Goal: Task Accomplishment & Management: Manage account settings

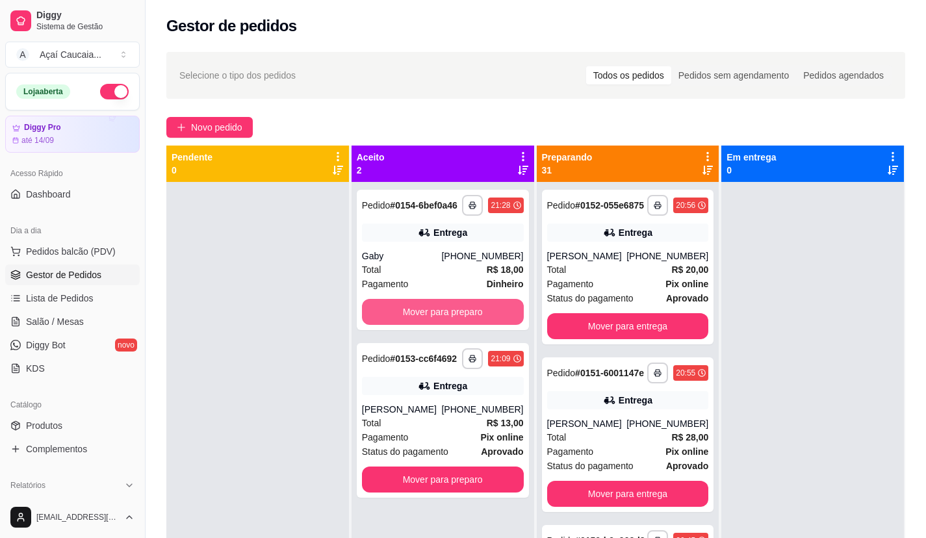
scroll to position [18, 0]
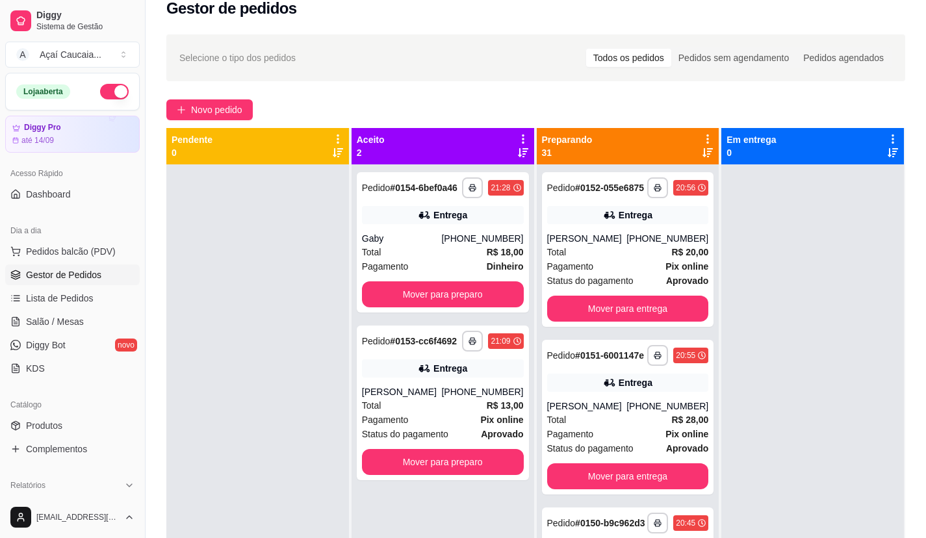
click at [400, 317] on div "**********" at bounding box center [442, 433] width 183 height 538
click at [396, 291] on button "Mover para preparo" at bounding box center [442, 294] width 157 height 25
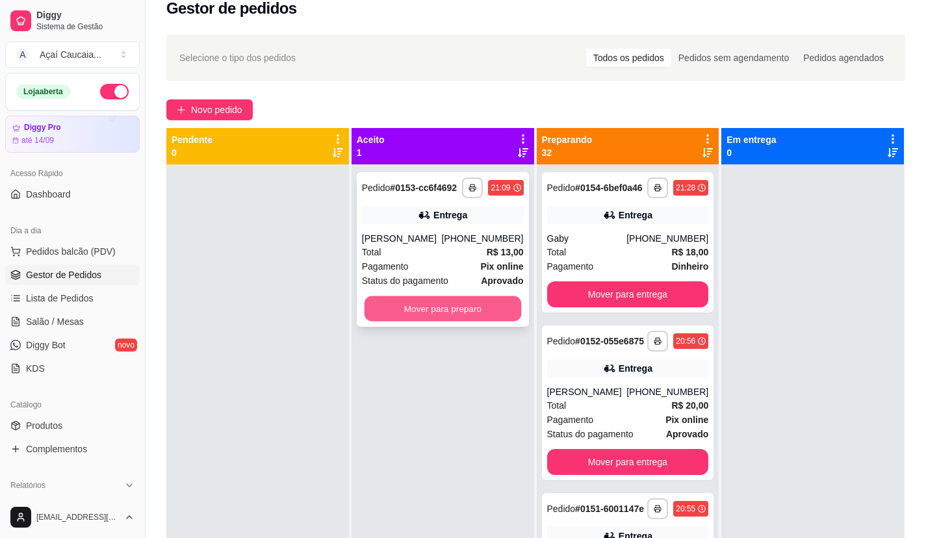
click at [403, 305] on button "Mover para preparo" at bounding box center [442, 308] width 157 height 25
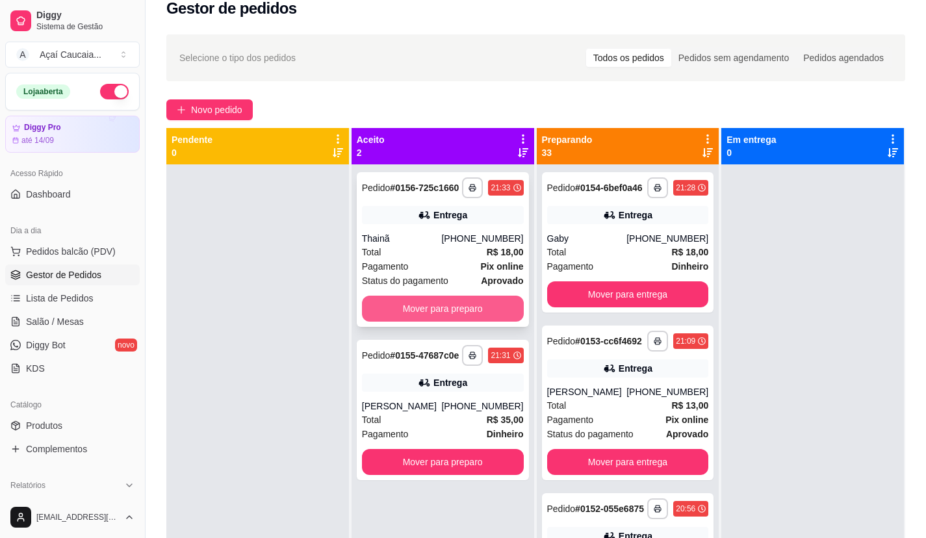
click at [439, 303] on button "Mover para preparo" at bounding box center [443, 309] width 162 height 26
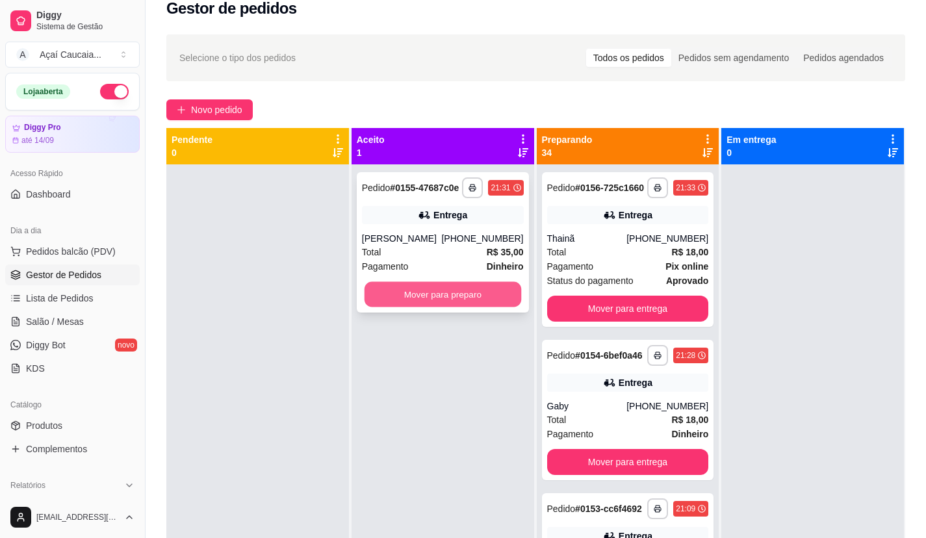
click at [458, 307] on button "Mover para preparo" at bounding box center [442, 294] width 157 height 25
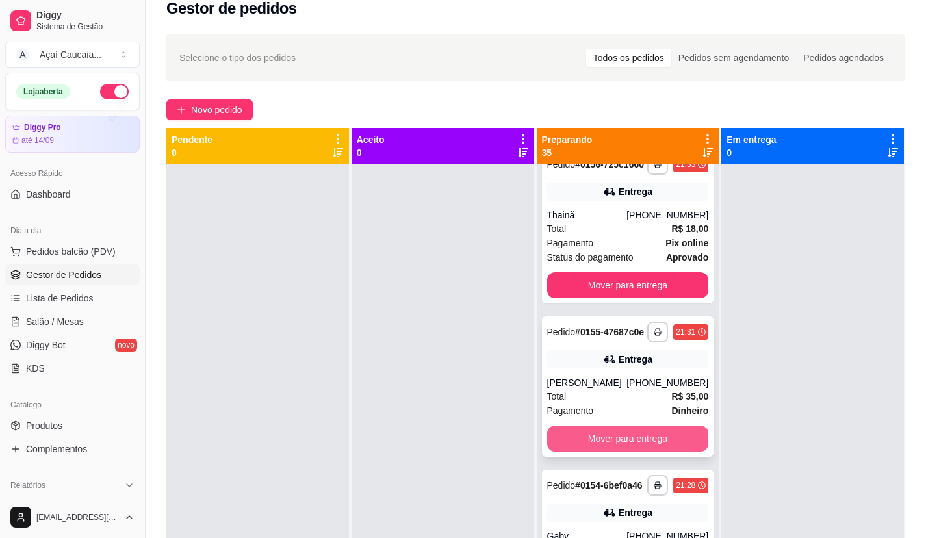
scroll to position [0, 0]
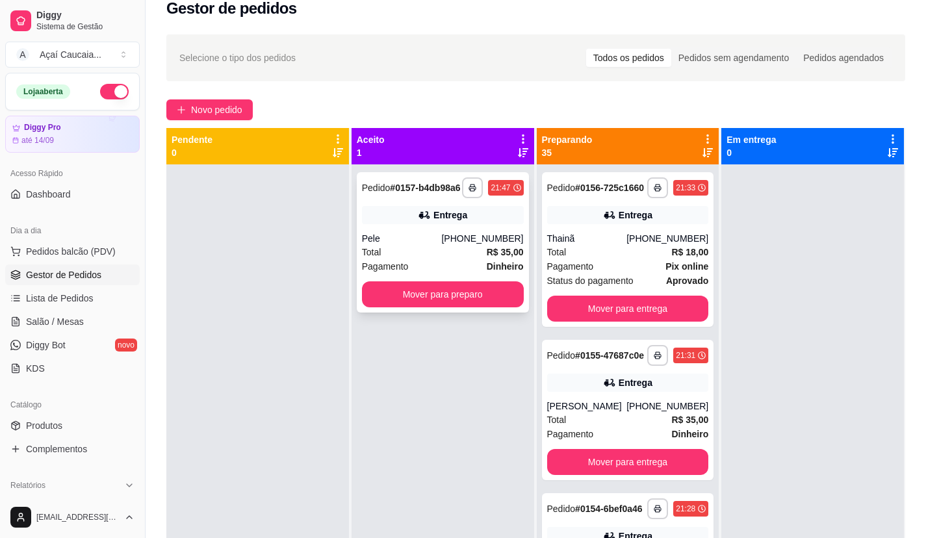
click at [444, 273] on div "Pagamento Dinheiro" at bounding box center [443, 266] width 162 height 14
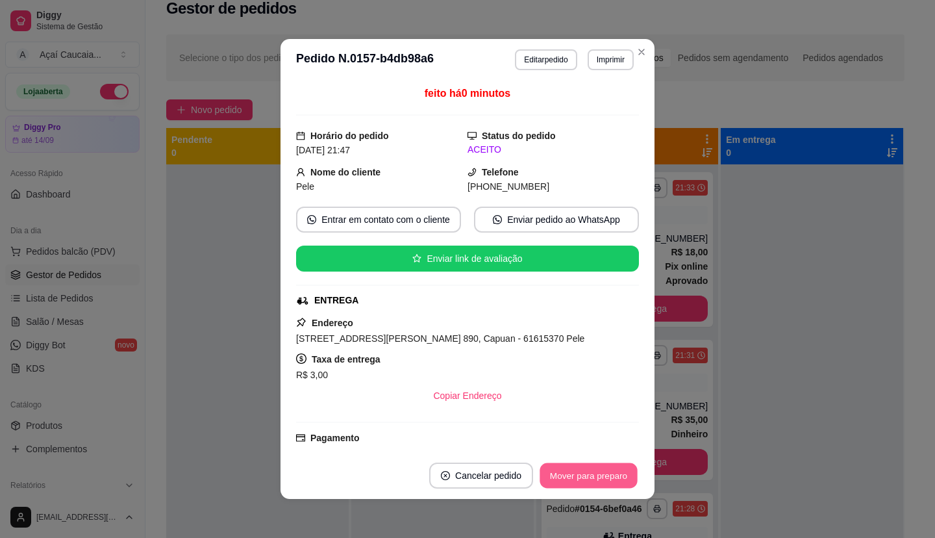
click at [612, 483] on button "Mover para preparo" at bounding box center [588, 475] width 97 height 25
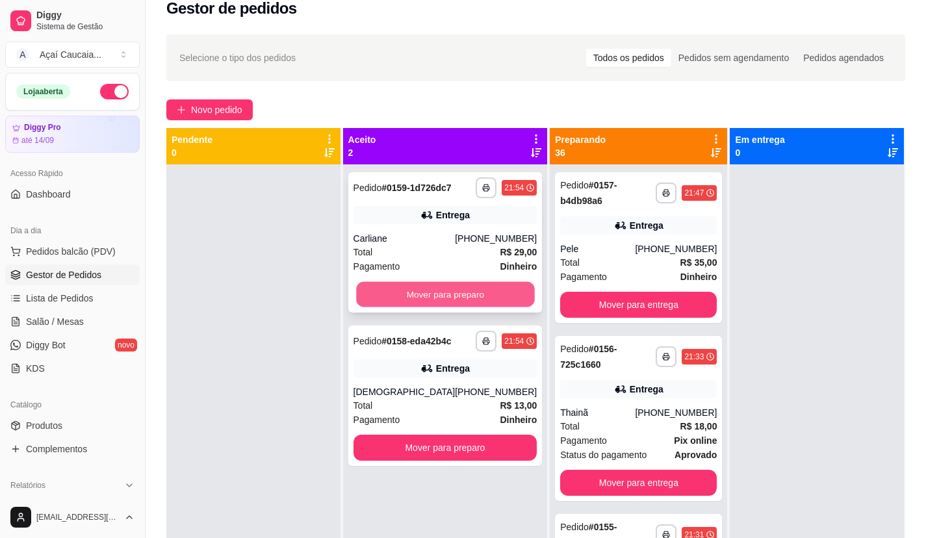
click at [474, 286] on button "Mover para preparo" at bounding box center [445, 294] width 178 height 25
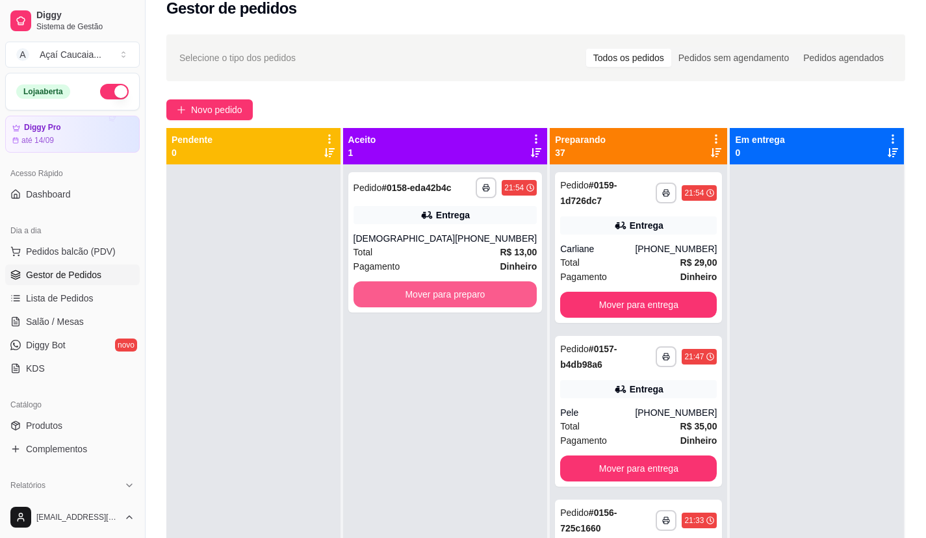
click at [474, 286] on button "Mover para preparo" at bounding box center [445, 294] width 184 height 26
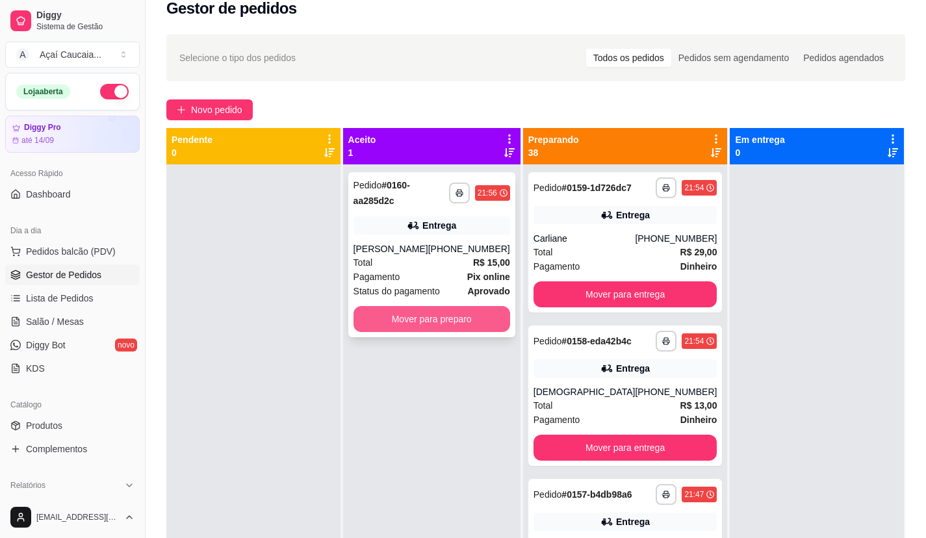
click at [476, 306] on button "Mover para preparo" at bounding box center [431, 319] width 157 height 26
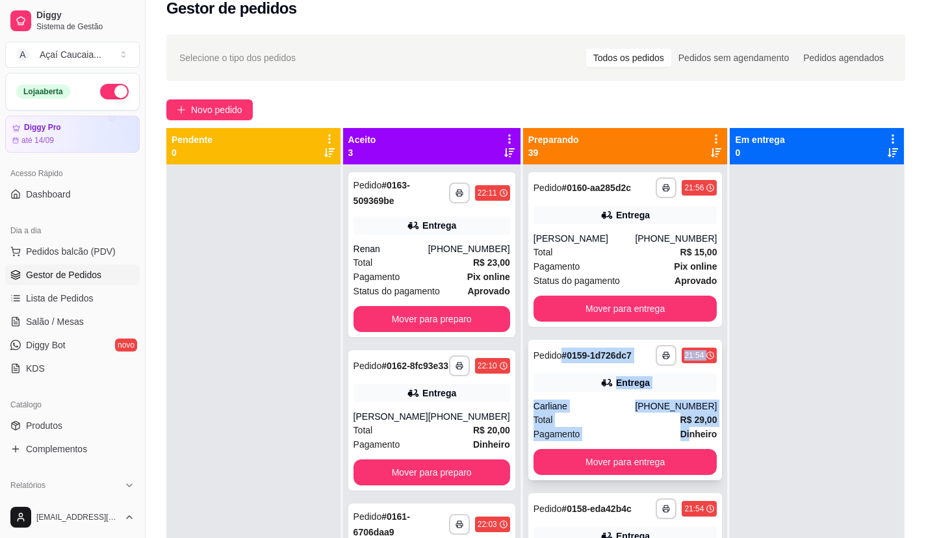
drag, startPoint x: 622, startPoint y: 402, endPoint x: 665, endPoint y: 459, distance: 70.5
click at [665, 459] on div "**********" at bounding box center [625, 410] width 194 height 140
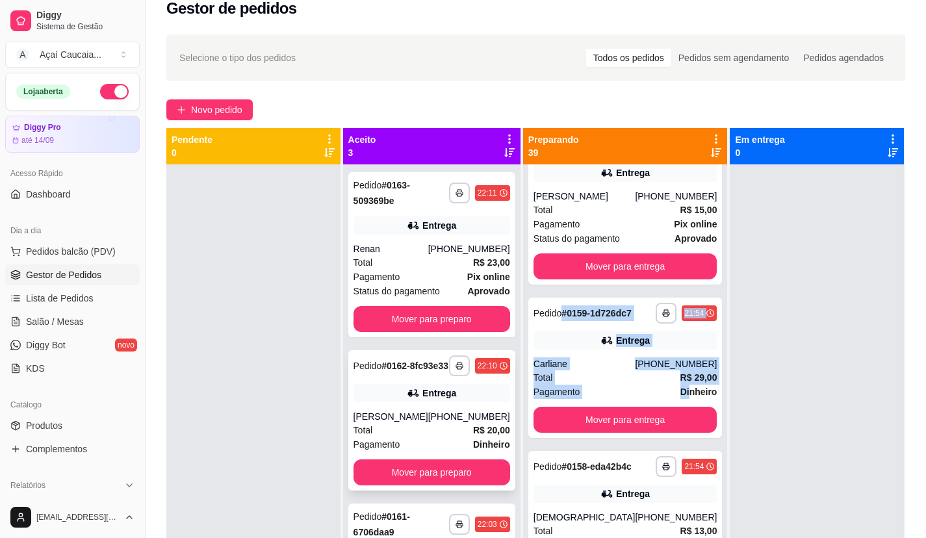
scroll to position [65, 0]
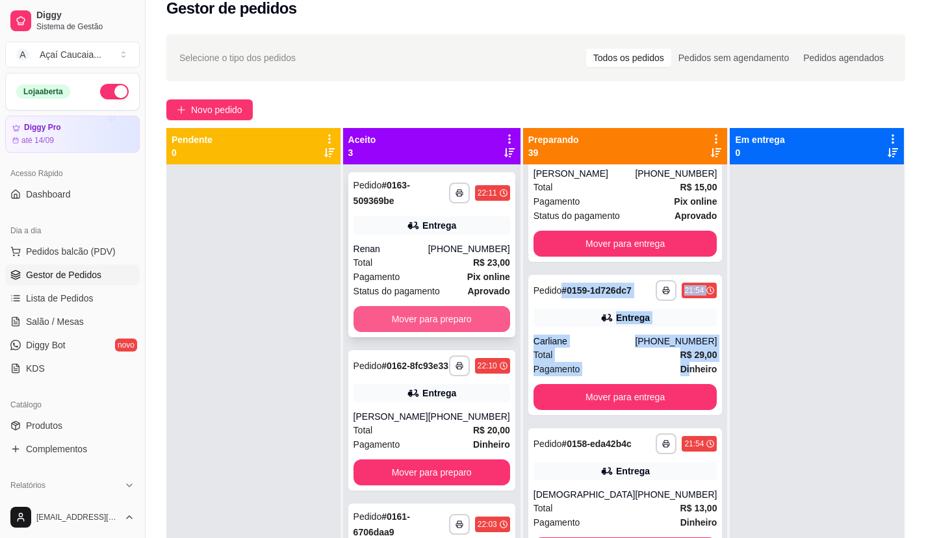
click at [405, 306] on button "Mover para preparo" at bounding box center [431, 319] width 157 height 26
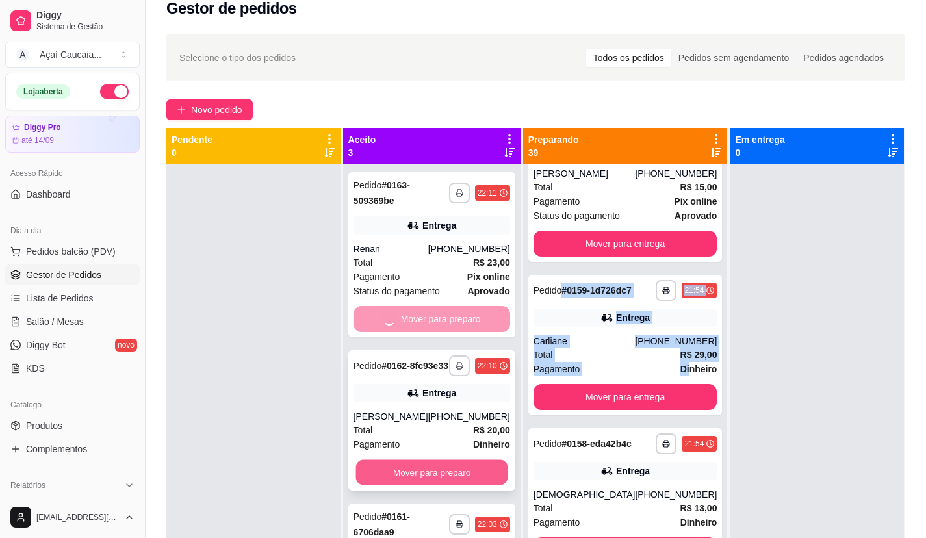
click at [424, 461] on button "Mover para preparo" at bounding box center [431, 472] width 152 height 25
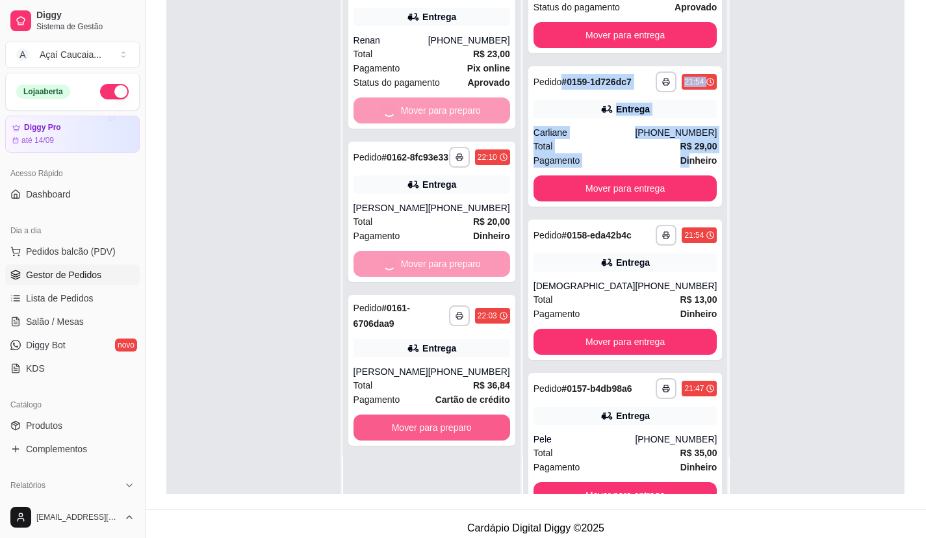
scroll to position [198, 0]
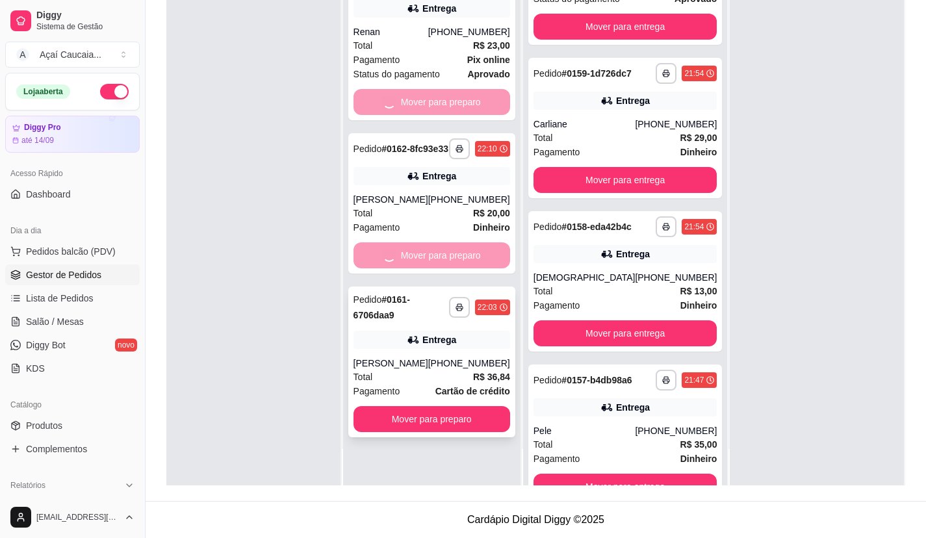
click at [427, 380] on div "**********" at bounding box center [431, 361] width 167 height 151
click at [497, 407] on button "Mover para preparo" at bounding box center [431, 419] width 152 height 25
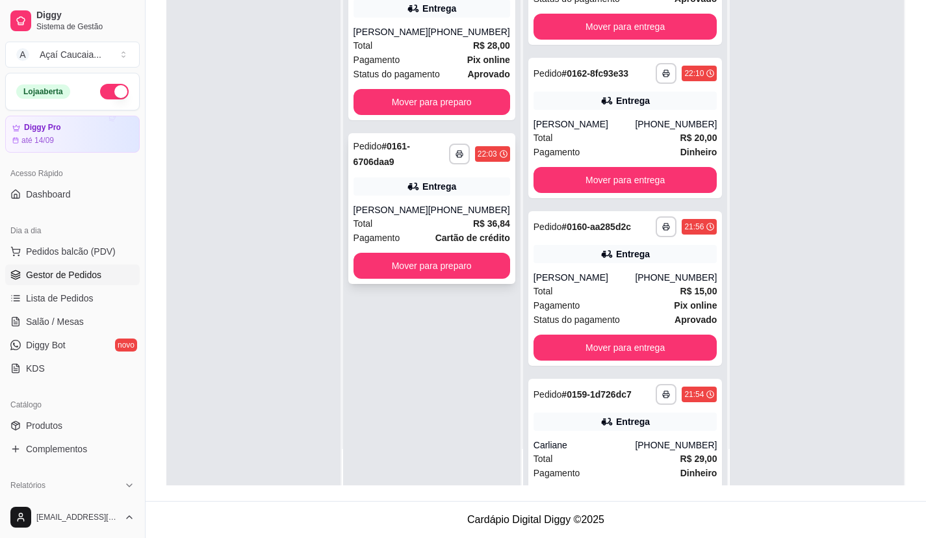
scroll to position [407, 0]
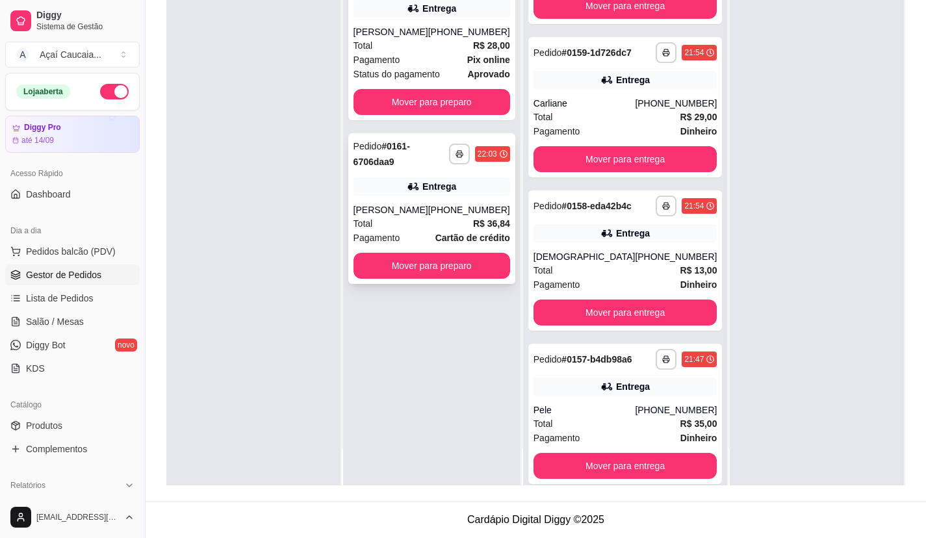
click at [497, 281] on div "**********" at bounding box center [431, 216] width 177 height 538
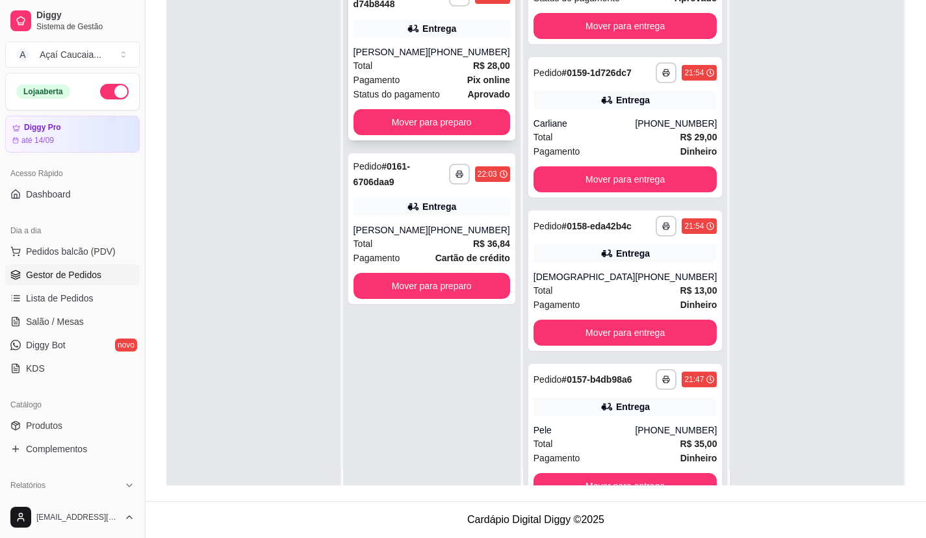
scroll to position [0, 0]
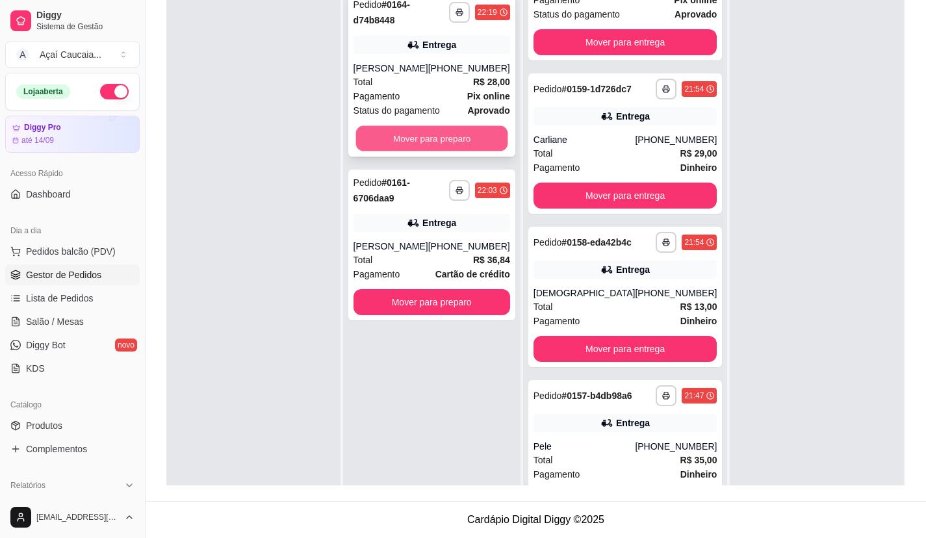
click at [497, 134] on button "Mover para preparo" at bounding box center [431, 138] width 152 height 25
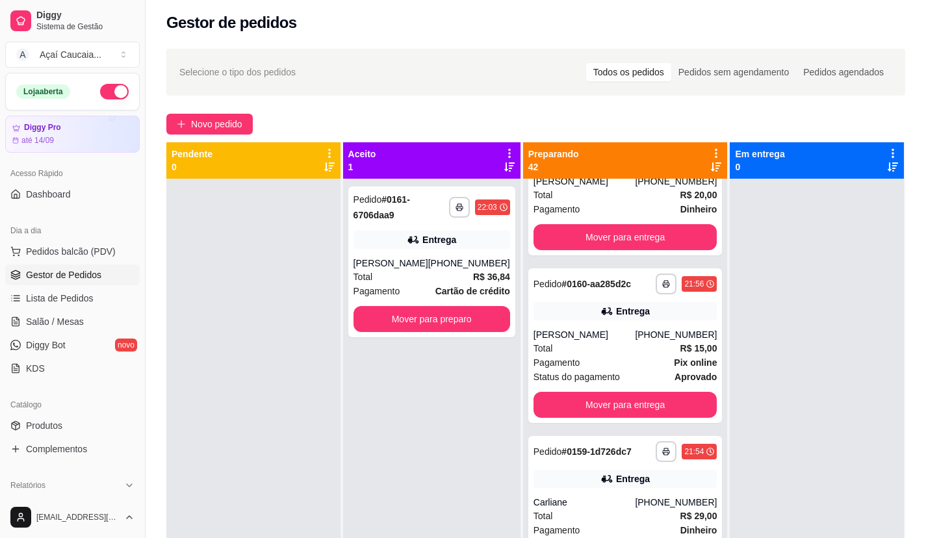
scroll to position [585, 0]
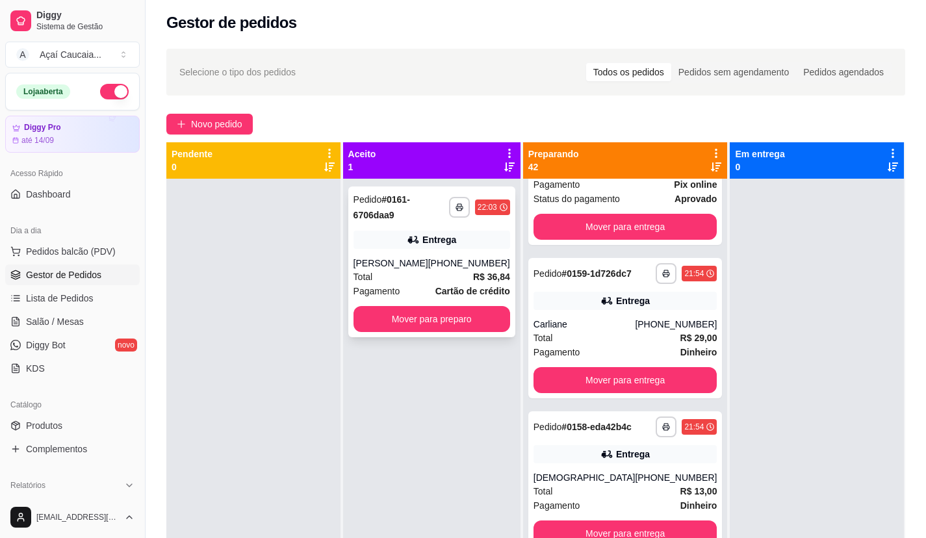
click at [478, 273] on div "Total R$ 36,84" at bounding box center [431, 277] width 157 height 14
click at [429, 313] on button "Mover para preparo" at bounding box center [431, 319] width 152 height 25
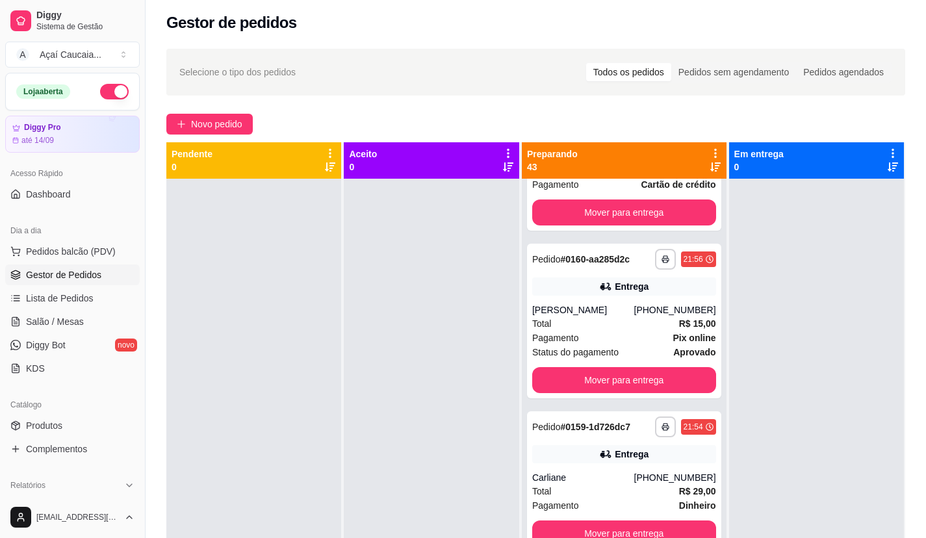
scroll to position [748, 0]
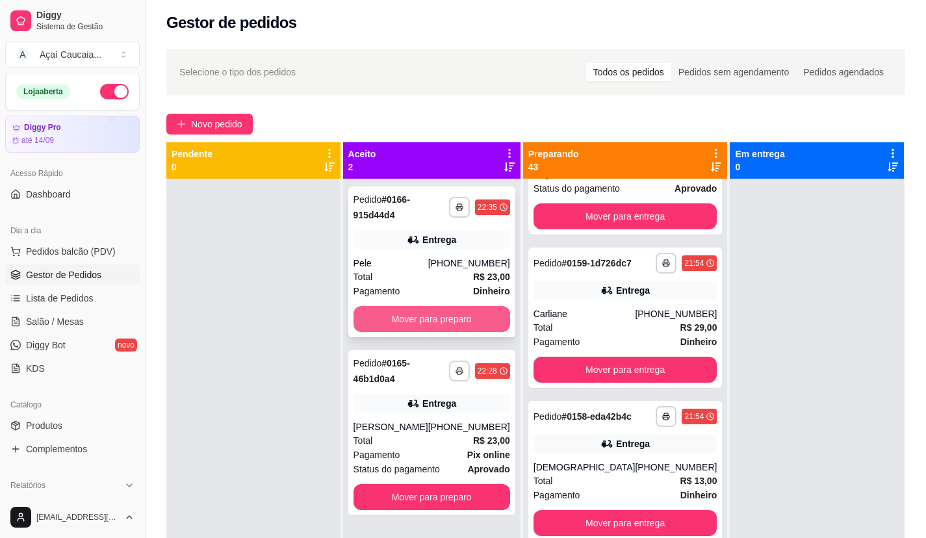
click at [433, 306] on button "Mover para preparo" at bounding box center [431, 319] width 157 height 26
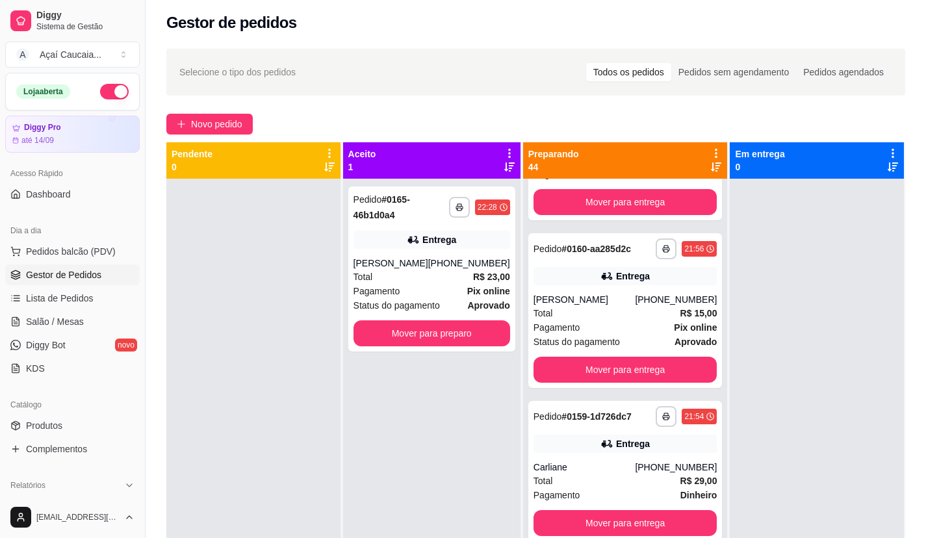
scroll to position [912, 0]
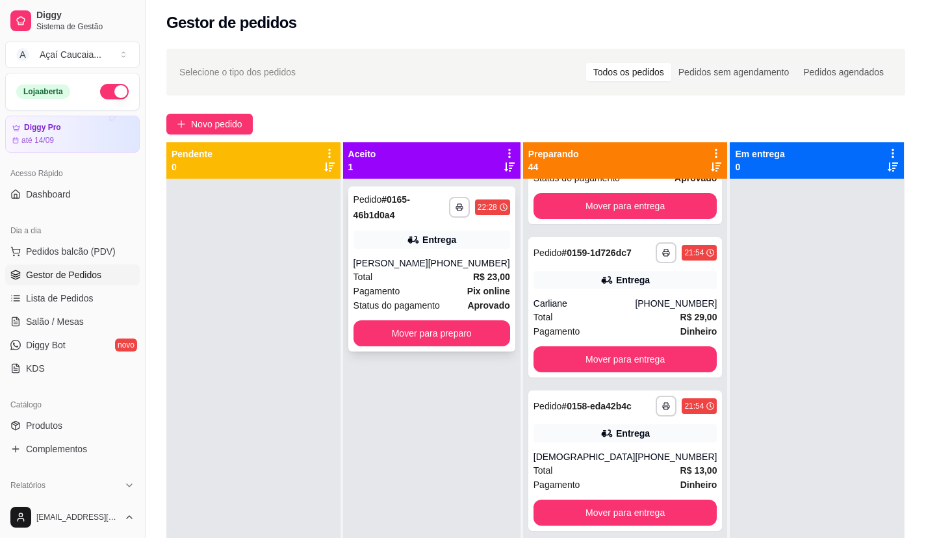
click at [433, 320] on button "Mover para preparo" at bounding box center [431, 333] width 157 height 26
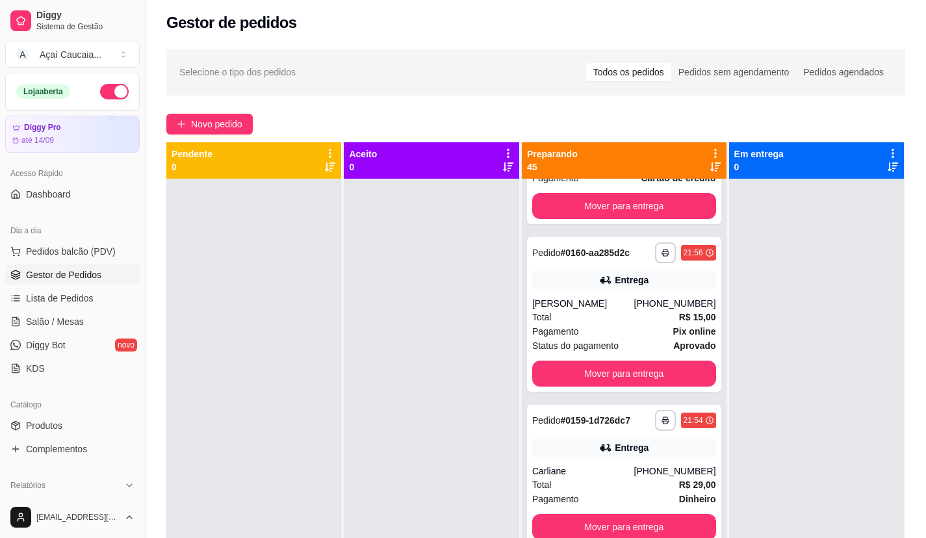
scroll to position [1090, 0]
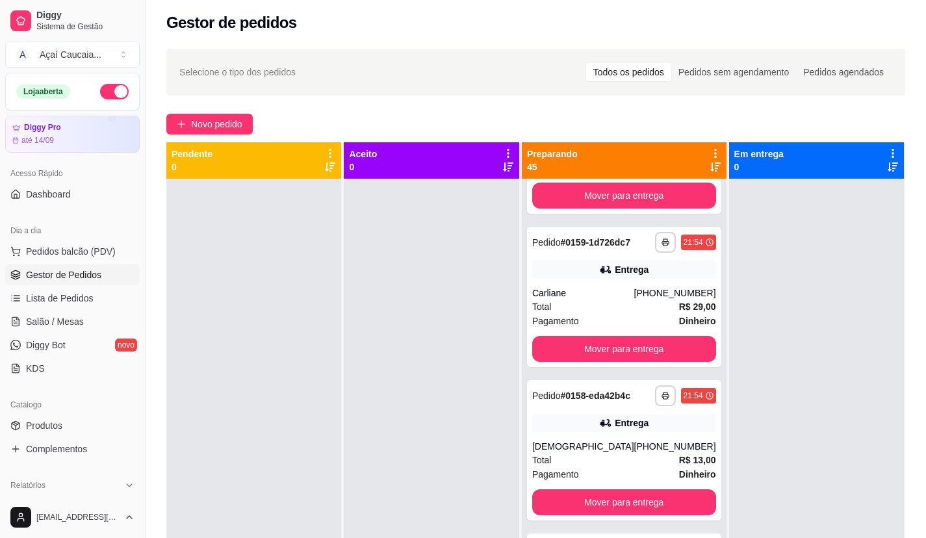
click at [311, 325] on div at bounding box center [253, 448] width 175 height 538
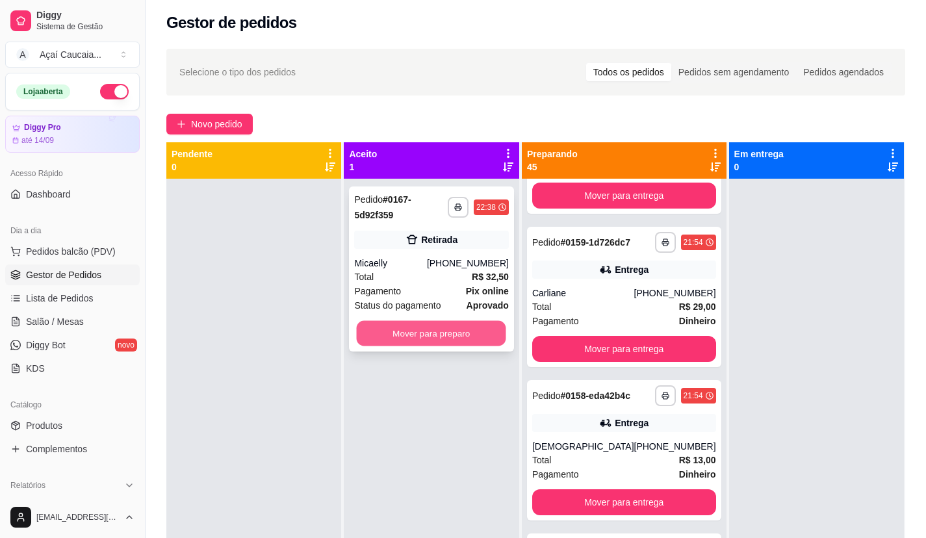
click at [411, 325] on button "Mover para preparo" at bounding box center [431, 333] width 149 height 25
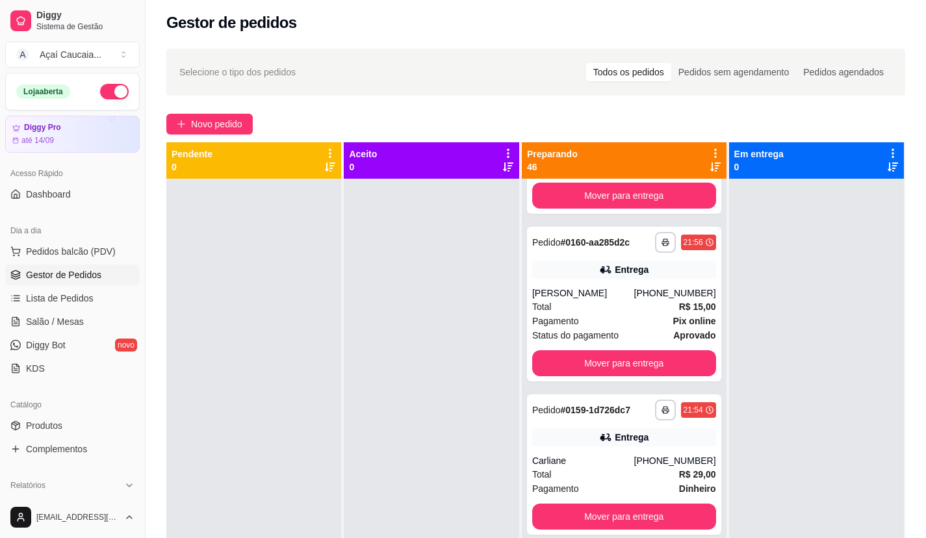
scroll to position [1268, 0]
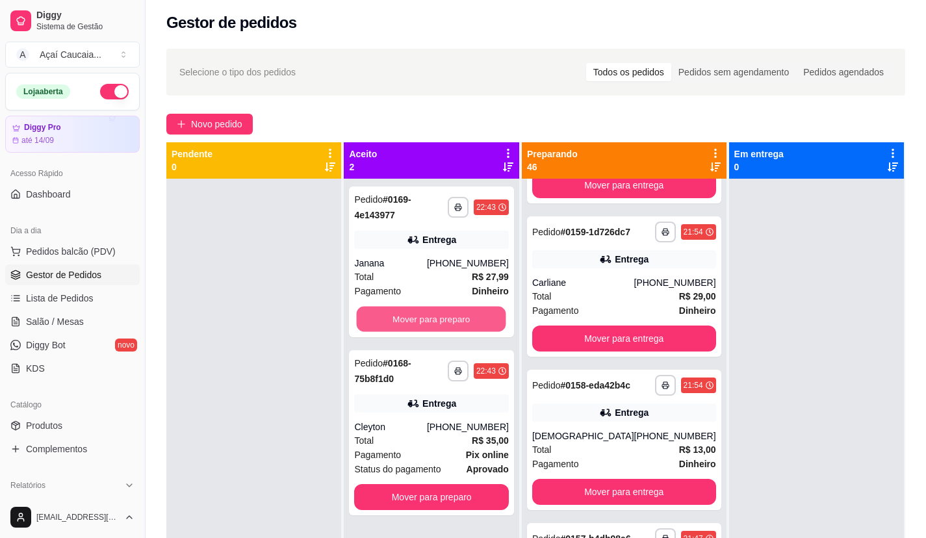
click at [411, 311] on button "Mover para preparo" at bounding box center [431, 319] width 149 height 25
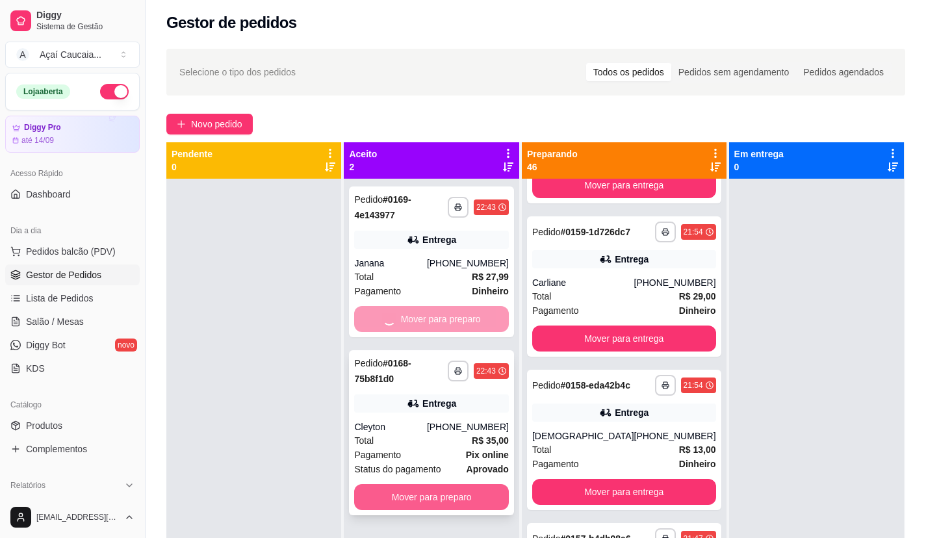
click at [461, 484] on button "Mover para preparo" at bounding box center [431, 497] width 154 height 26
click at [270, 401] on div at bounding box center [253, 448] width 175 height 538
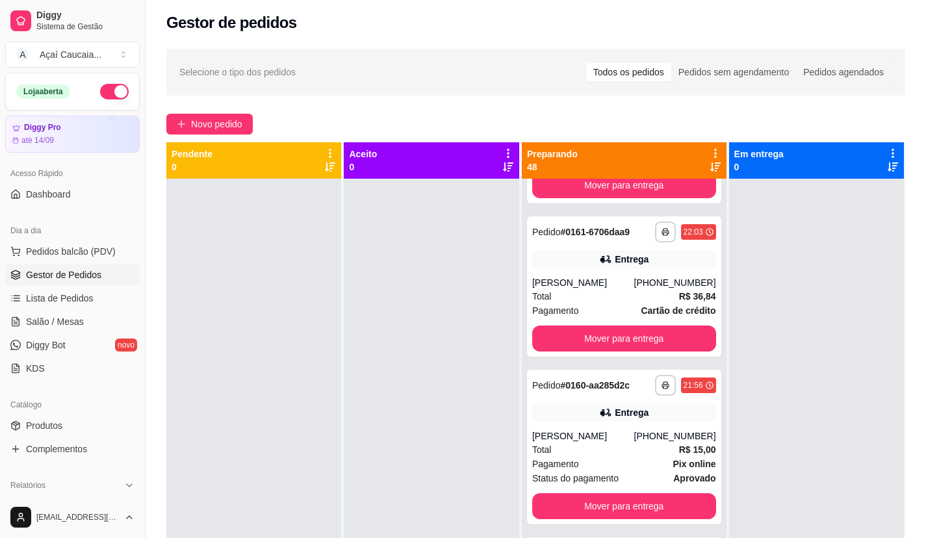
scroll to position [1610, 0]
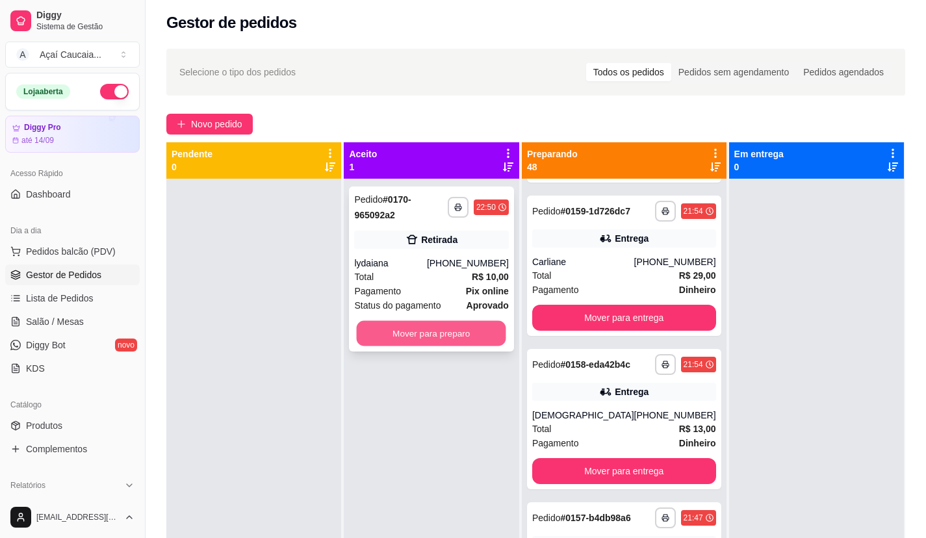
click at [429, 321] on button "Mover para preparo" at bounding box center [431, 333] width 149 height 25
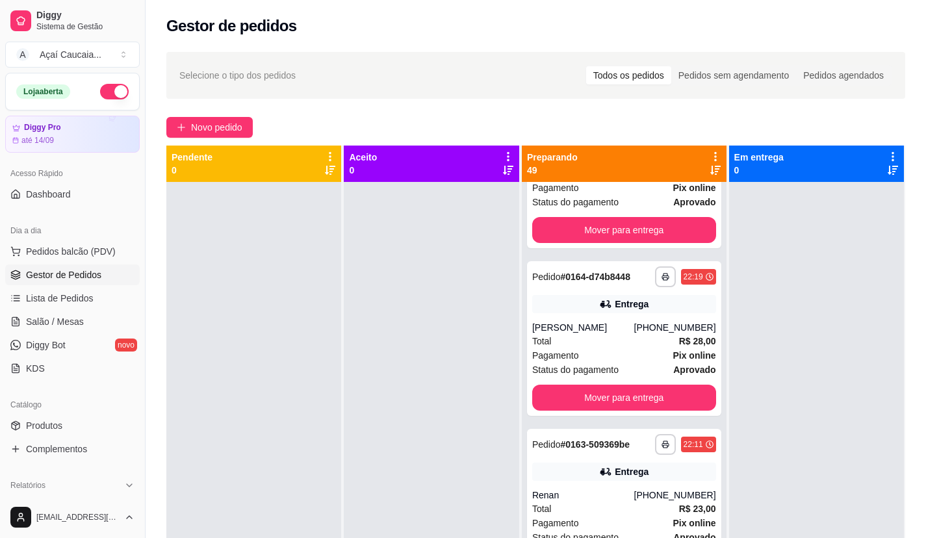
scroll to position [844, 0]
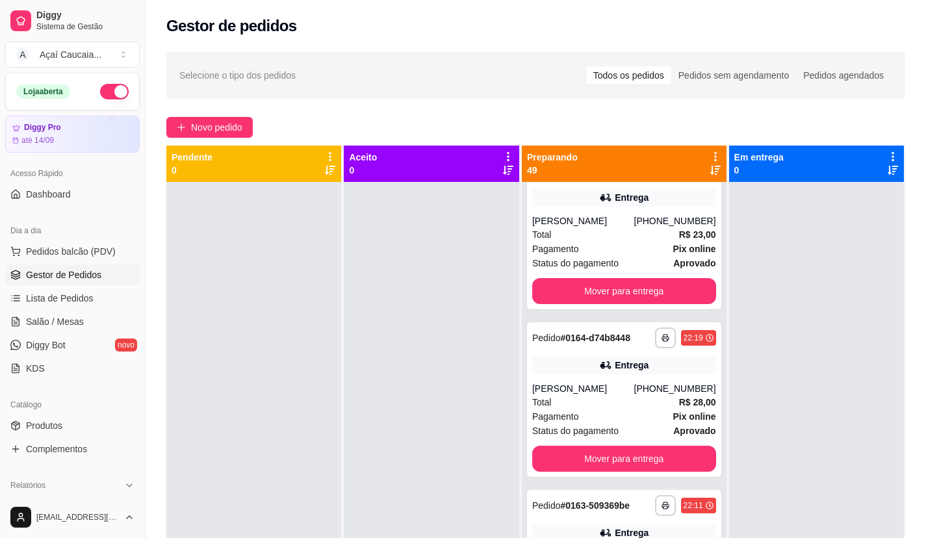
click at [665, 250] on div "**********" at bounding box center [624, 232] width 194 height 155
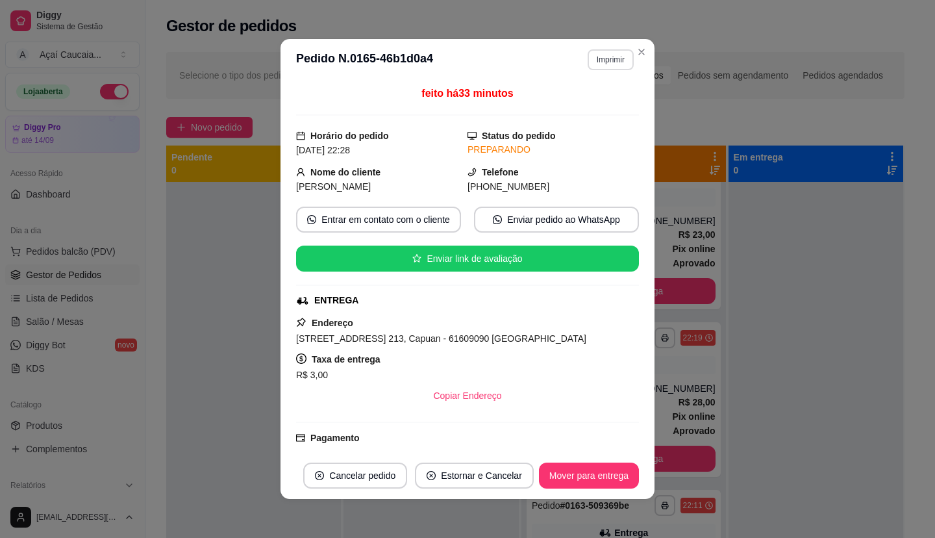
click at [599, 58] on button "Imprimir" at bounding box center [611, 59] width 46 height 21
click at [604, 104] on button "IMPRESSORA" at bounding box center [582, 105] width 91 height 20
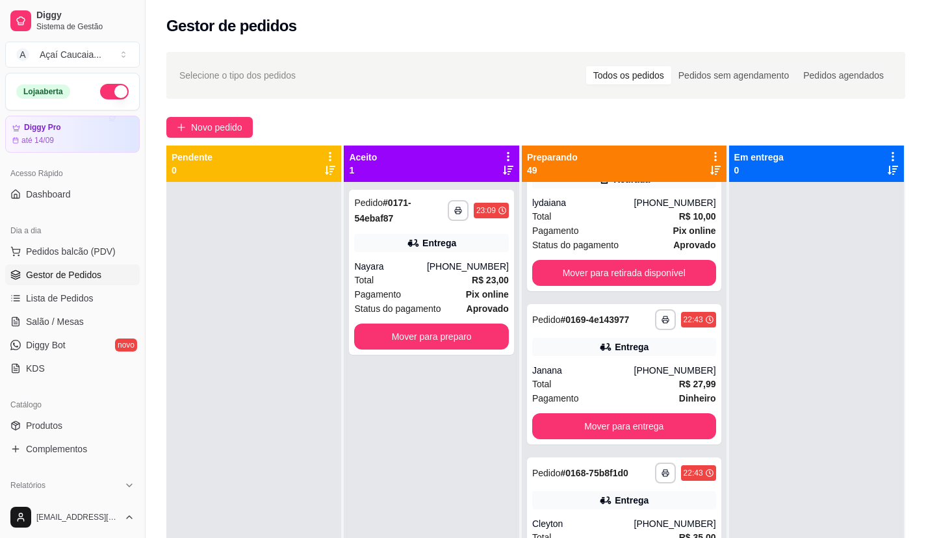
scroll to position [0, 0]
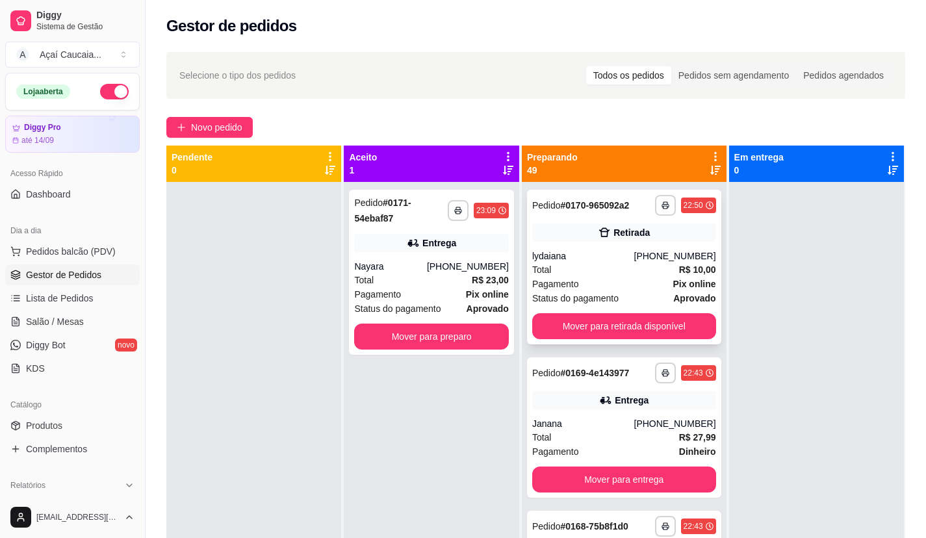
click at [659, 257] on div "**********" at bounding box center [624, 267] width 194 height 155
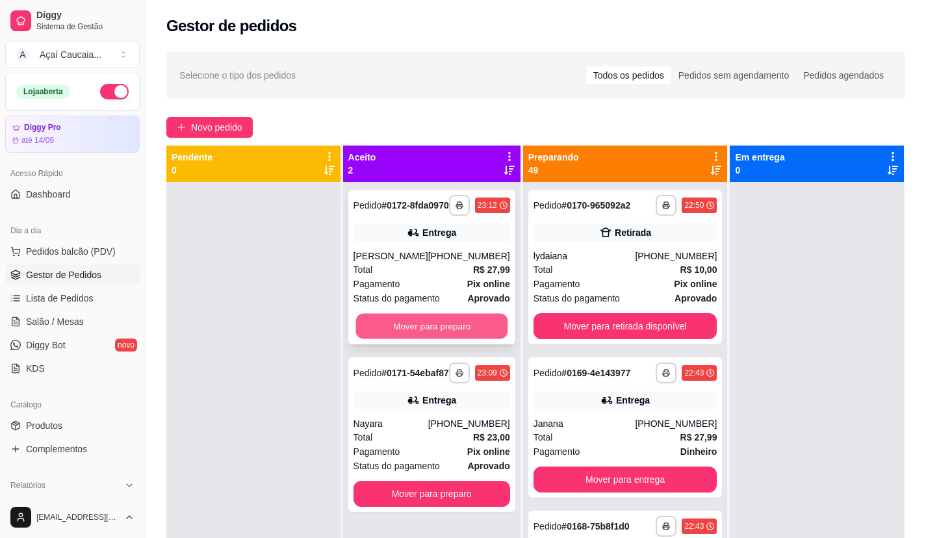
click at [401, 318] on button "Mover para preparo" at bounding box center [431, 326] width 152 height 25
click at [402, 315] on div "Mover para preparo" at bounding box center [431, 326] width 157 height 26
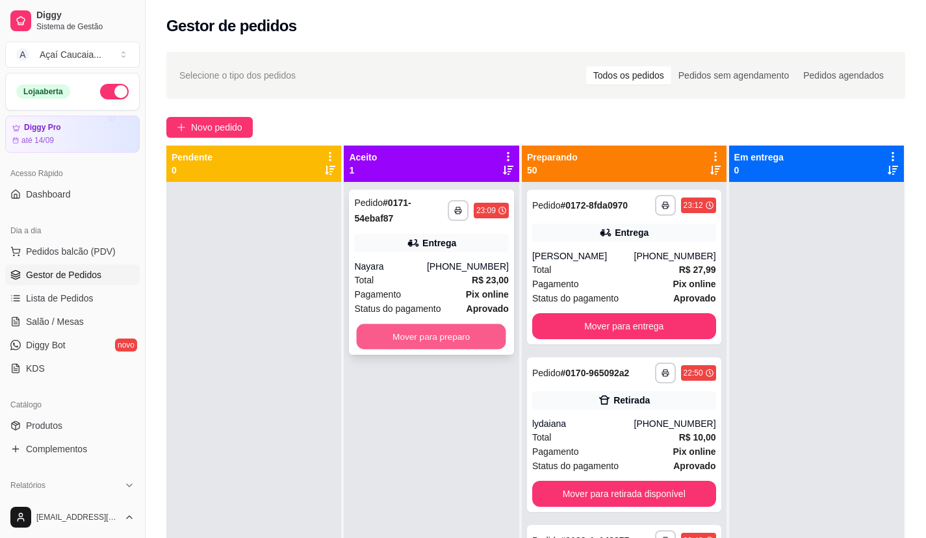
click at [476, 324] on button "Mover para preparo" at bounding box center [431, 336] width 149 height 25
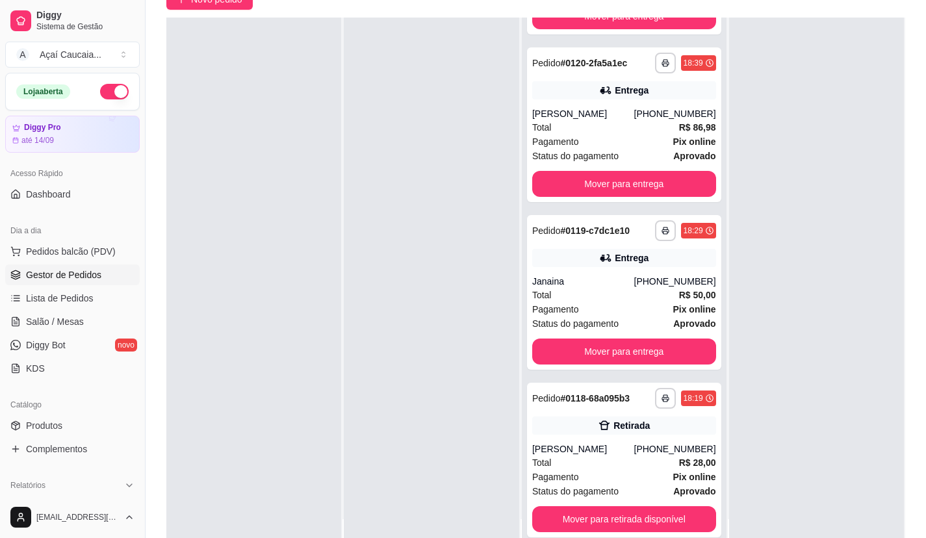
scroll to position [198, 0]
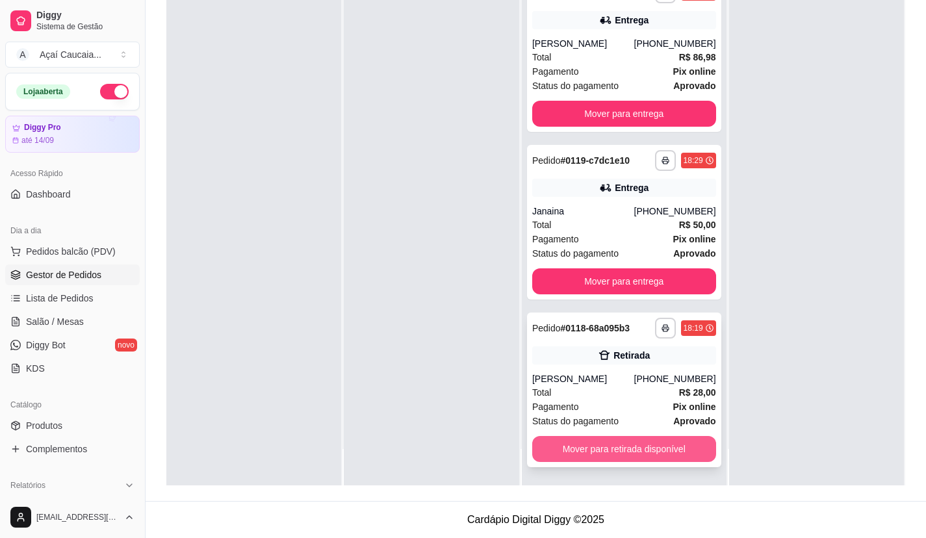
click at [622, 447] on button "Mover para retirada disponível" at bounding box center [624, 449] width 184 height 26
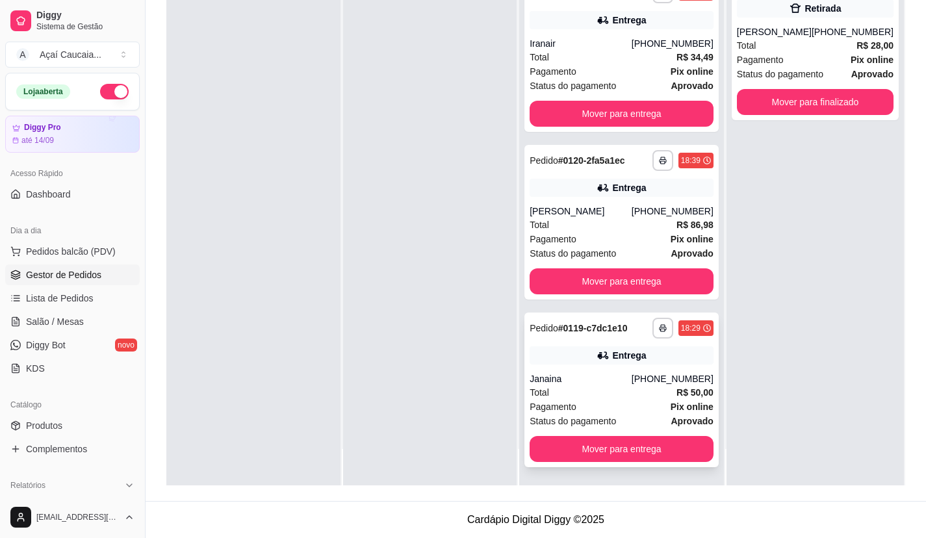
scroll to position [8155, 0]
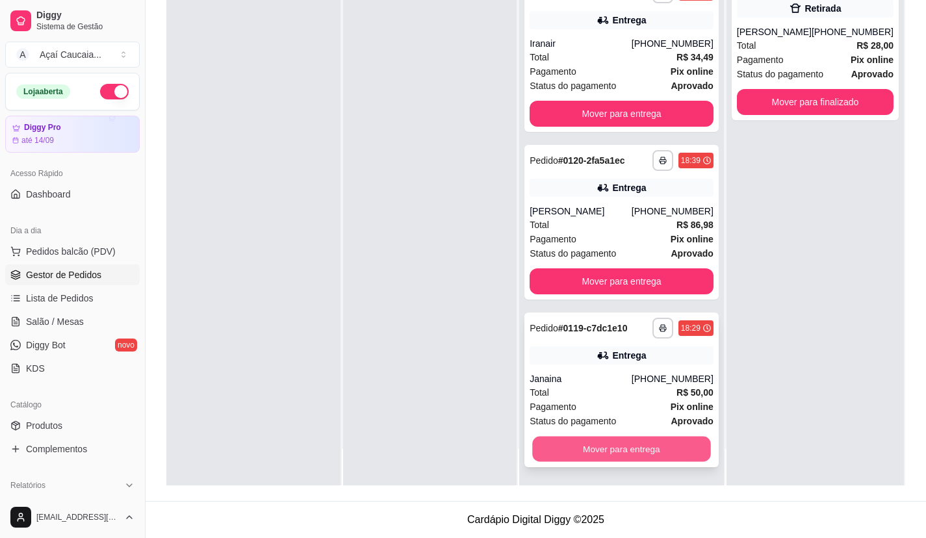
click at [624, 437] on button "Mover para entrega" at bounding box center [621, 449] width 178 height 25
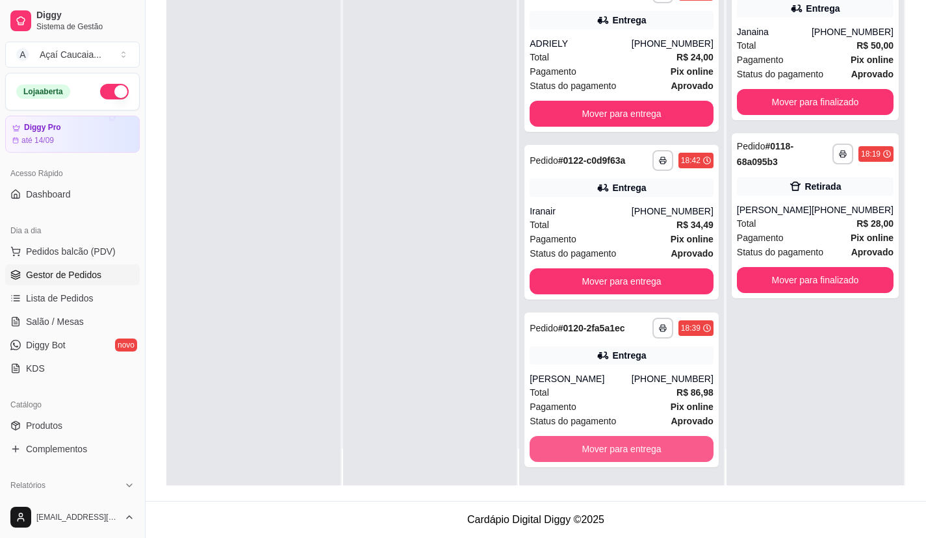
scroll to position [7977, 0]
click at [624, 446] on button "Mover para entrega" at bounding box center [621, 449] width 184 height 26
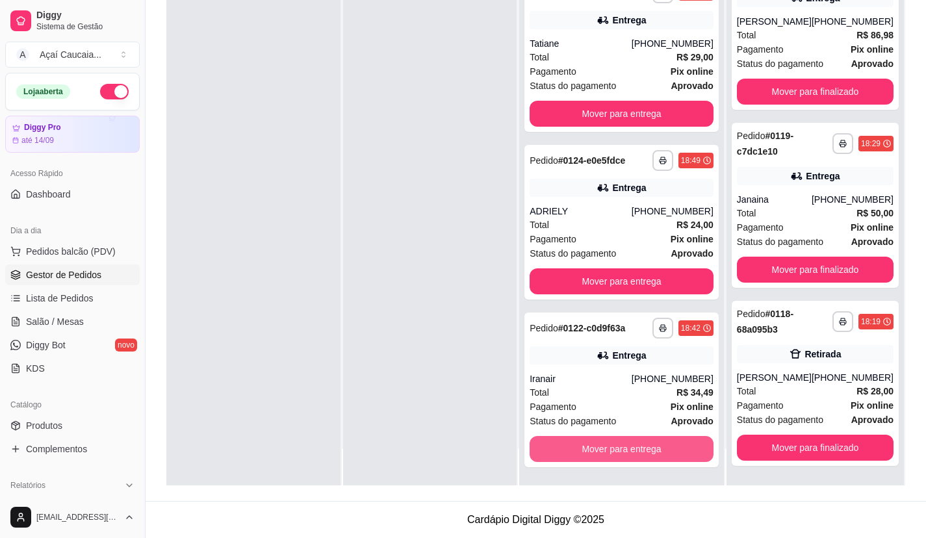
scroll to position [7799, 0]
click at [628, 458] on button "Mover para entrega" at bounding box center [621, 449] width 178 height 25
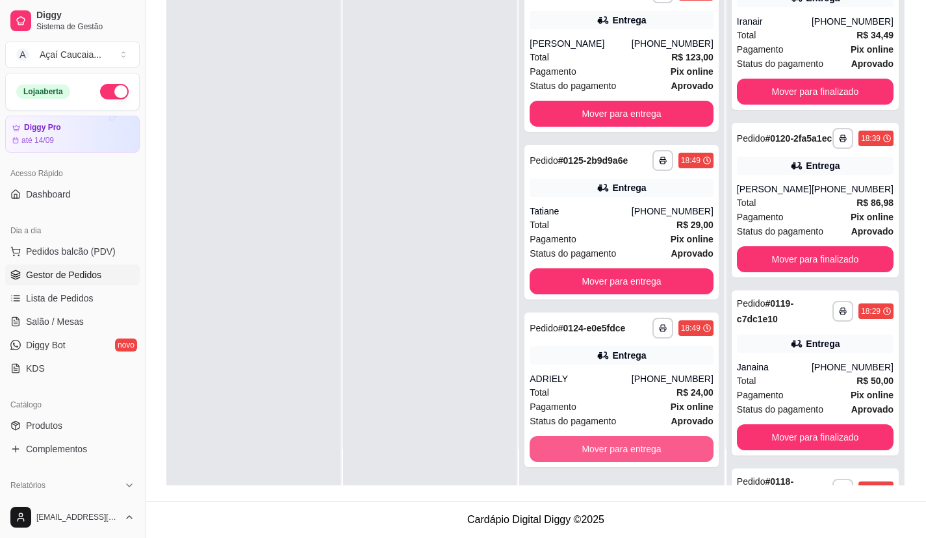
scroll to position [7621, 0]
click at [628, 450] on button "Mover para entrega" at bounding box center [621, 449] width 184 height 26
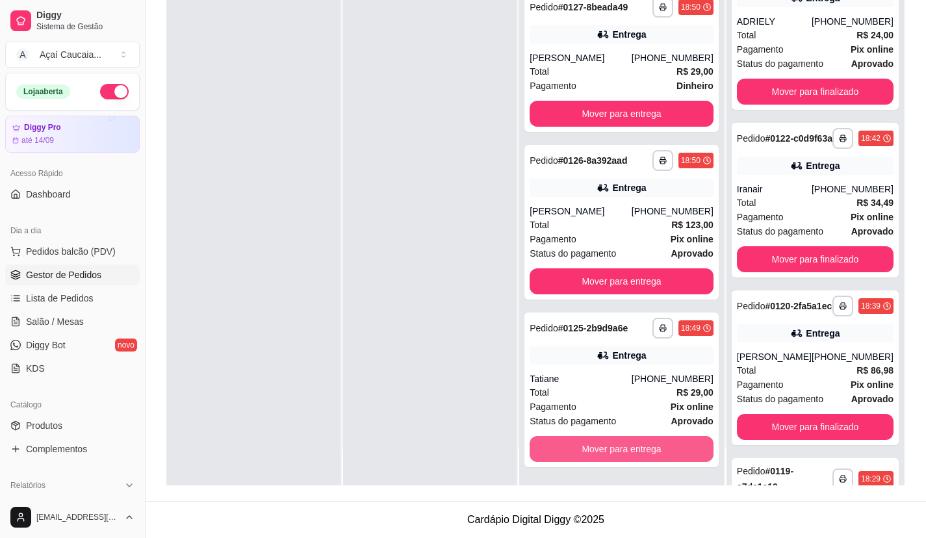
scroll to position [7443, 0]
click at [628, 450] on button "Mover para entrega" at bounding box center [621, 449] width 184 height 26
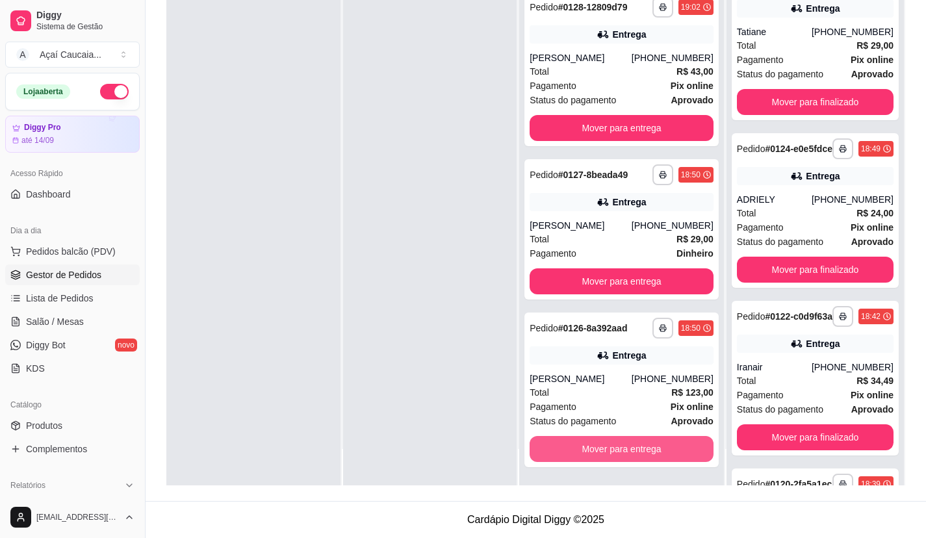
scroll to position [7265, 0]
click at [628, 450] on button "Mover para entrega" at bounding box center [621, 449] width 178 height 25
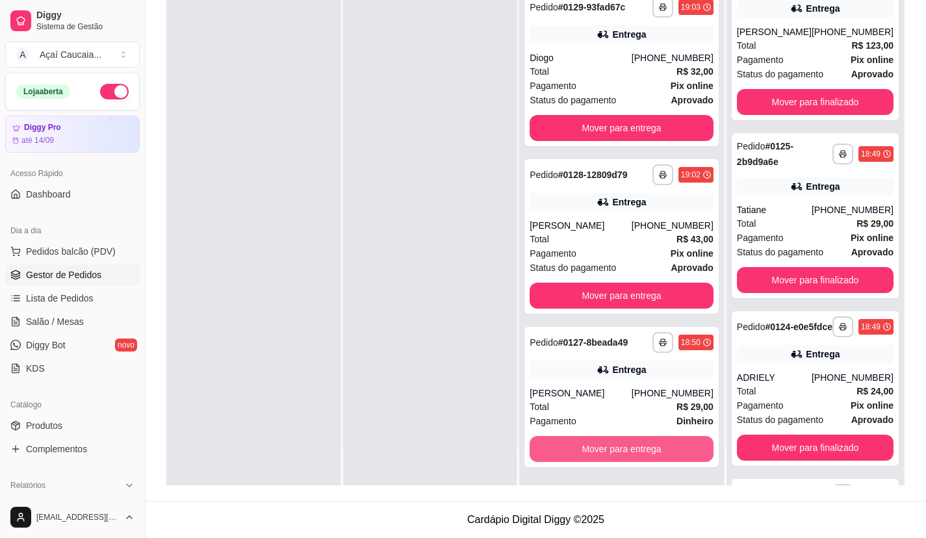
scroll to position [7087, 0]
click at [628, 452] on button "Mover para entrega" at bounding box center [621, 449] width 178 height 25
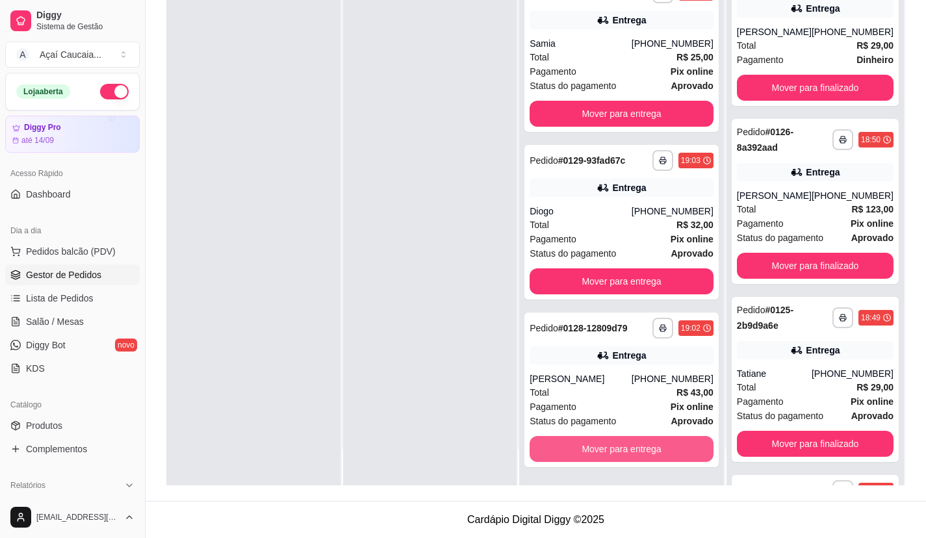
scroll to position [6924, 0]
click at [628, 452] on button "Mover para entrega" at bounding box center [621, 449] width 178 height 25
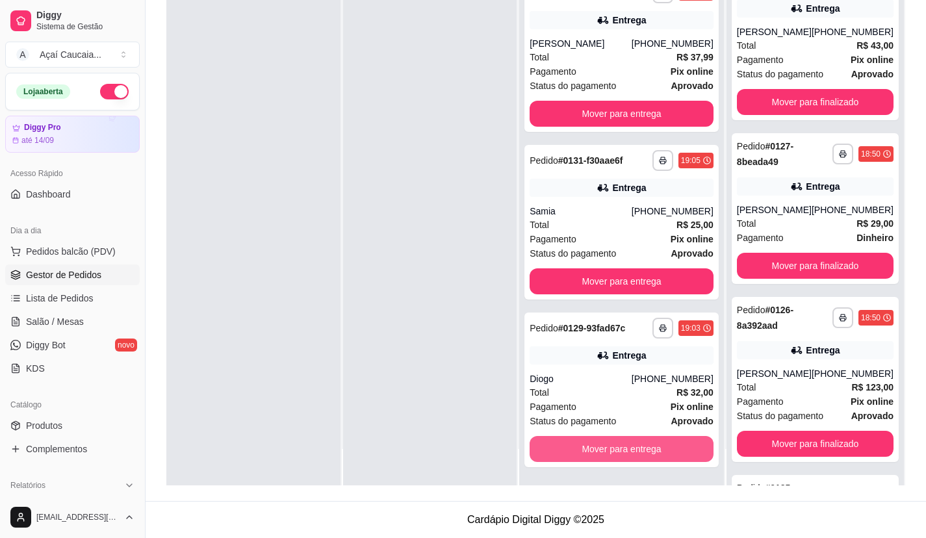
scroll to position [6746, 0]
click at [628, 452] on button "Mover para entrega" at bounding box center [621, 449] width 178 height 25
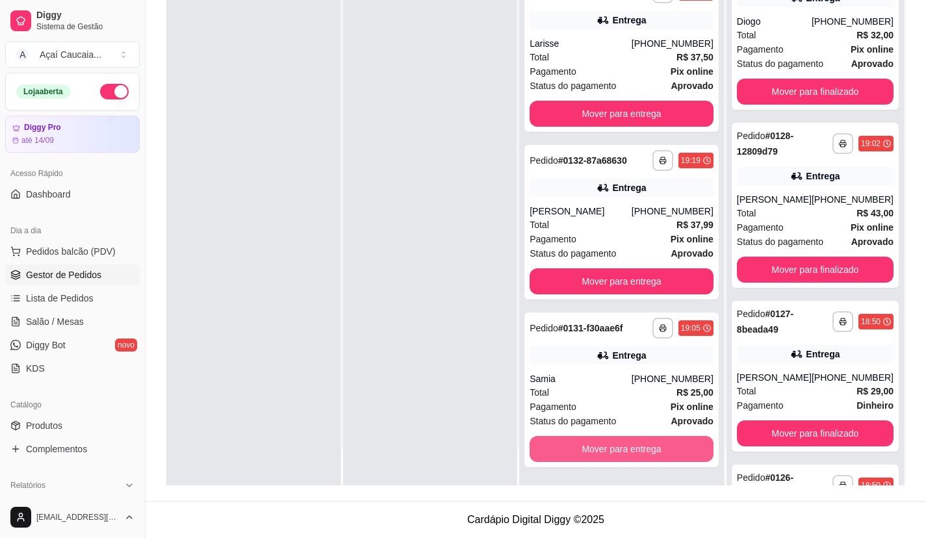
scroll to position [6568, 0]
click at [628, 452] on button "Mover para entrega" at bounding box center [621, 449] width 178 height 25
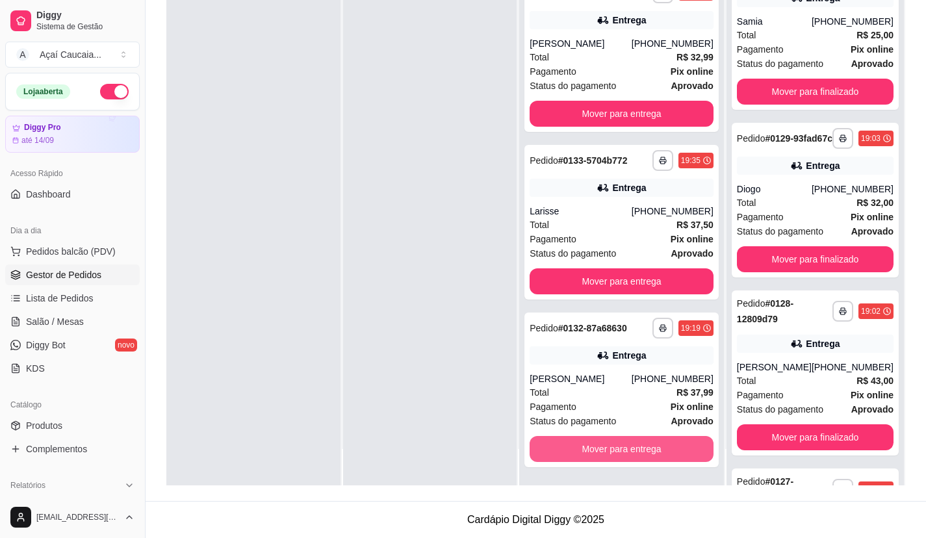
scroll to position [6390, 0]
click at [628, 453] on button "Mover para entrega" at bounding box center [621, 449] width 184 height 26
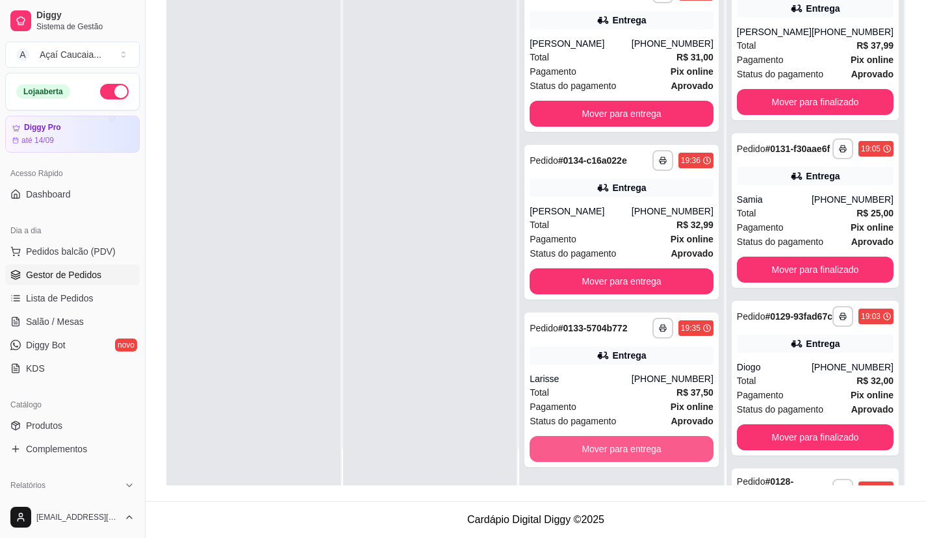
scroll to position [6212, 0]
click at [628, 453] on button "Mover para entrega" at bounding box center [621, 449] width 178 height 25
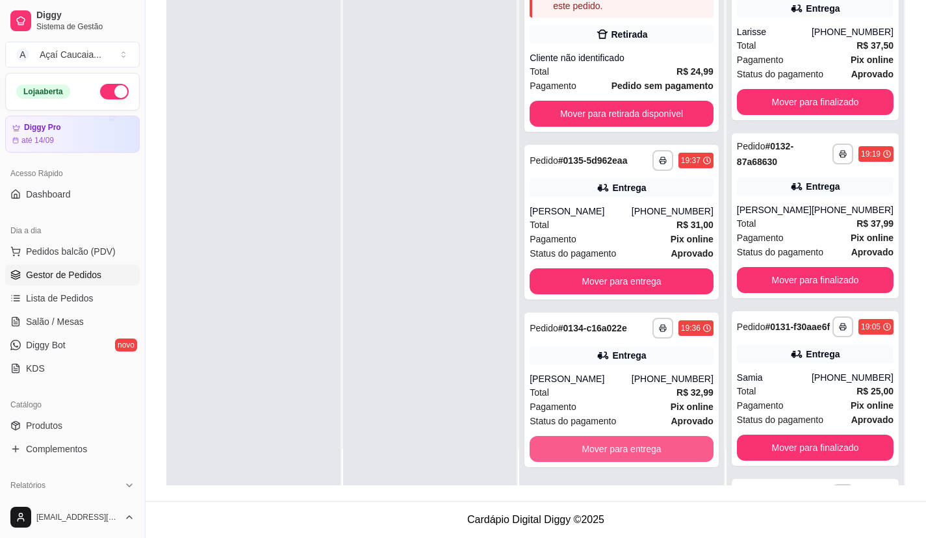
scroll to position [6034, 0]
click at [628, 458] on button "Mover para entrega" at bounding box center [621, 449] width 178 height 25
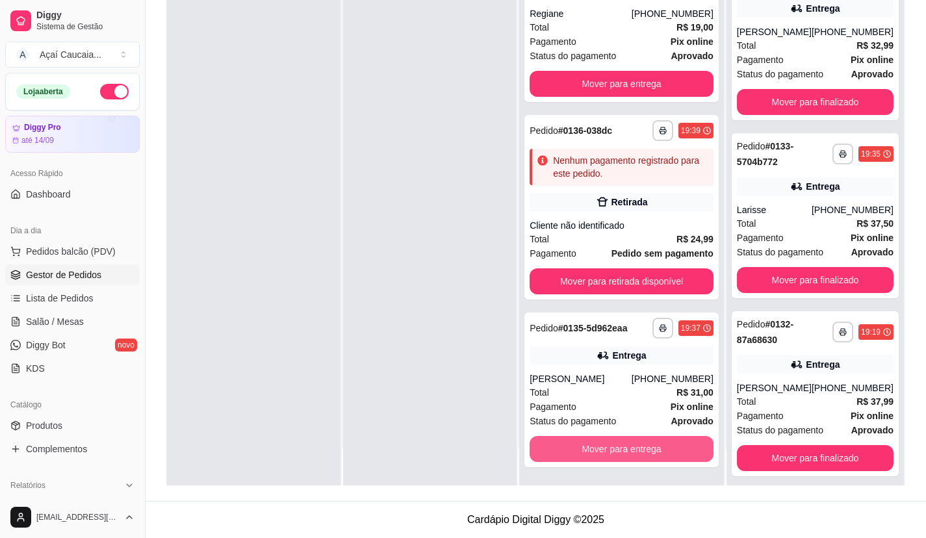
scroll to position [5856, 0]
click at [628, 458] on button "Mover para entrega" at bounding box center [621, 449] width 178 height 25
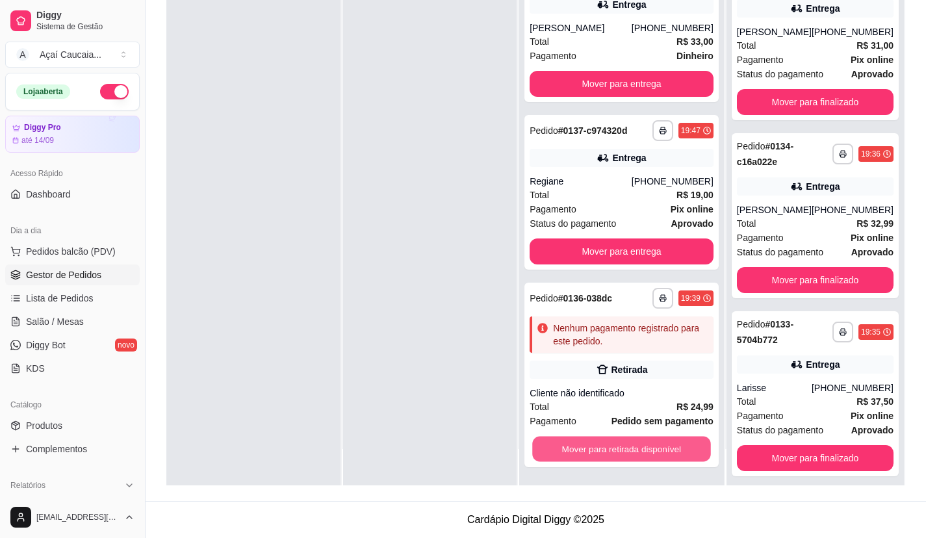
click at [628, 457] on button "Mover para retirada disponível" at bounding box center [621, 449] width 178 height 25
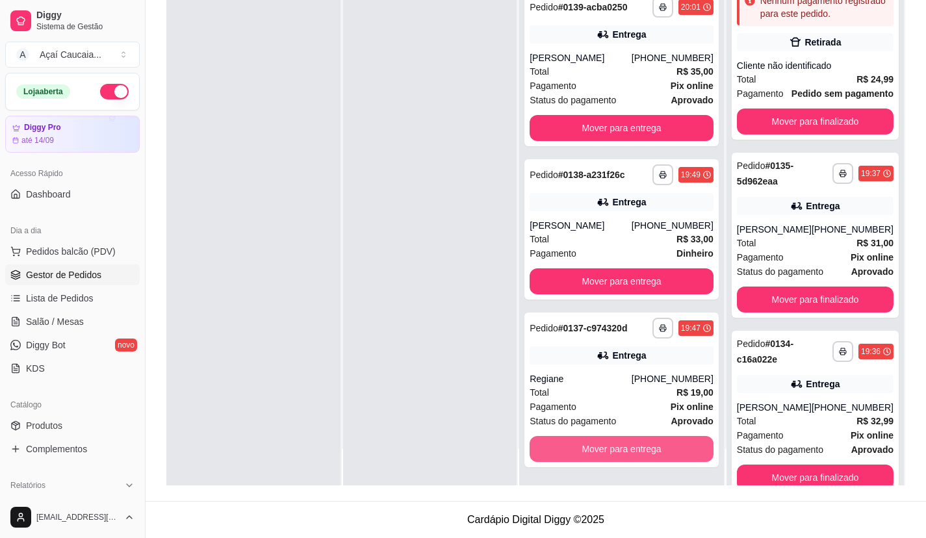
scroll to position [5480, 0]
click at [628, 457] on button "Mover para entrega" at bounding box center [621, 449] width 178 height 25
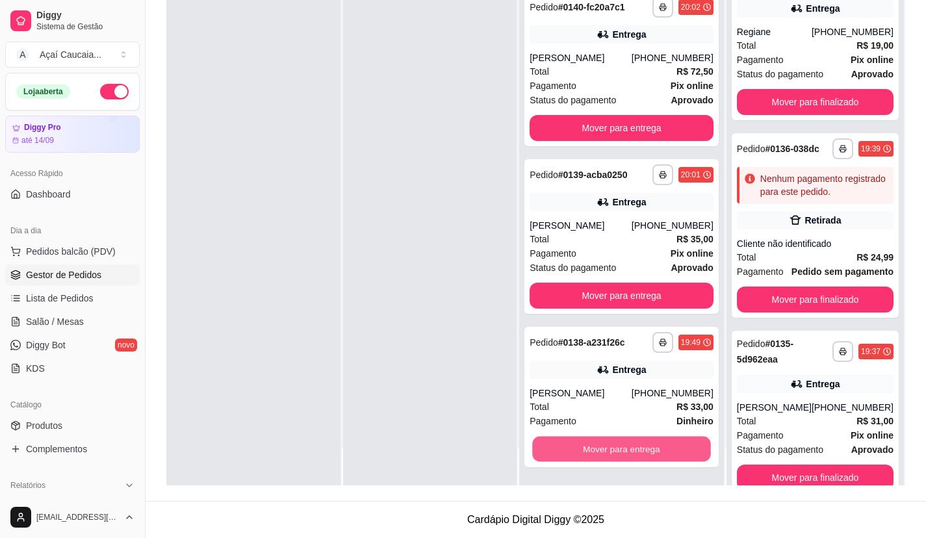
click at [628, 460] on button "Mover para entrega" at bounding box center [621, 449] width 178 height 25
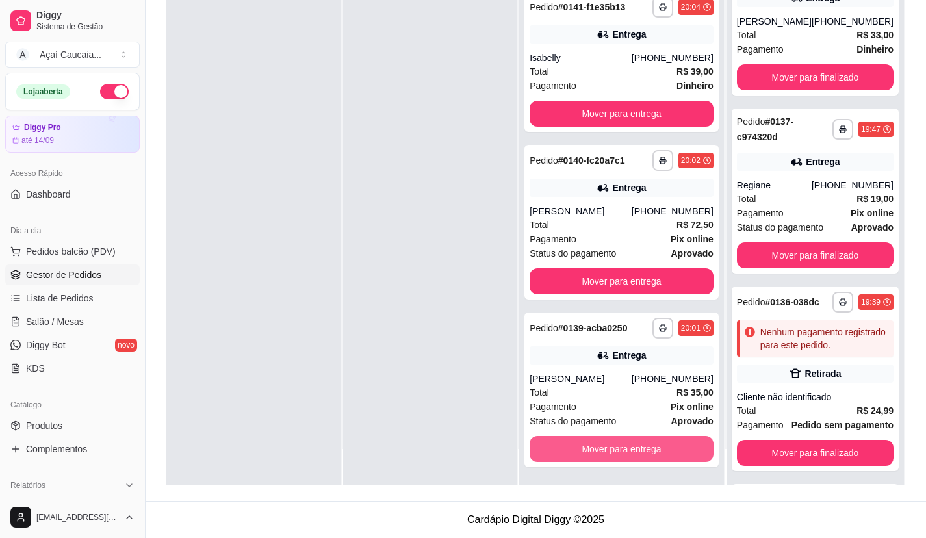
scroll to position [5138, 0]
click at [628, 461] on button "Mover para entrega" at bounding box center [621, 449] width 178 height 25
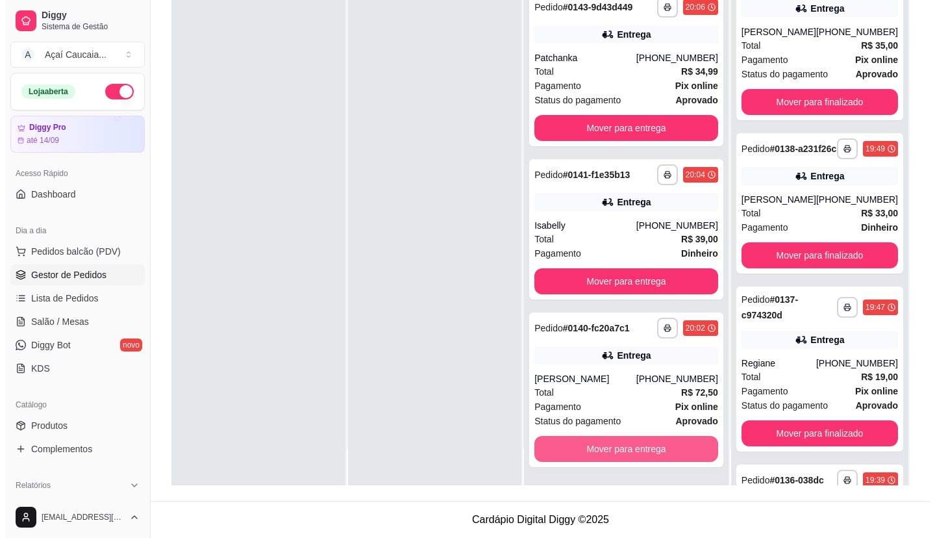
scroll to position [4960, 0]
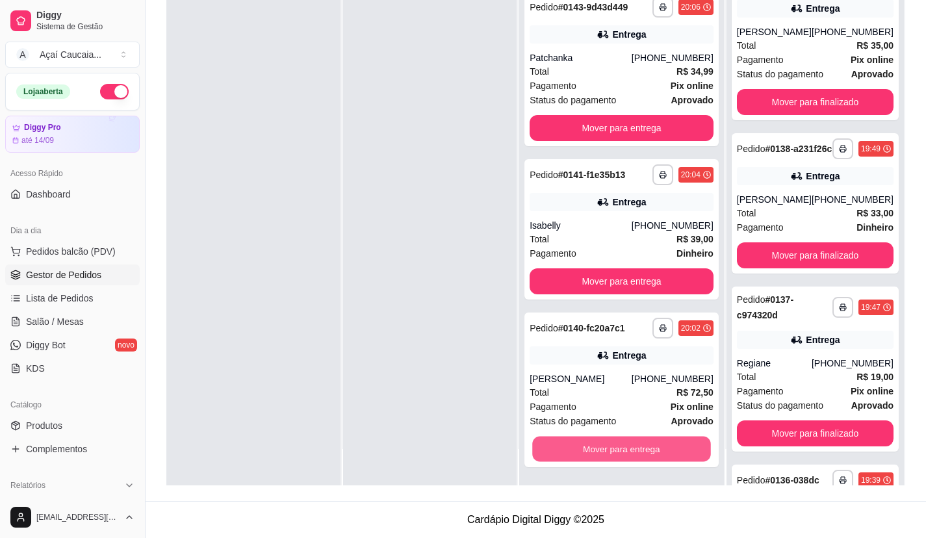
click at [628, 463] on div "**********" at bounding box center [621, 389] width 194 height 155
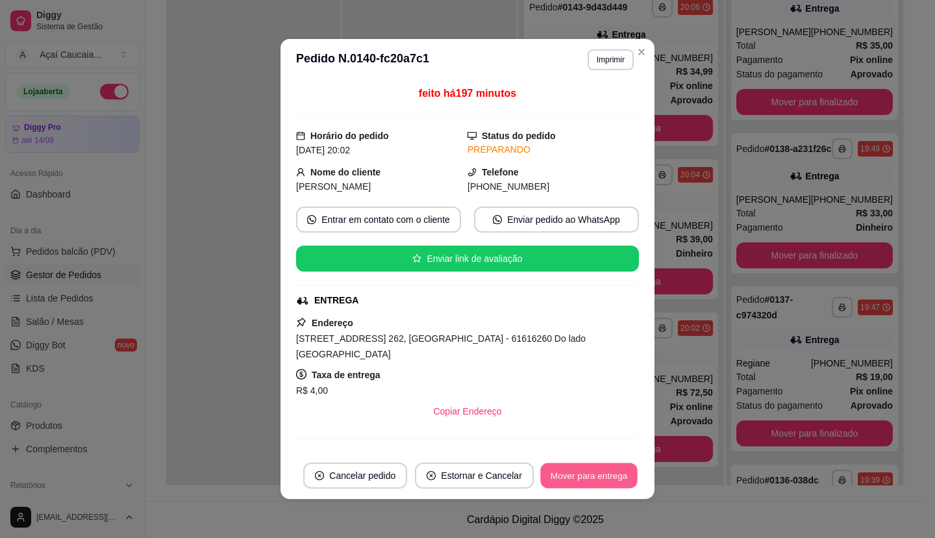
click at [628, 464] on button "Mover para entrega" at bounding box center [588, 475] width 97 height 25
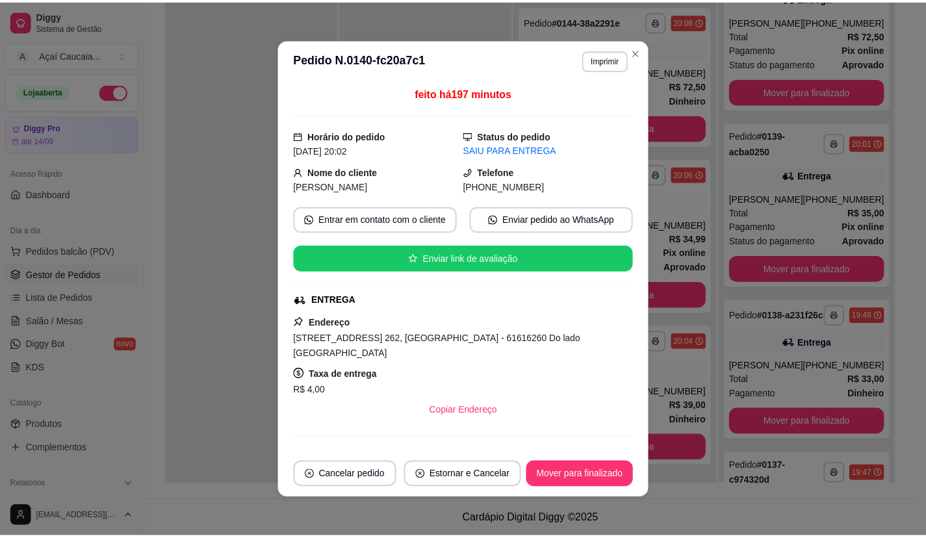
scroll to position [4782, 0]
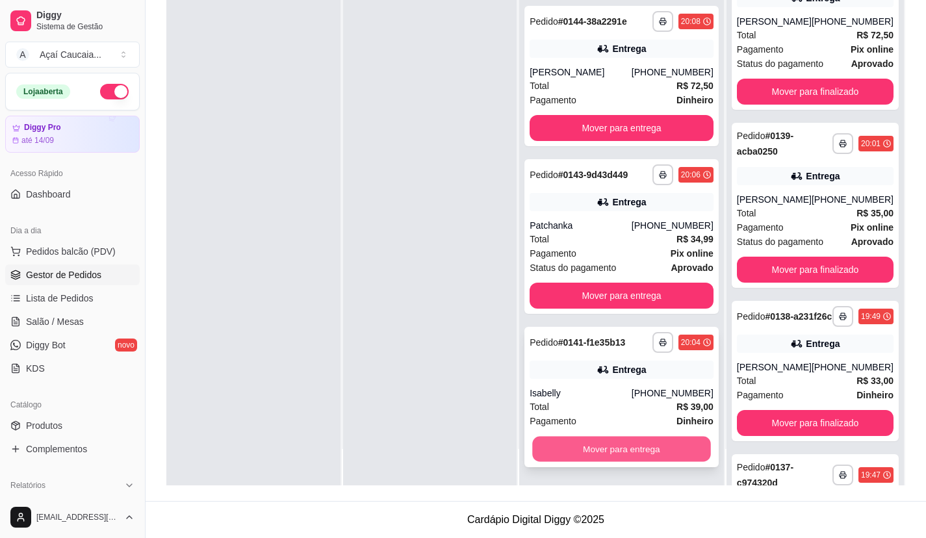
click at [610, 454] on button "Mover para entrega" at bounding box center [621, 449] width 178 height 25
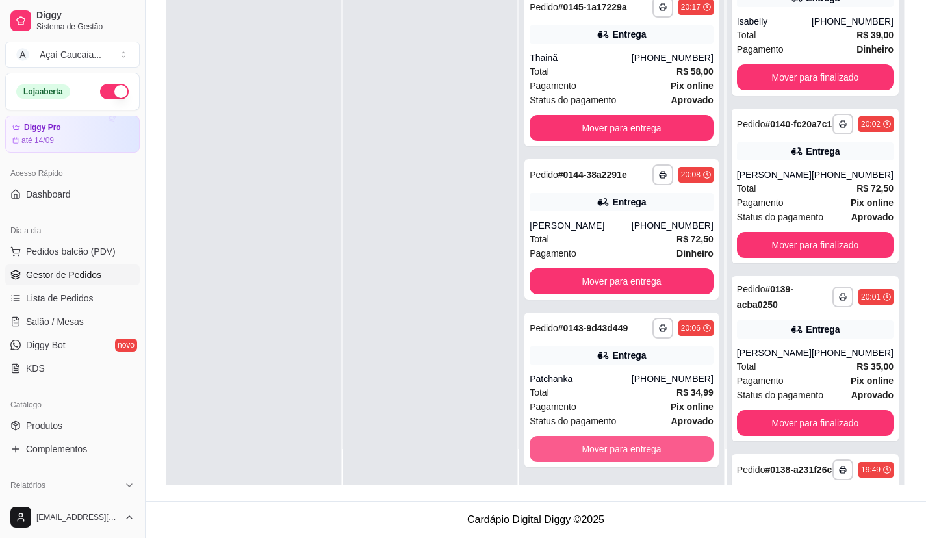
scroll to position [4619, 0]
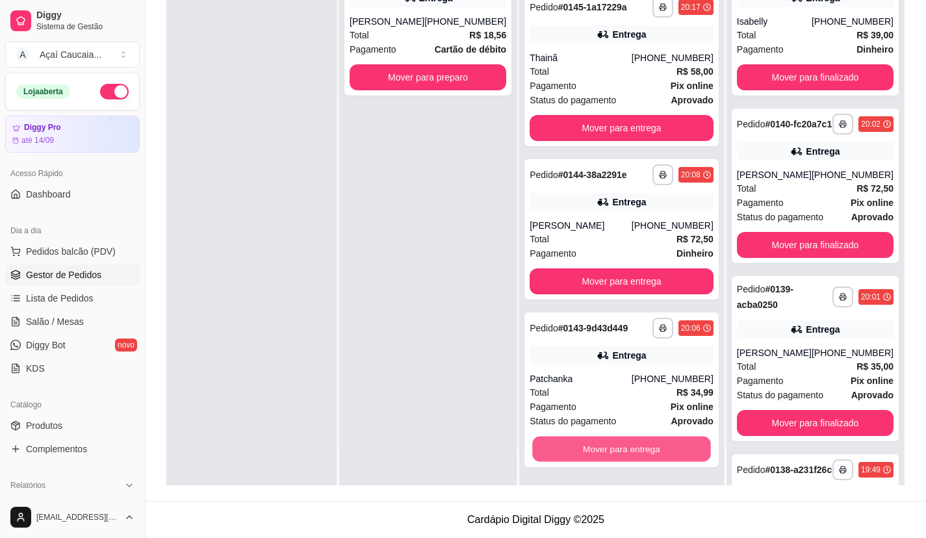
click at [610, 453] on button "Mover para entrega" at bounding box center [621, 449] width 178 height 25
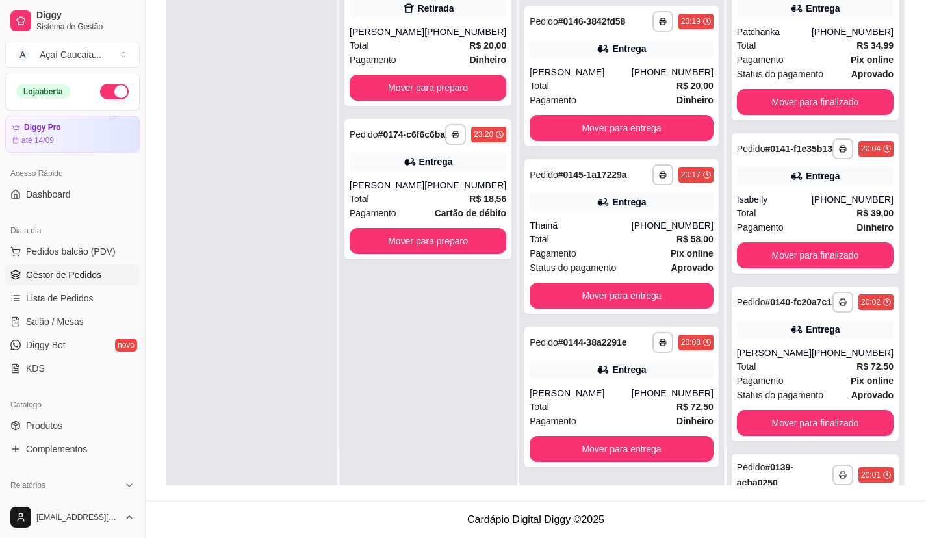
scroll to position [4441, 0]
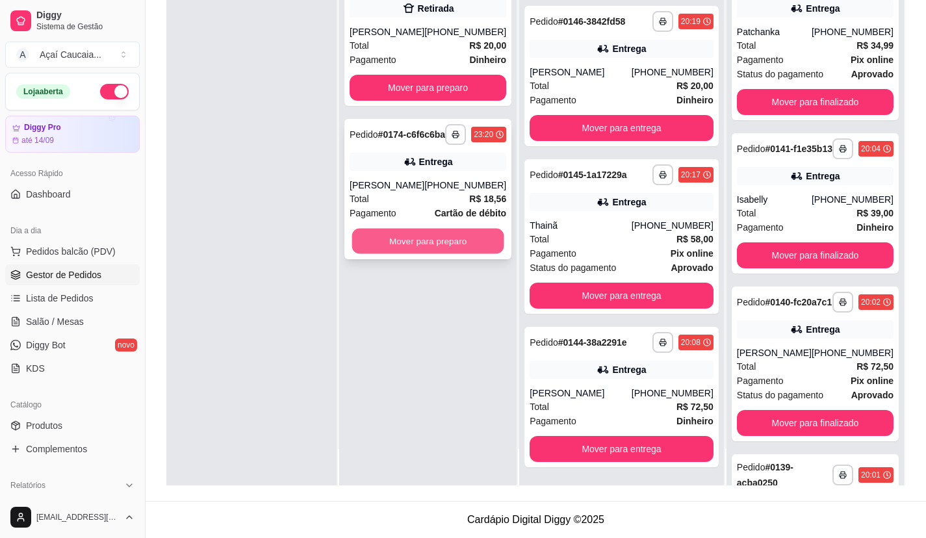
click at [391, 229] on button "Mover para preparo" at bounding box center [428, 241] width 152 height 25
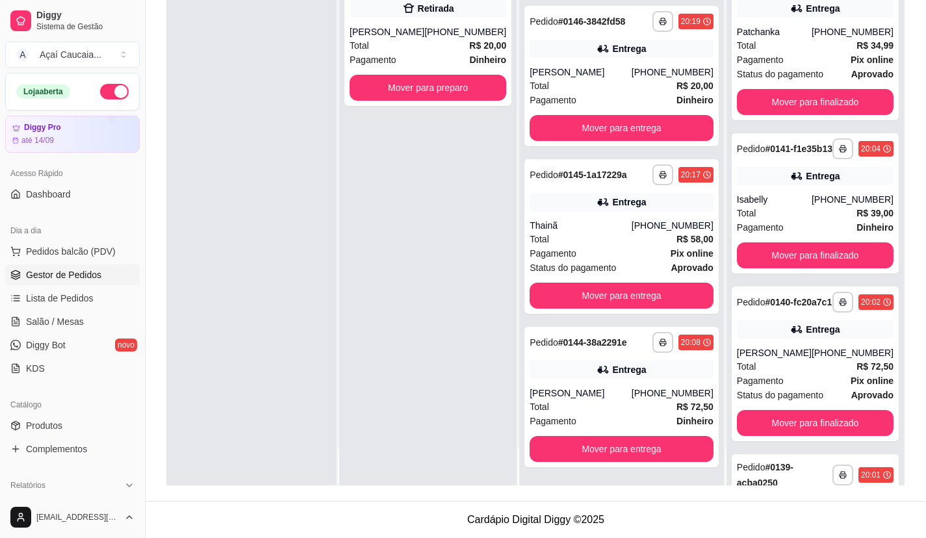
scroll to position [4604, 0]
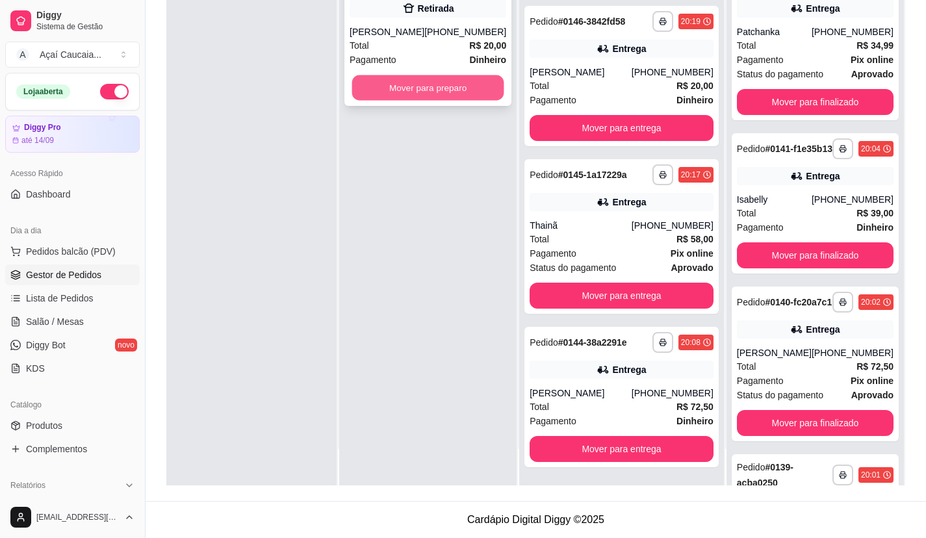
click at [441, 75] on button "Mover para preparo" at bounding box center [428, 87] width 152 height 25
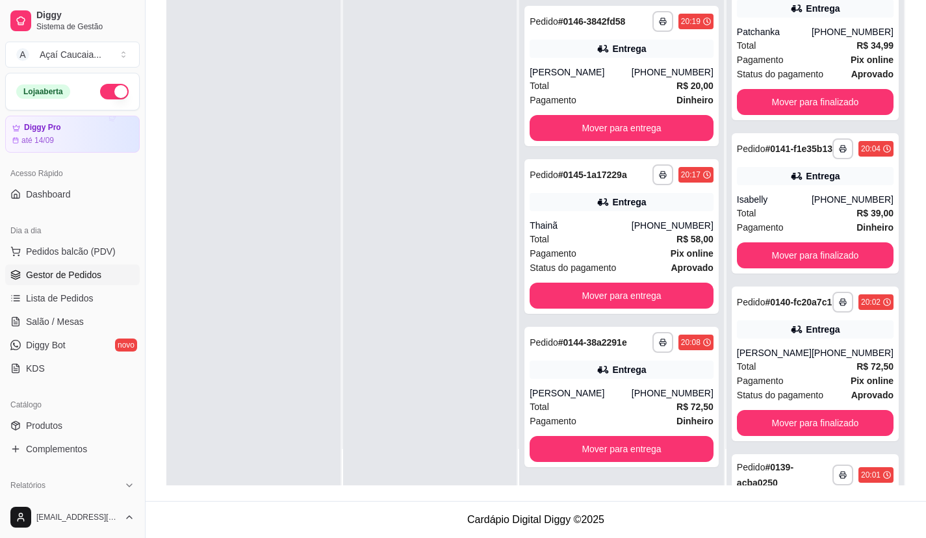
scroll to position [4768, 0]
click at [596, 445] on button "Mover para entrega" at bounding box center [621, 449] width 178 height 25
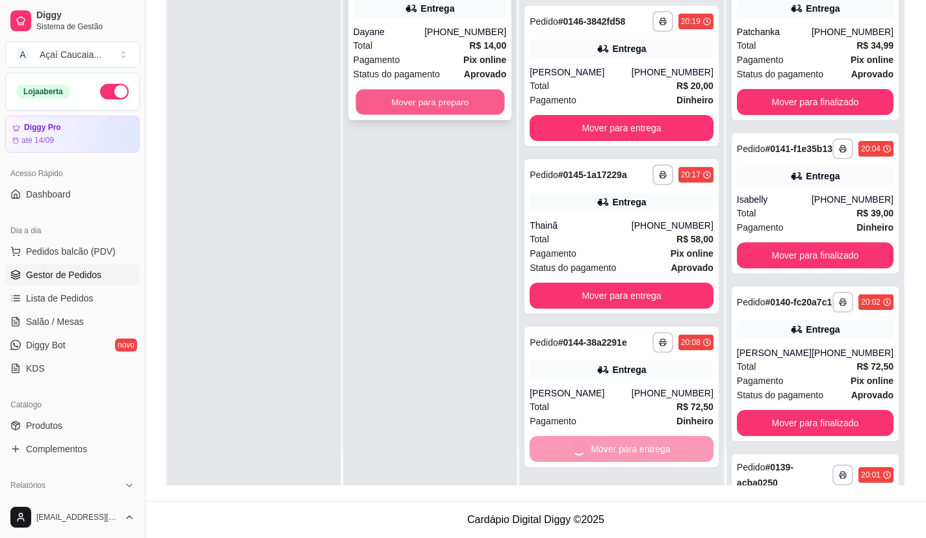
click at [487, 94] on button "Mover para preparo" at bounding box center [429, 102] width 149 height 25
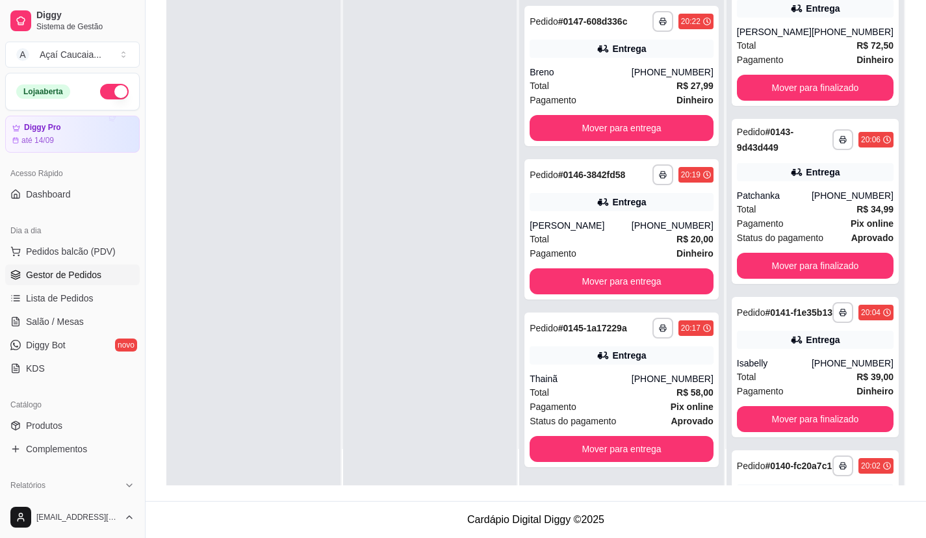
scroll to position [4782, 0]
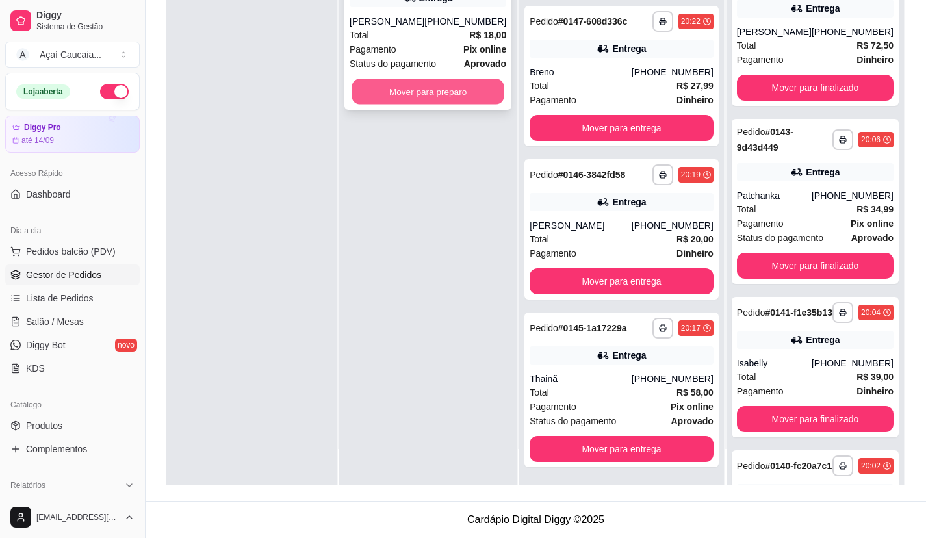
click at [421, 87] on button "Mover para preparo" at bounding box center [428, 91] width 152 height 25
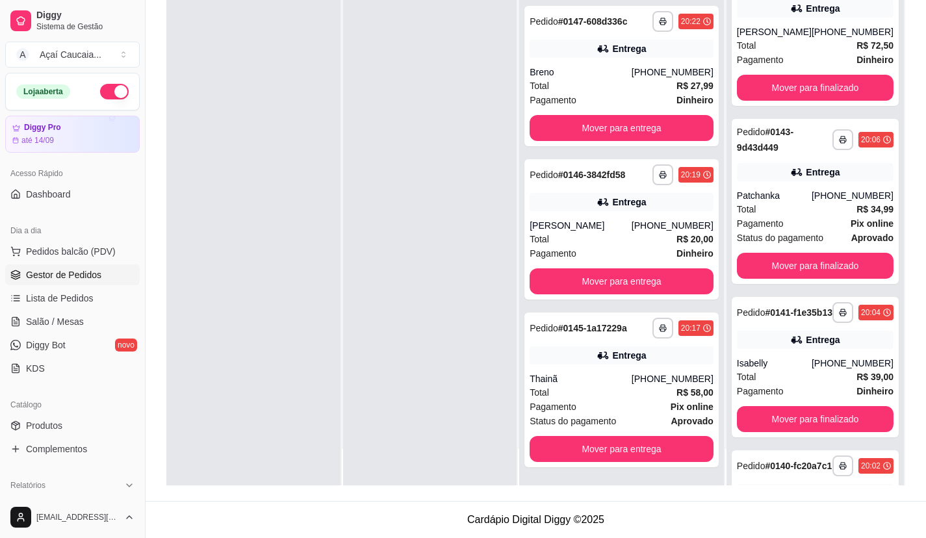
scroll to position [4960, 0]
click at [639, 450] on button "Mover para entrega" at bounding box center [621, 449] width 178 height 25
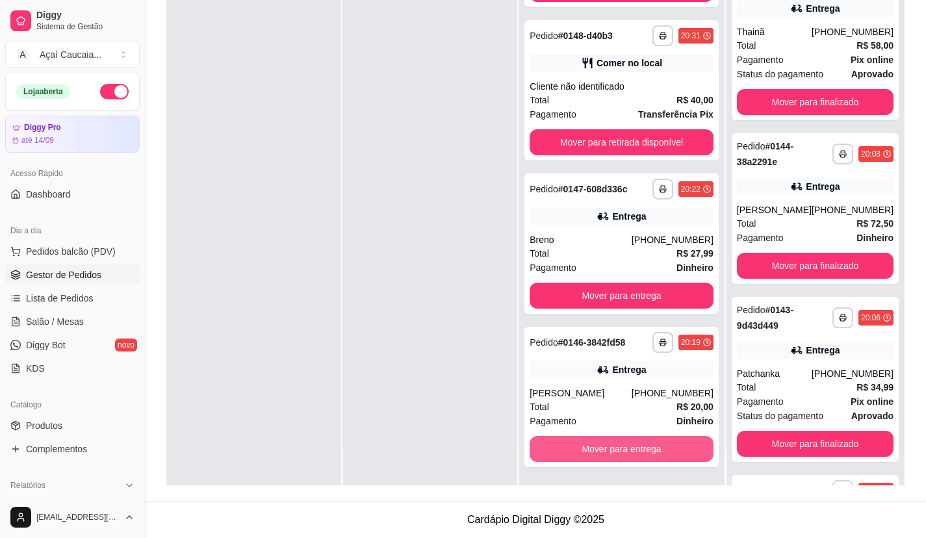
scroll to position [4782, 0]
click at [639, 443] on button "Mover para entrega" at bounding box center [621, 449] width 178 height 25
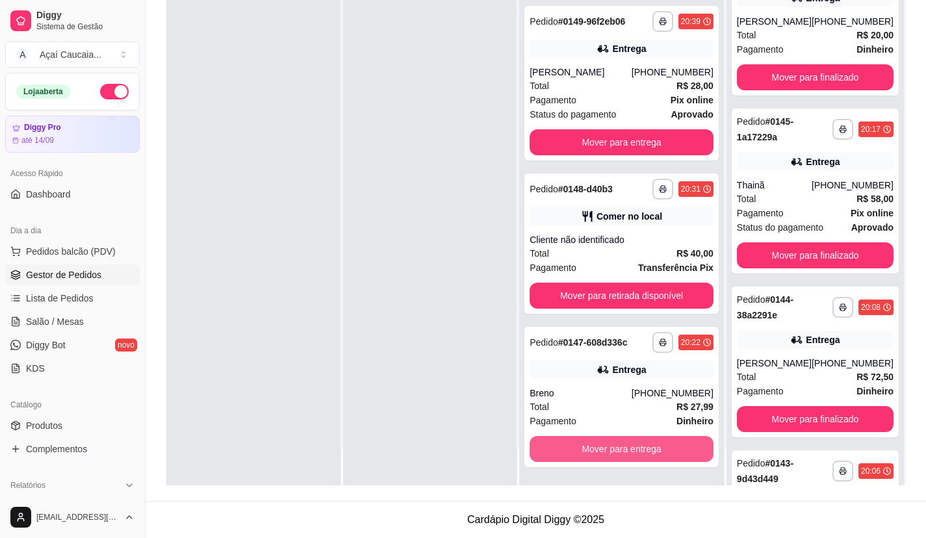
scroll to position [4619, 0]
click at [639, 443] on button "Mover para entrega" at bounding box center [621, 449] width 178 height 25
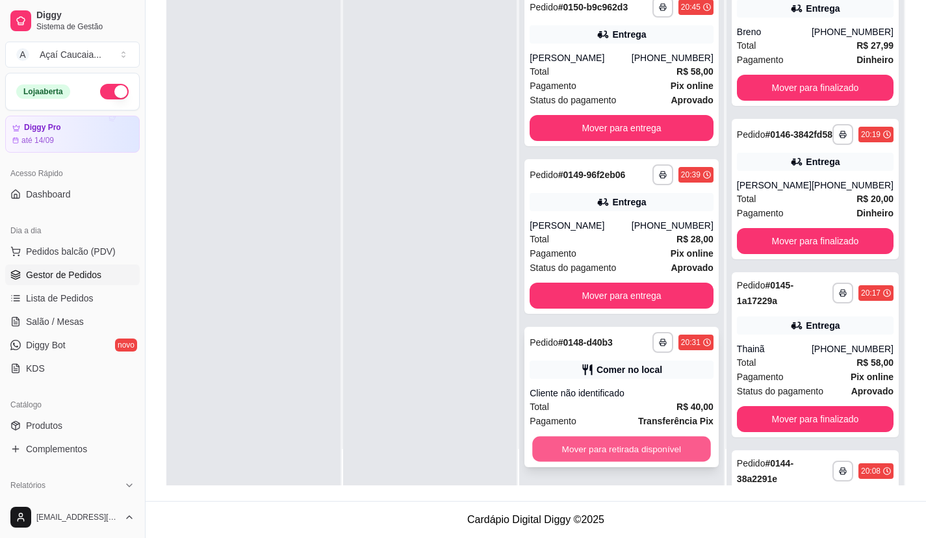
click at [641, 451] on button "Mover para retirada disponível" at bounding box center [621, 449] width 178 height 25
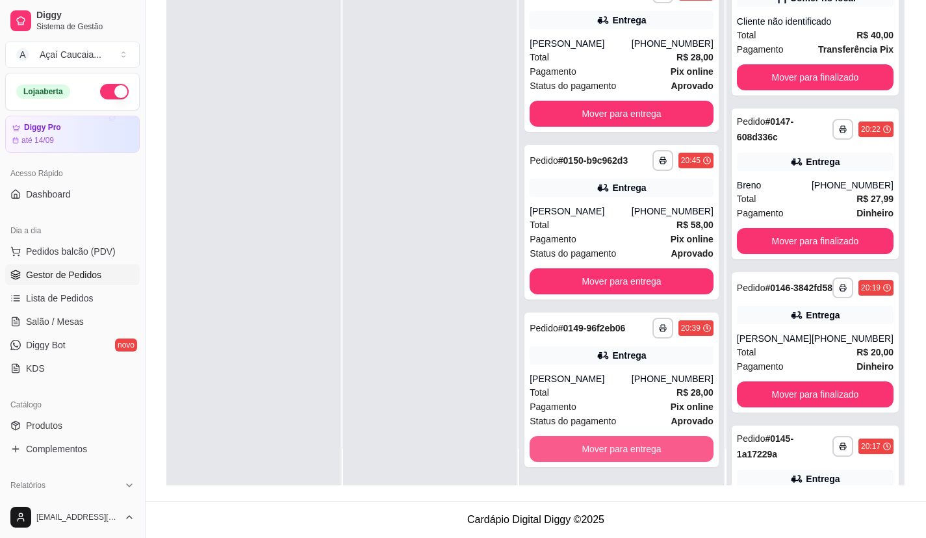
scroll to position [4302, 0]
click at [641, 451] on button "Mover para entrega" at bounding box center [621, 449] width 184 height 26
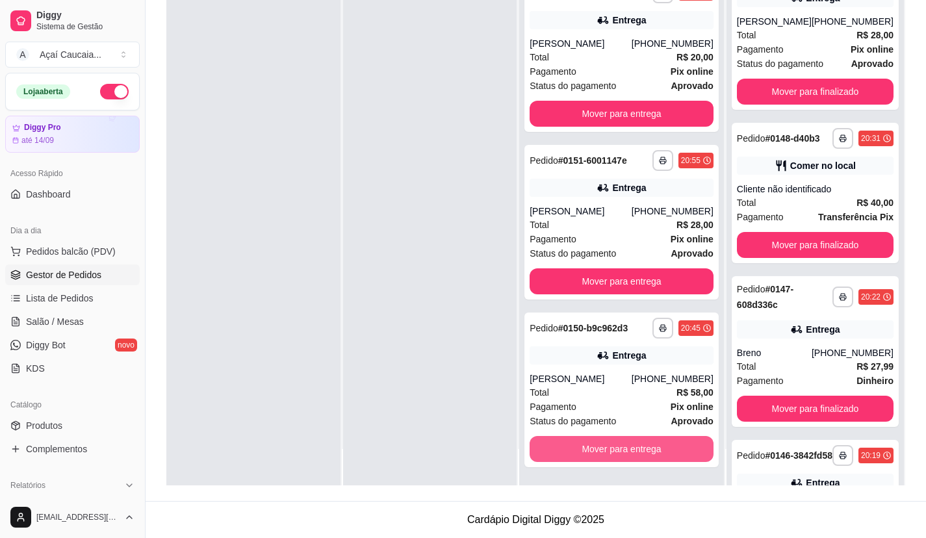
scroll to position [4124, 0]
click at [641, 451] on button "Mover para entrega" at bounding box center [621, 449] width 178 height 25
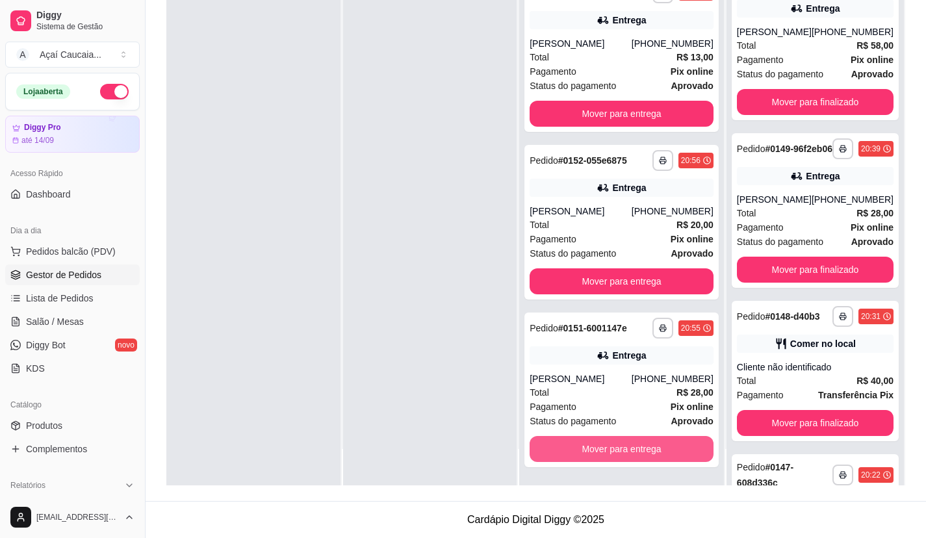
scroll to position [3946, 0]
click at [641, 445] on button "Mover para entrega" at bounding box center [621, 449] width 178 height 25
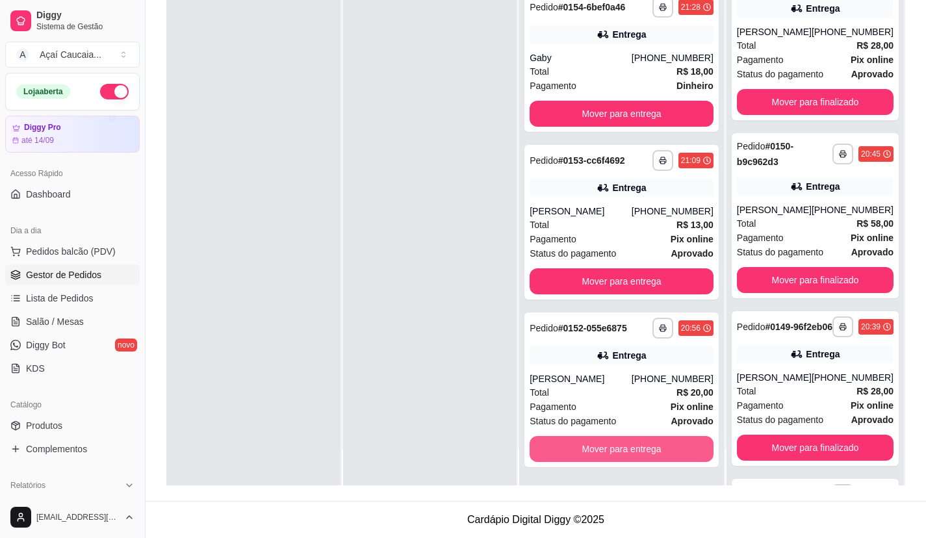
scroll to position [3768, 0]
click at [641, 445] on button "Mover para entrega" at bounding box center [621, 449] width 178 height 25
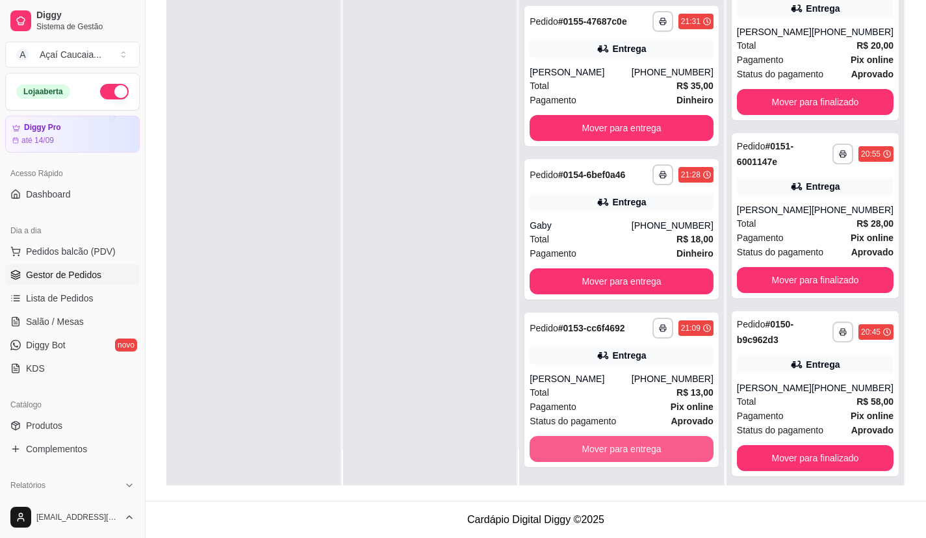
scroll to position [3590, 0]
click at [641, 445] on button "Mover para entrega" at bounding box center [621, 449] width 178 height 25
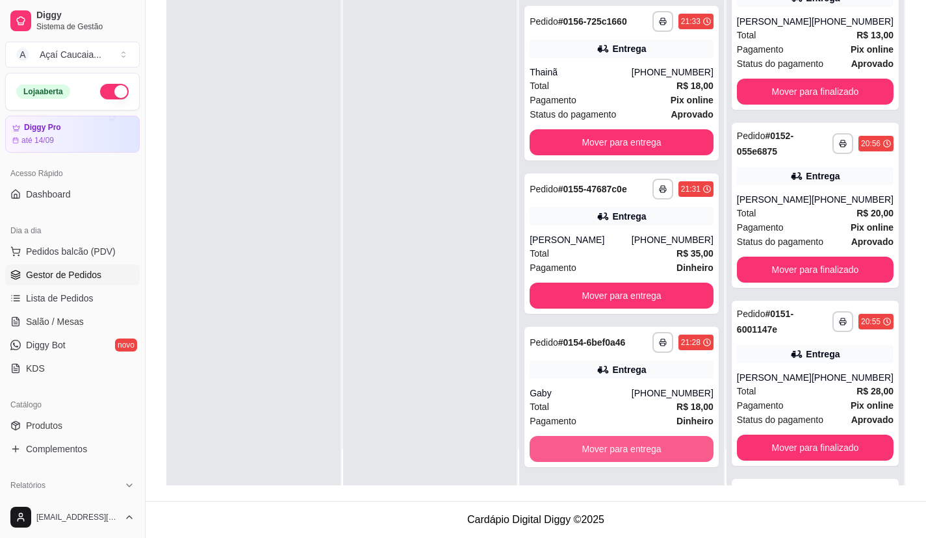
scroll to position [3412, 0]
click at [641, 449] on button "Mover para entrega" at bounding box center [621, 449] width 178 height 25
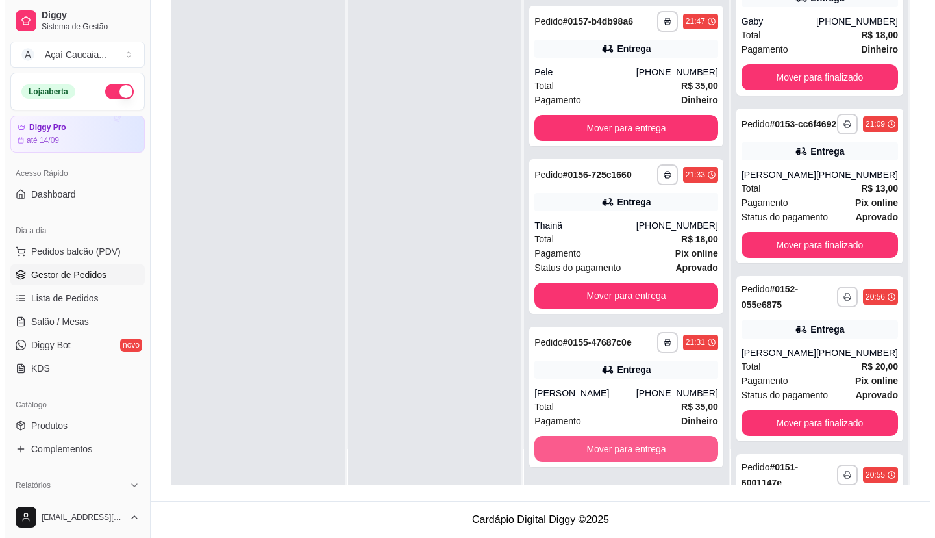
scroll to position [3248, 0]
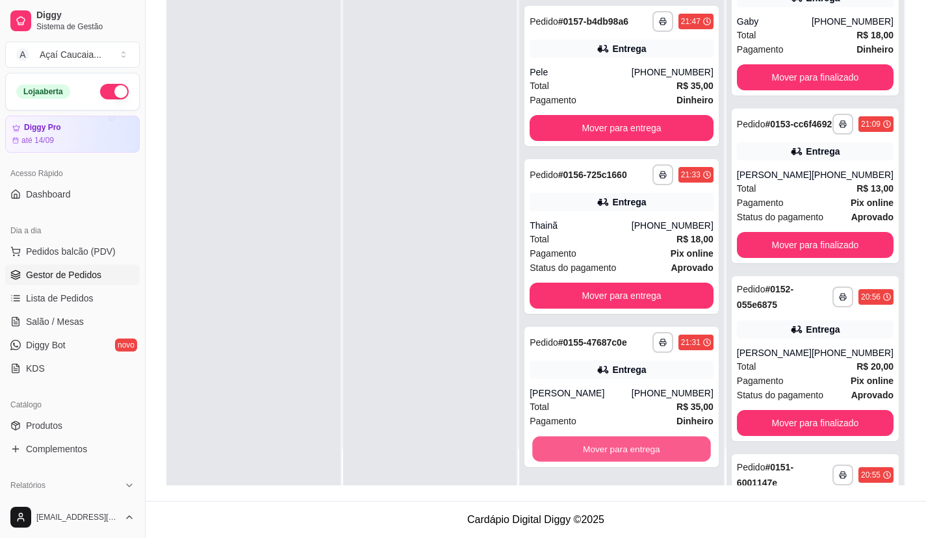
click at [641, 449] on button "Mover para entrega" at bounding box center [621, 449] width 178 height 25
click at [641, 450] on div "Mover para entrega" at bounding box center [621, 449] width 184 height 26
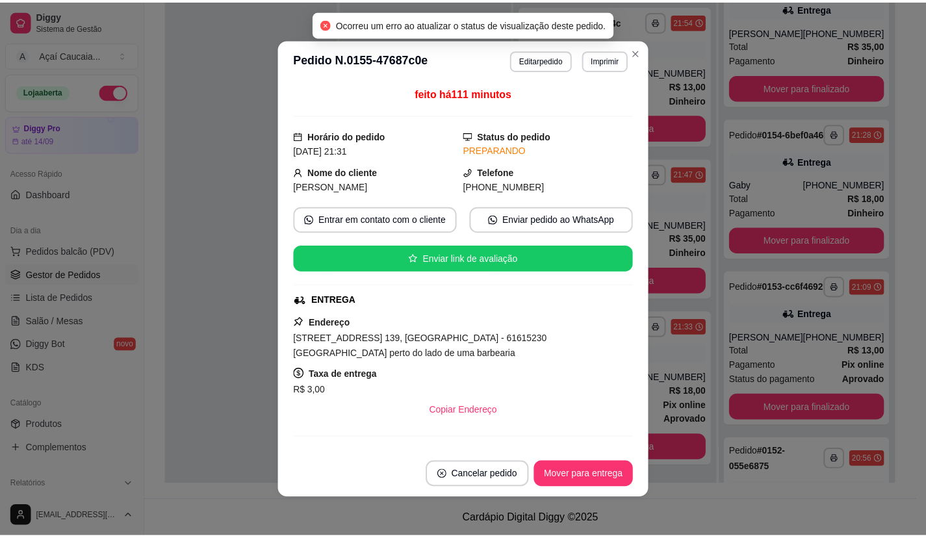
scroll to position [3084, 0]
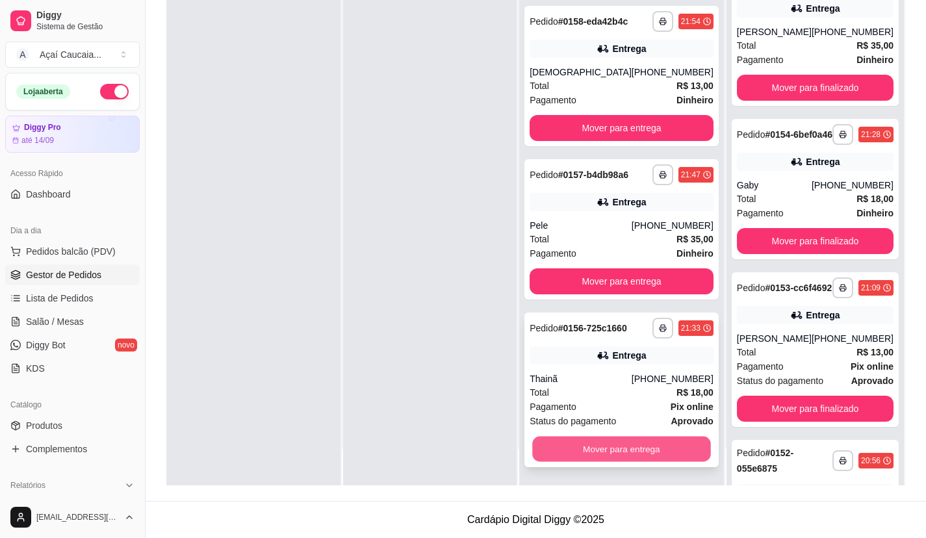
click at [658, 445] on button "Mover para entrega" at bounding box center [621, 449] width 178 height 25
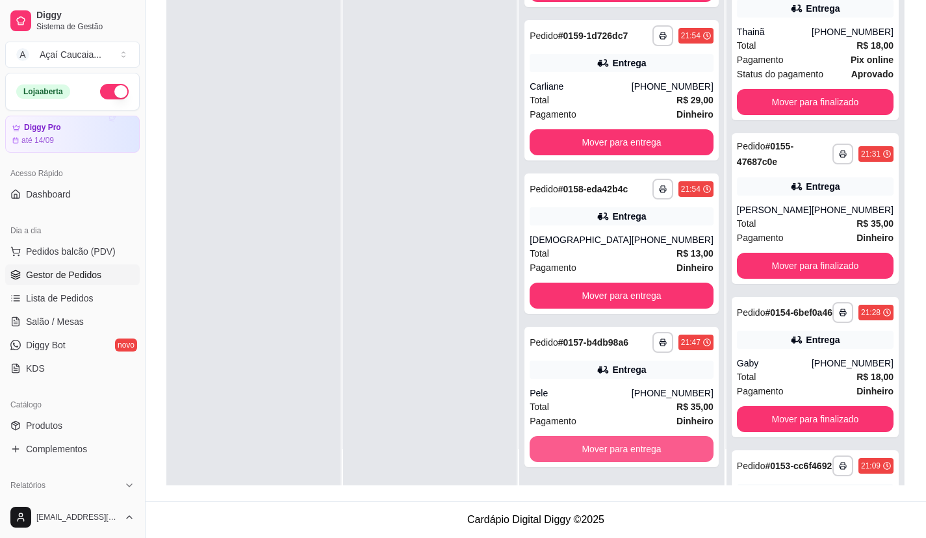
scroll to position [2906, 0]
click at [658, 454] on button "Mover para entrega" at bounding box center [621, 449] width 178 height 25
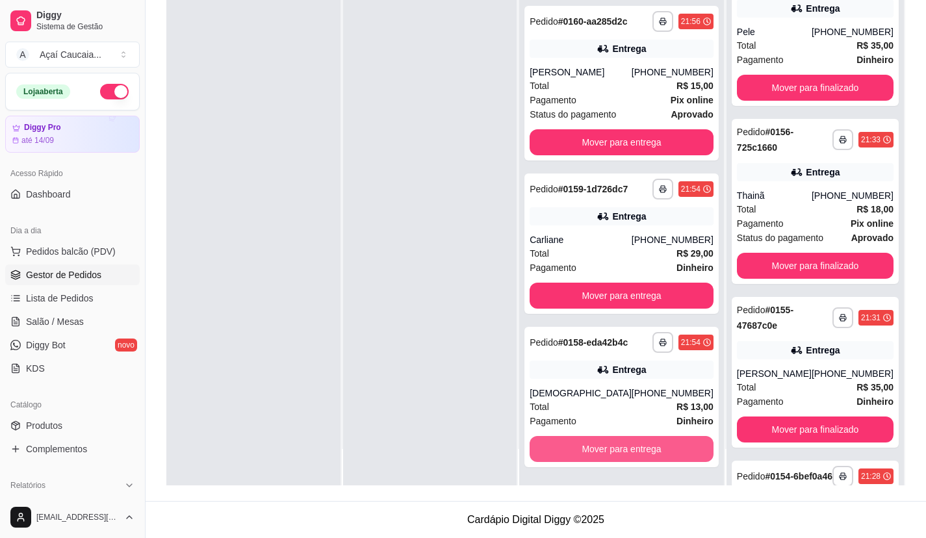
scroll to position [2743, 0]
click at [658, 454] on button "Mover para entrega" at bounding box center [621, 449] width 178 height 25
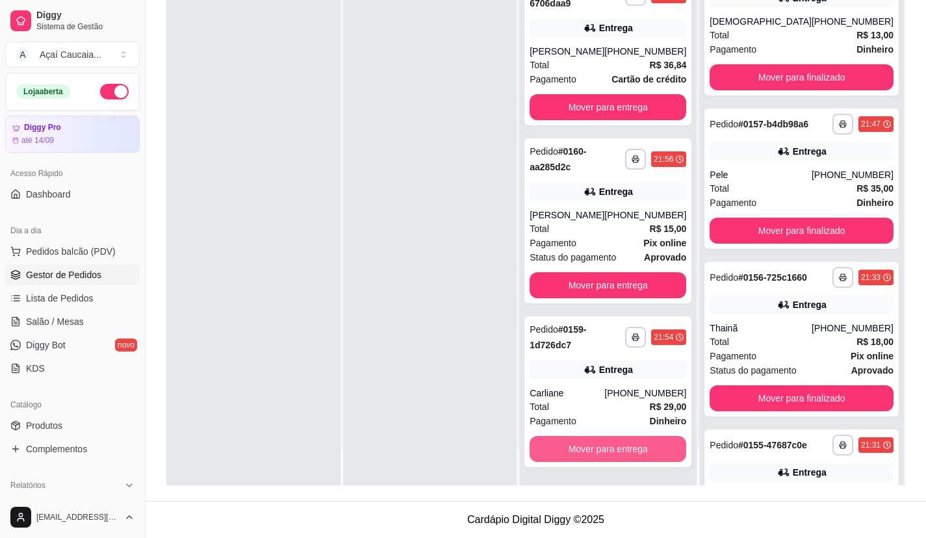
scroll to position [2579, 0]
click at [658, 449] on button "Mover para entrega" at bounding box center [608, 449] width 152 height 25
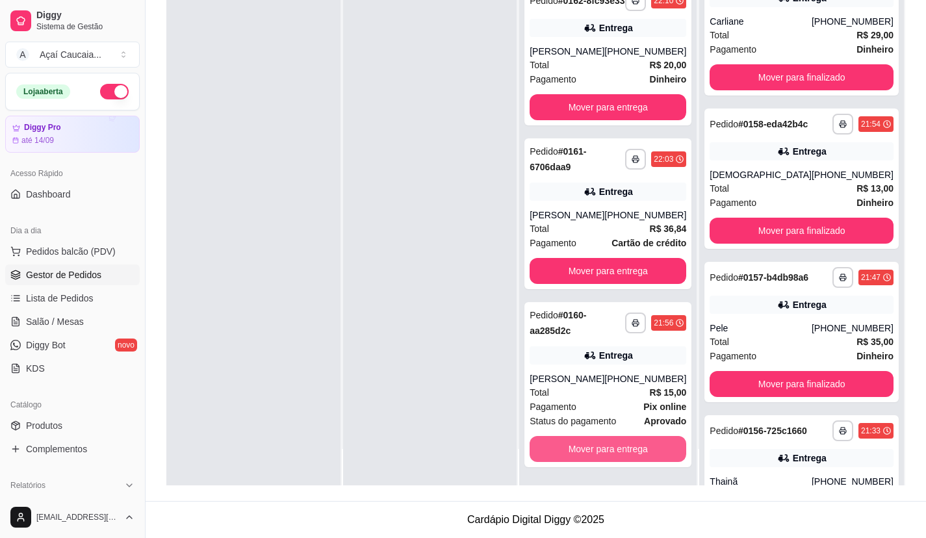
scroll to position [2415, 0]
click at [658, 449] on button "Mover para entrega" at bounding box center [608, 449] width 152 height 25
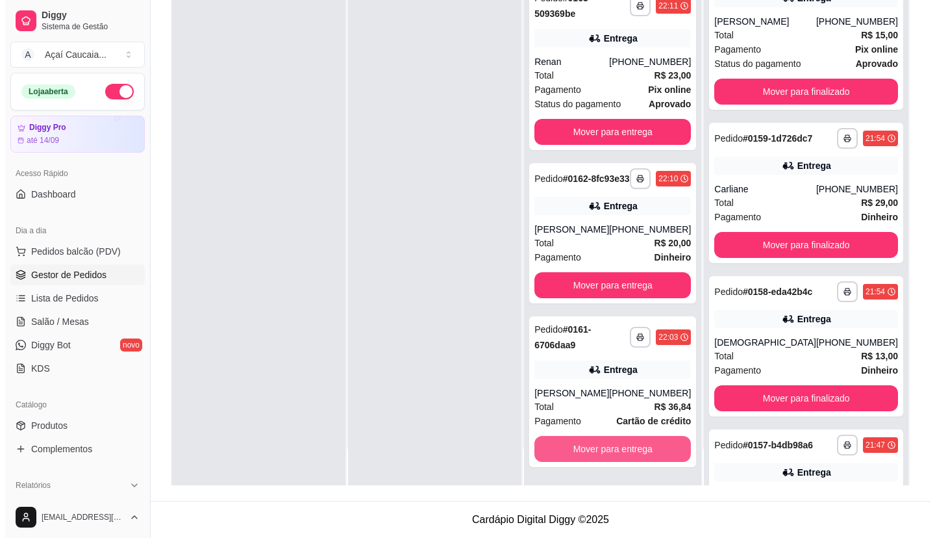
scroll to position [2237, 0]
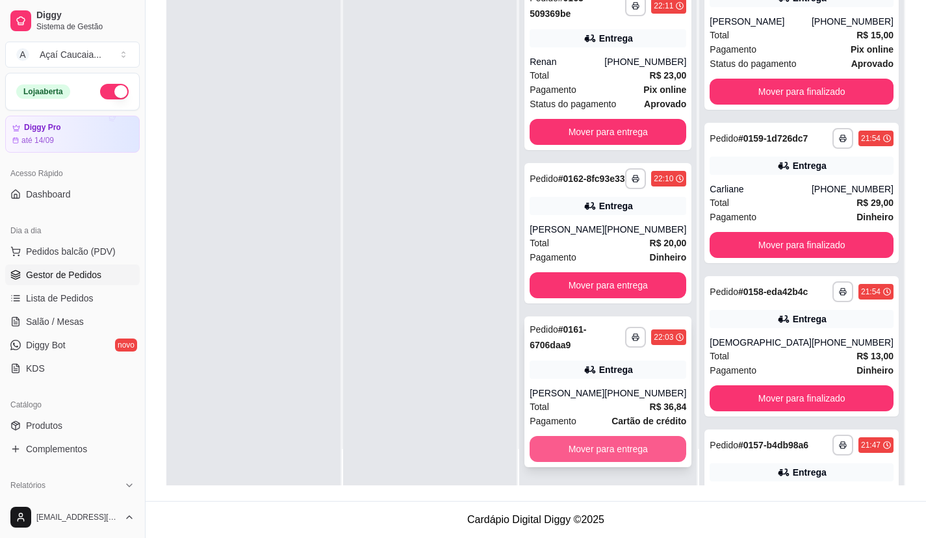
click at [659, 464] on div "**********" at bounding box center [607, 391] width 167 height 151
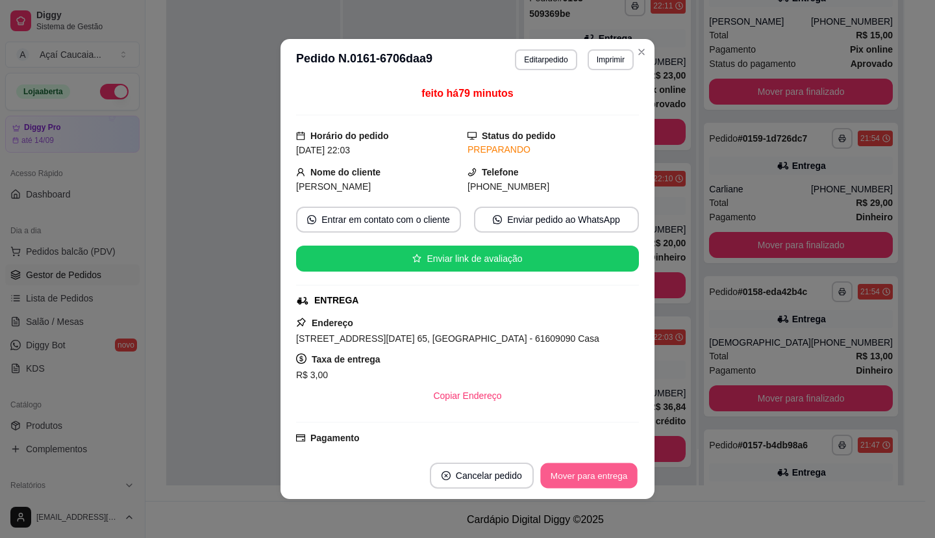
click at [607, 472] on button "Mover para entrega" at bounding box center [588, 475] width 97 height 25
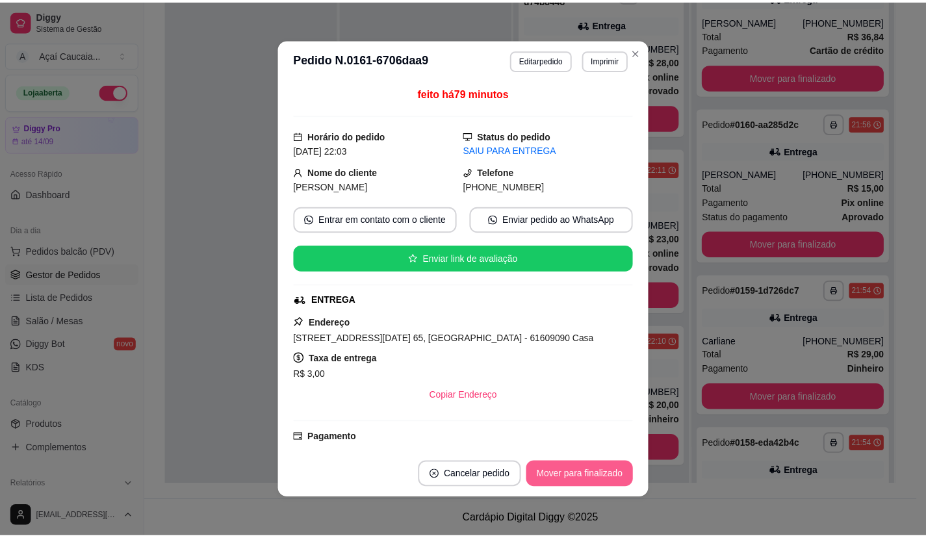
scroll to position [2074, 0]
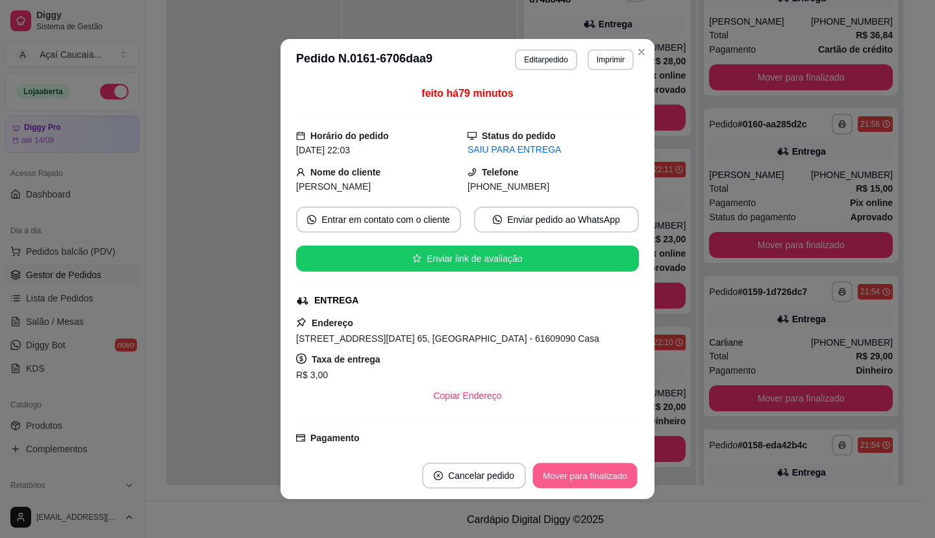
click at [607, 477] on button "Mover para finalizado" at bounding box center [585, 475] width 105 height 25
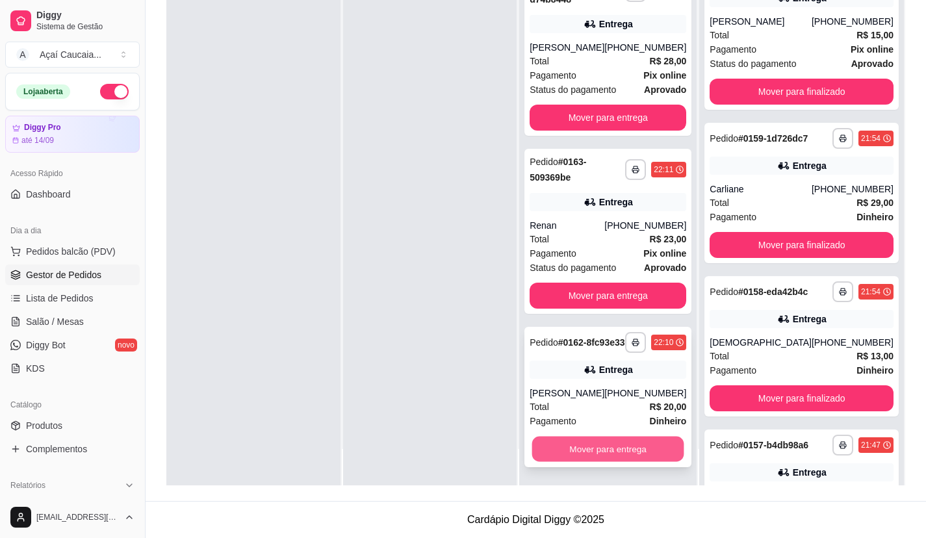
click at [622, 454] on button "Mover para entrega" at bounding box center [608, 449] width 152 height 25
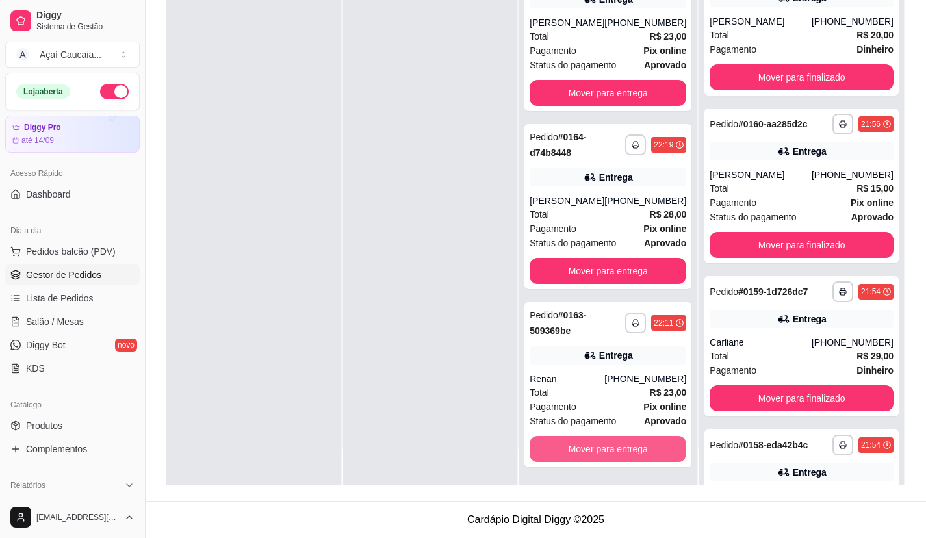
scroll to position [1910, 0]
click at [622, 446] on button "Mover para entrega" at bounding box center [608, 449] width 152 height 25
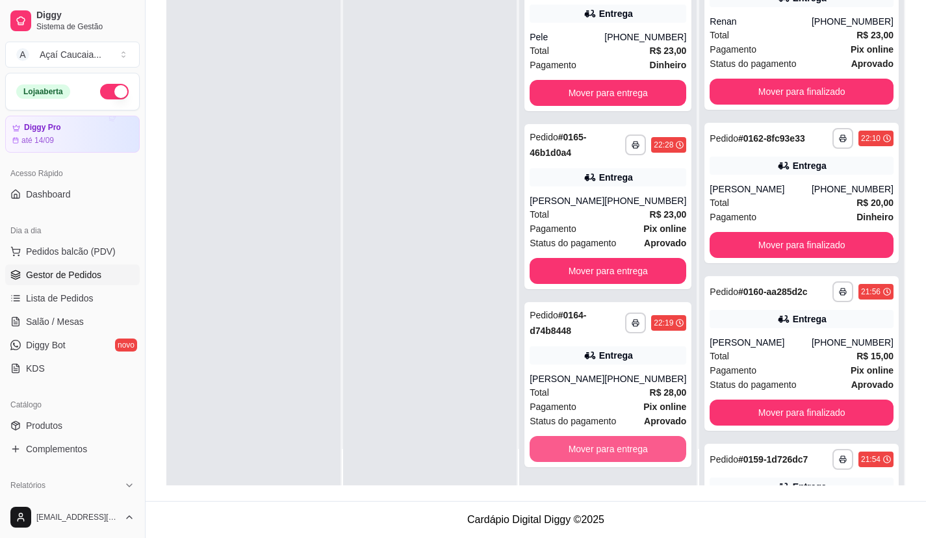
scroll to position [1732, 0]
click at [622, 444] on button "Mover para entrega" at bounding box center [608, 449] width 152 height 25
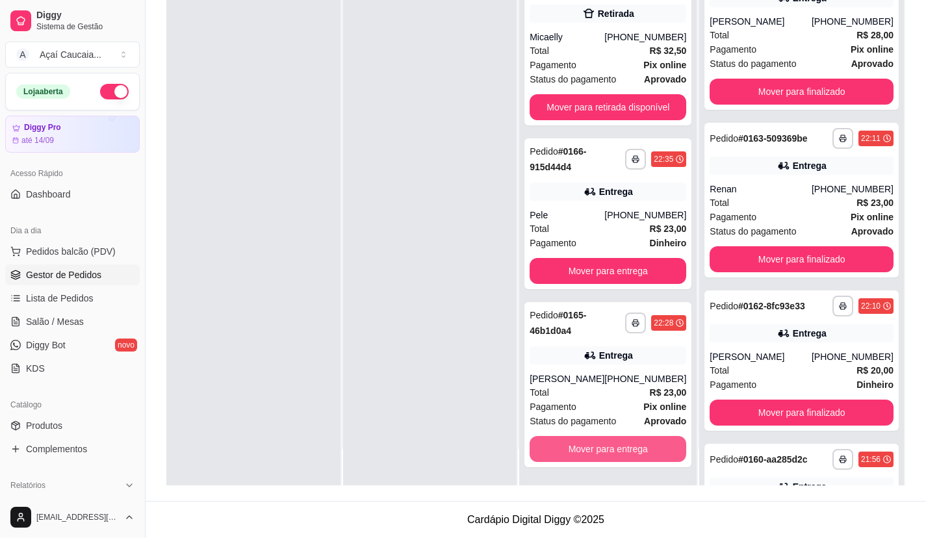
scroll to position [1554, 0]
click at [603, 456] on button "Mover para entrega" at bounding box center [608, 449] width 152 height 25
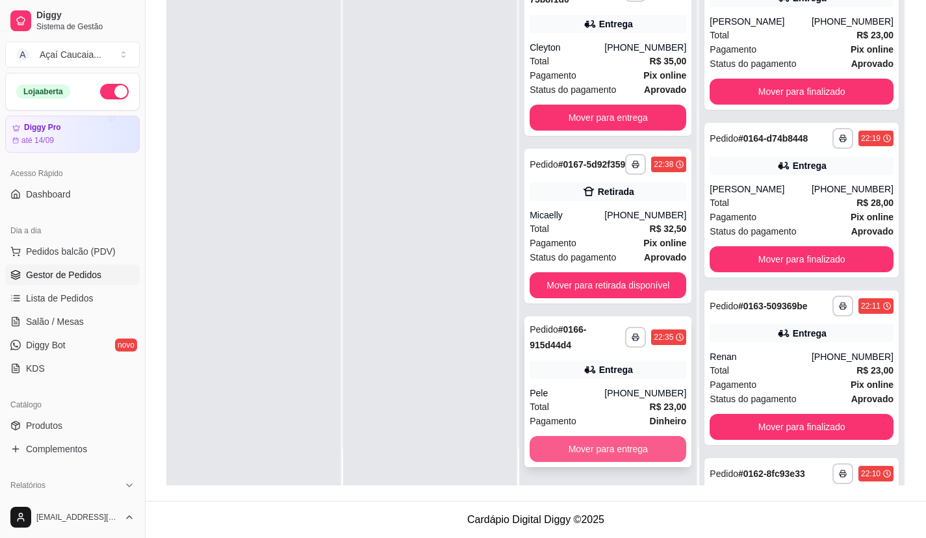
scroll to position [1376, 0]
click at [607, 443] on button "Mover para entrega" at bounding box center [607, 449] width 157 height 26
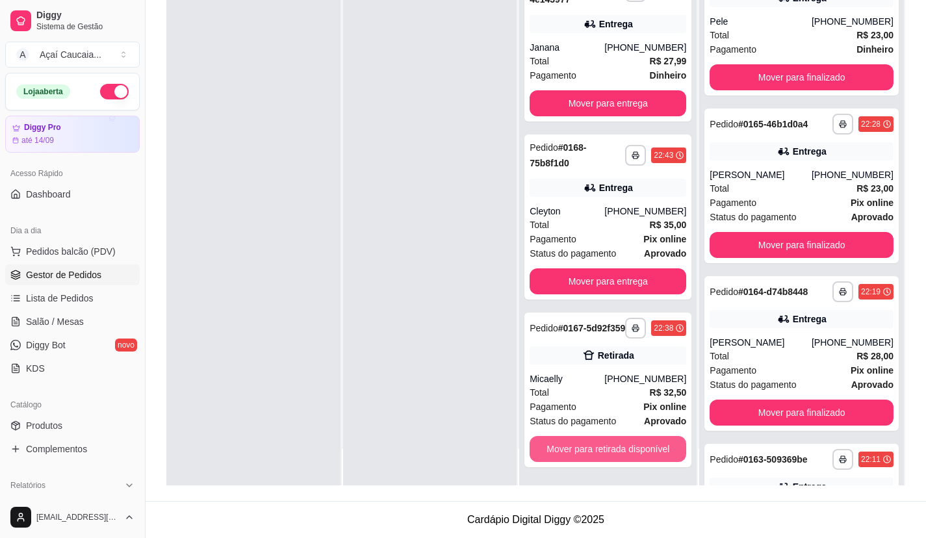
scroll to position [1212, 0]
click at [624, 457] on button "Mover para retirada disponível" at bounding box center [608, 449] width 152 height 25
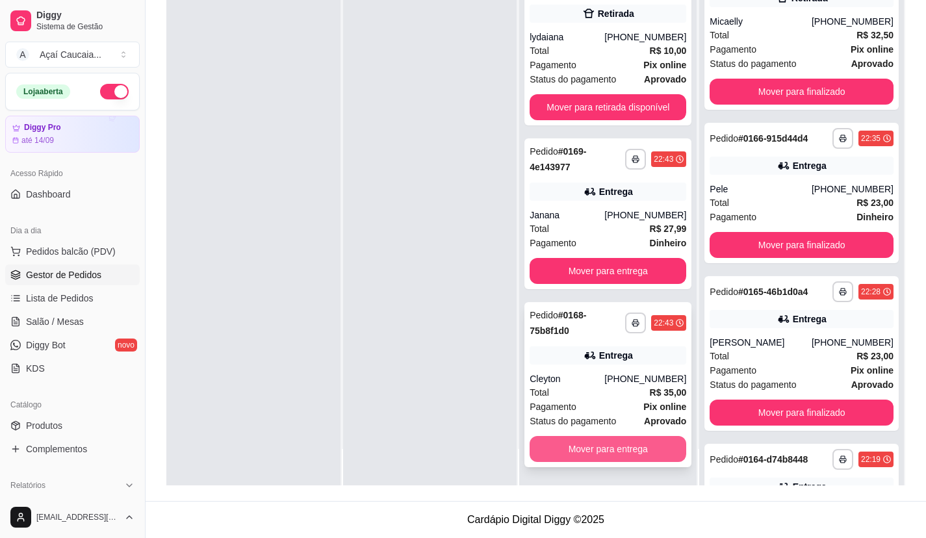
scroll to position [1034, 0]
click at [624, 455] on button "Mover para entrega" at bounding box center [607, 449] width 157 height 26
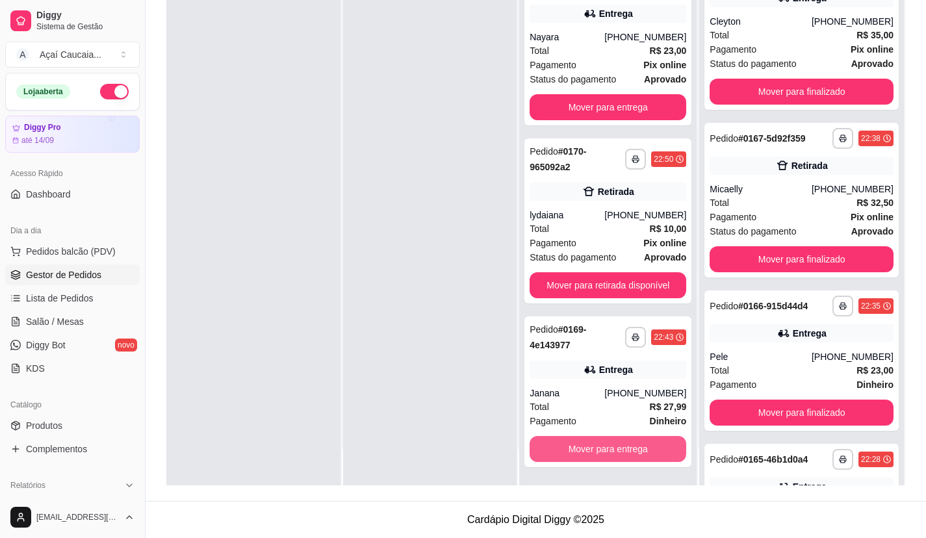
scroll to position [856, 0]
click at [624, 457] on button "Mover para entrega" at bounding box center [607, 449] width 157 height 26
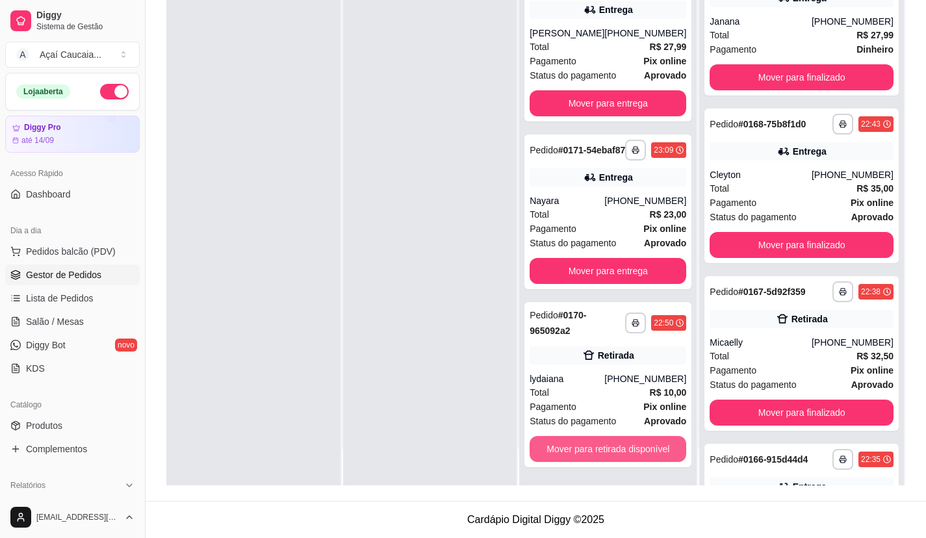
scroll to position [692, 0]
click at [624, 455] on button "Mover para retirada disponível" at bounding box center [607, 449] width 157 height 26
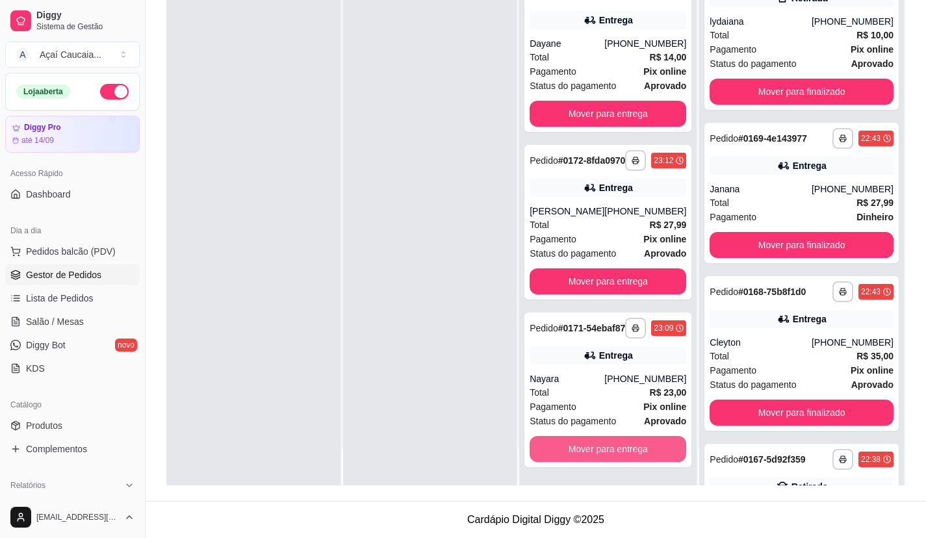
scroll to position [514, 0]
click at [624, 455] on button "Mover para entrega" at bounding box center [608, 449] width 152 height 25
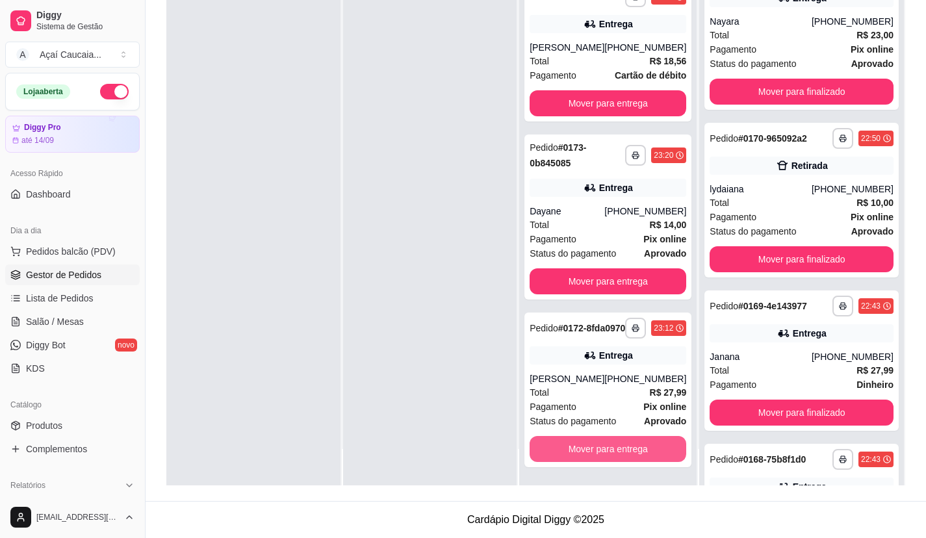
scroll to position [336, 0]
click at [624, 455] on button "Mover para entrega" at bounding box center [608, 449] width 152 height 25
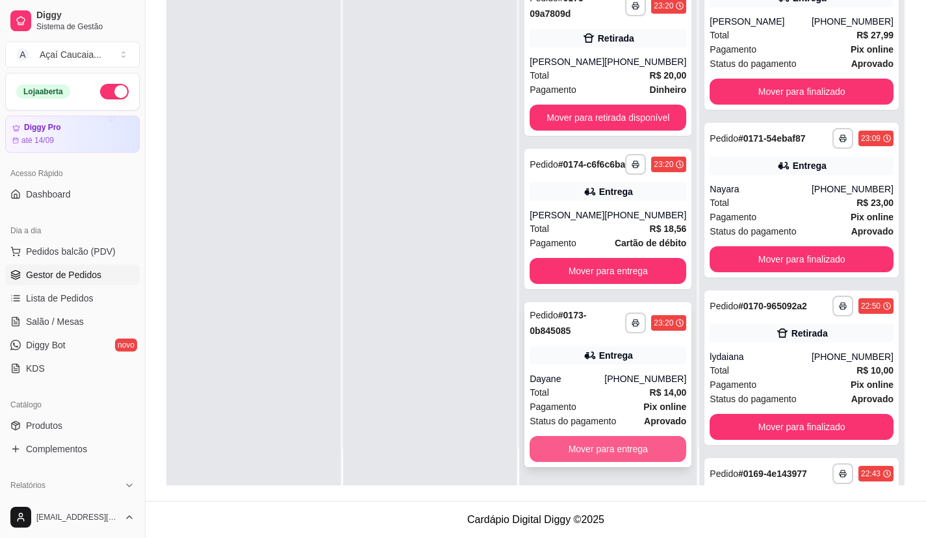
scroll to position [159, 0]
click at [618, 449] on button "Mover para entrega" at bounding box center [608, 449] width 152 height 25
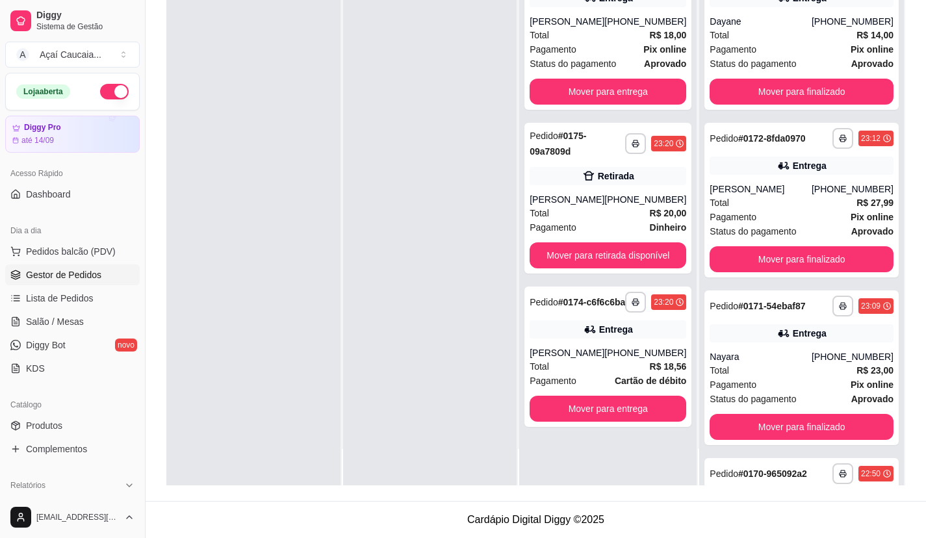
scroll to position [0, 0]
click at [641, 396] on button "Mover para entrega" at bounding box center [608, 408] width 152 height 25
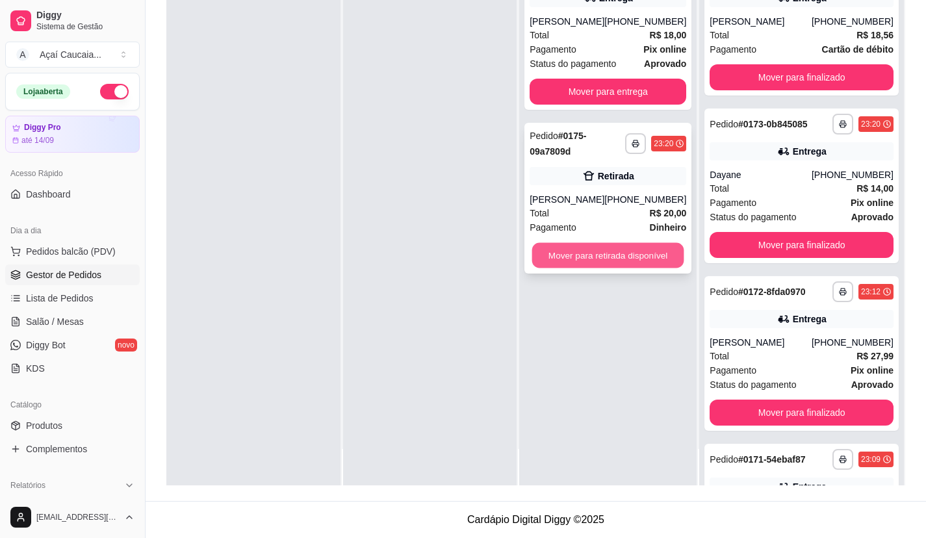
click at [644, 243] on button "Mover para retirada disponível" at bounding box center [608, 255] width 152 height 25
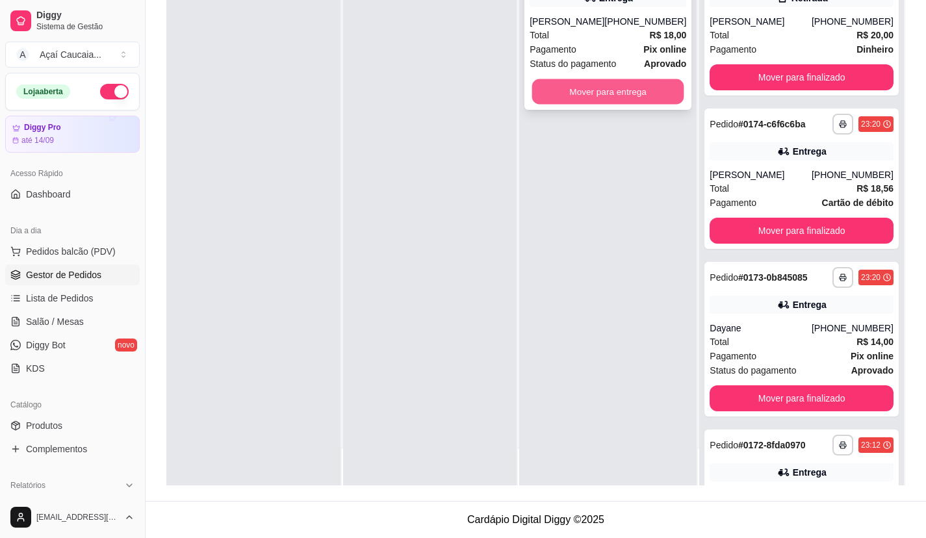
click at [642, 79] on button "Mover para entrega" at bounding box center [608, 91] width 152 height 25
click at [649, 95] on button "Mover para entrega" at bounding box center [607, 92] width 157 height 26
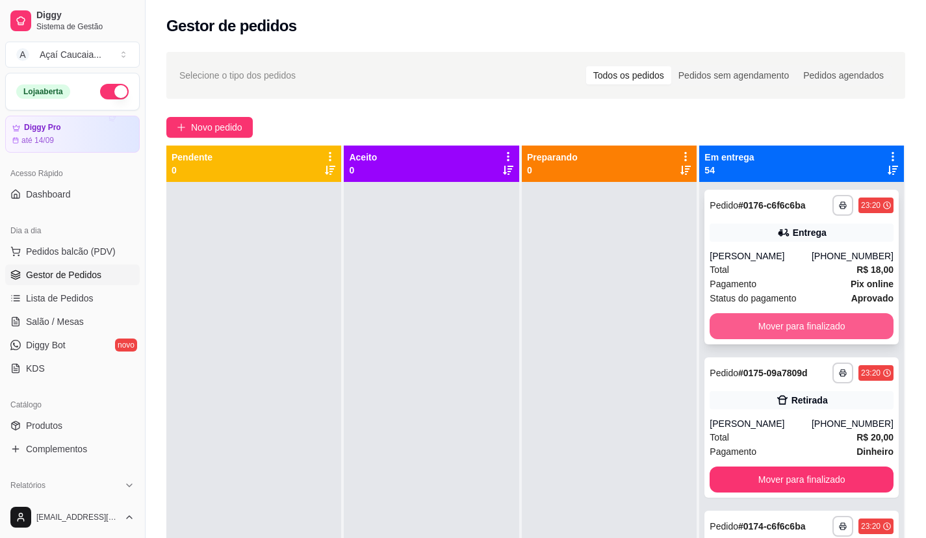
click at [798, 355] on div "**********" at bounding box center [801, 451] width 205 height 538
click at [809, 398] on div "**********" at bounding box center [801, 451] width 205 height 538
click at [788, 329] on button "Mover para finalizado" at bounding box center [802, 326] width 178 height 25
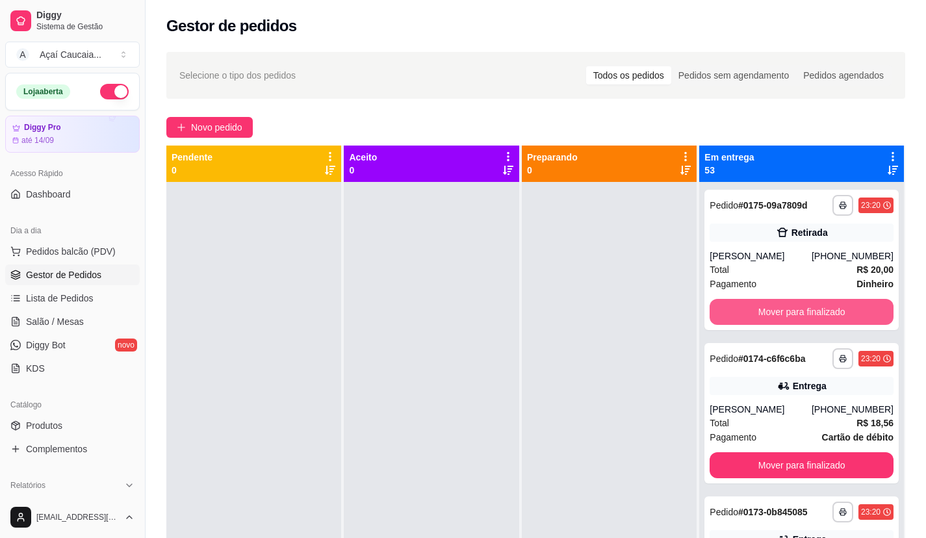
click at [788, 325] on button "Mover para finalizado" at bounding box center [801, 312] width 184 height 26
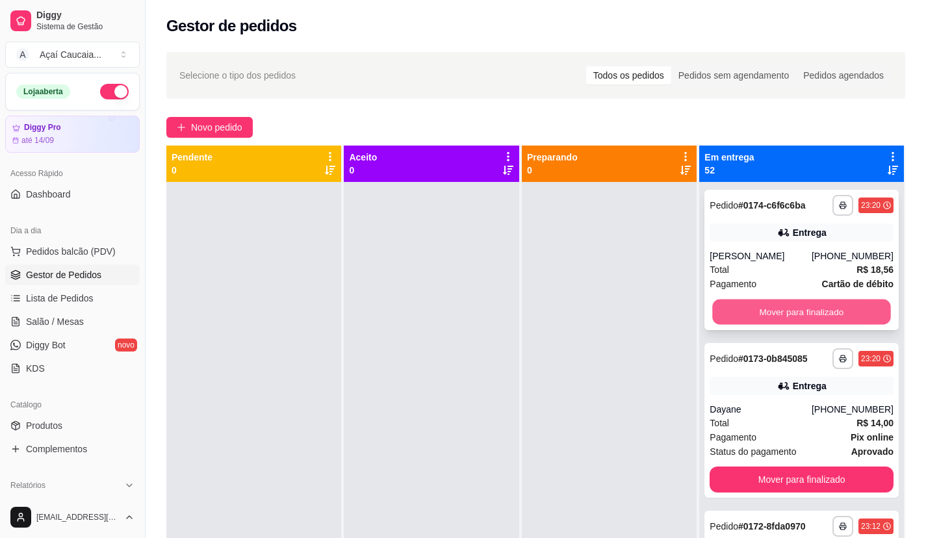
click at [788, 325] on button "Mover para finalizado" at bounding box center [802, 311] width 178 height 25
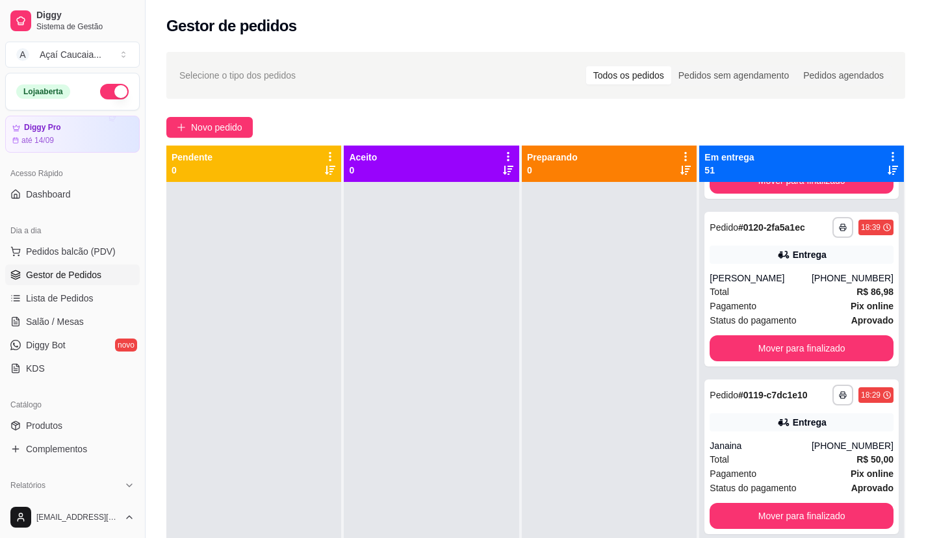
scroll to position [8347, 0]
click at [805, 504] on button "Mover para finalizado" at bounding box center [802, 515] width 178 height 25
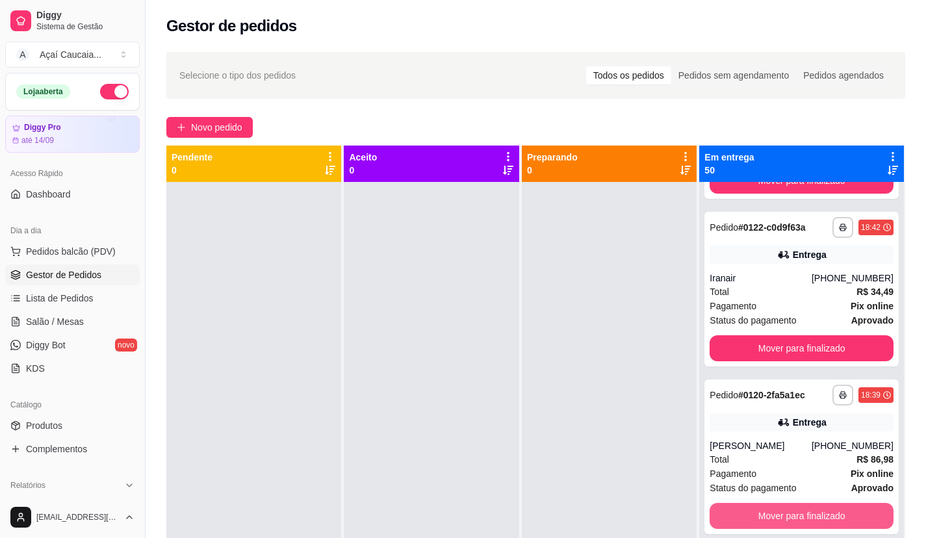
scroll to position [8169, 0]
click at [802, 508] on button "Mover para finalizado" at bounding box center [802, 515] width 178 height 25
click at [797, 514] on button "Mover para finalizado" at bounding box center [802, 515] width 178 height 25
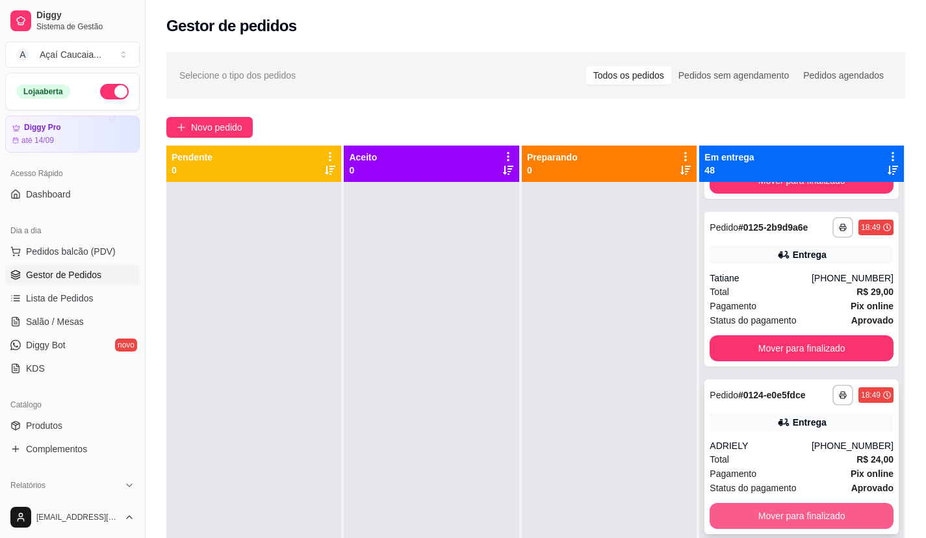
click at [797, 513] on button "Mover para finalizado" at bounding box center [801, 516] width 184 height 26
click at [797, 511] on button "Mover para finalizado" at bounding box center [802, 515] width 178 height 25
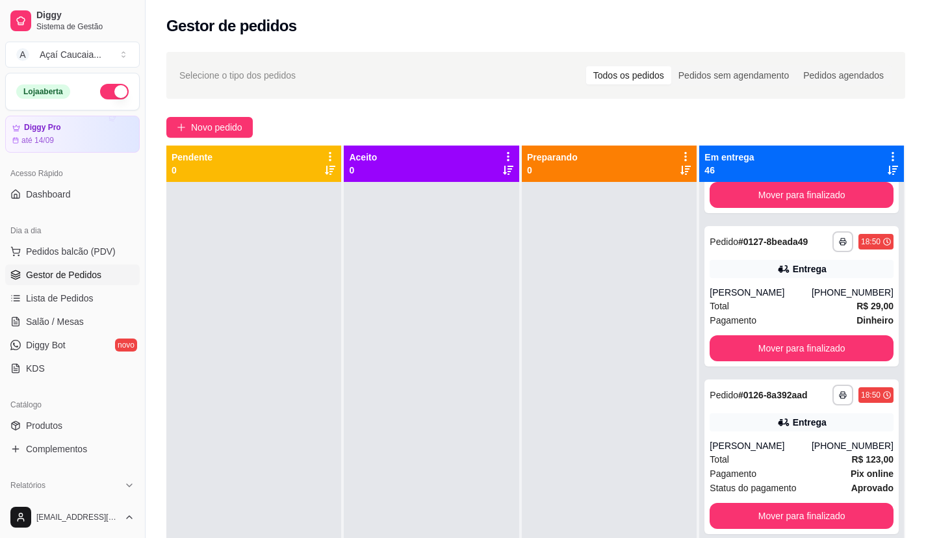
scroll to position [7457, 0]
click at [797, 511] on button "Mover para finalizado" at bounding box center [802, 515] width 178 height 25
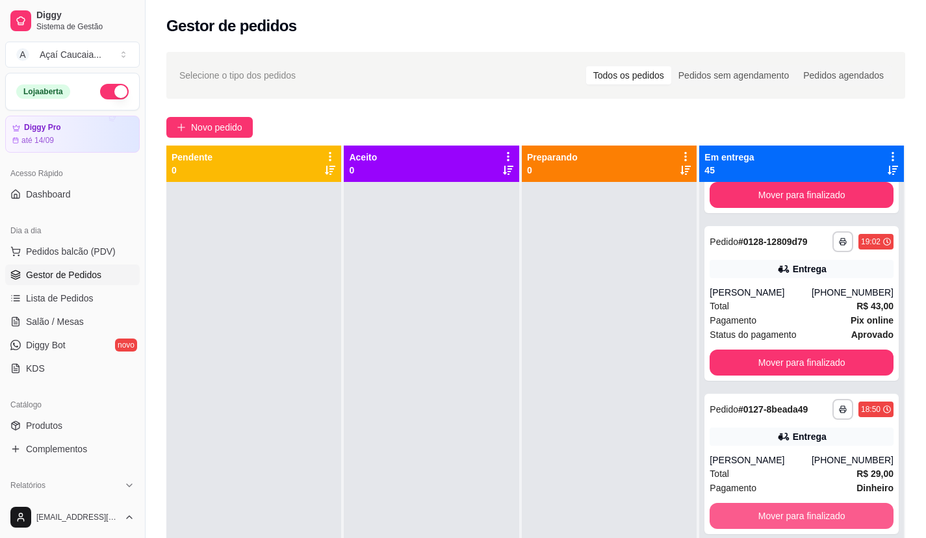
scroll to position [7280, 0]
click at [797, 511] on button "Mover para finalizado" at bounding box center [802, 515] width 178 height 25
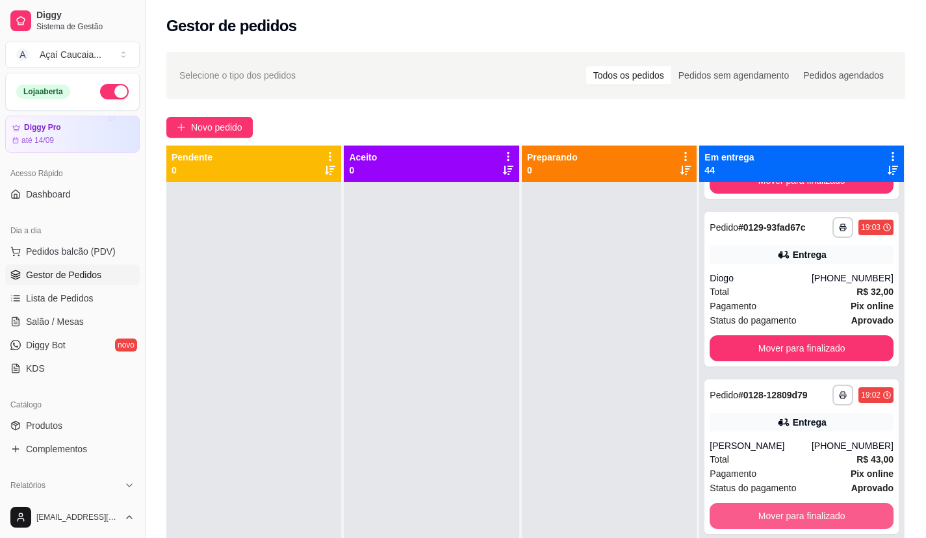
scroll to position [7116, 0]
click at [797, 511] on button "Mover para finalizado" at bounding box center [802, 515] width 178 height 25
click at [797, 511] on button "Mover para finalizado" at bounding box center [801, 516] width 184 height 26
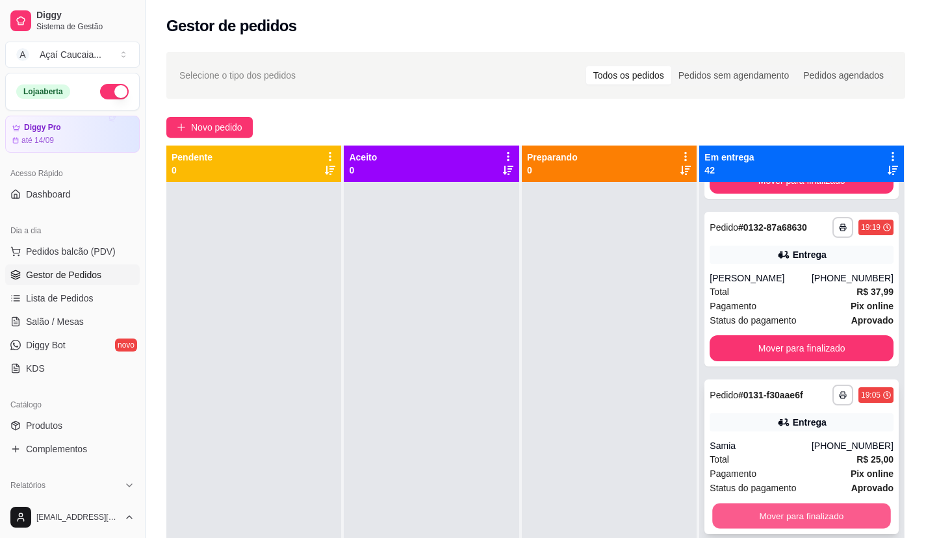
click at [797, 506] on button "Mover para finalizado" at bounding box center [802, 515] width 178 height 25
click at [797, 506] on button "Mover para finalizado" at bounding box center [801, 516] width 184 height 26
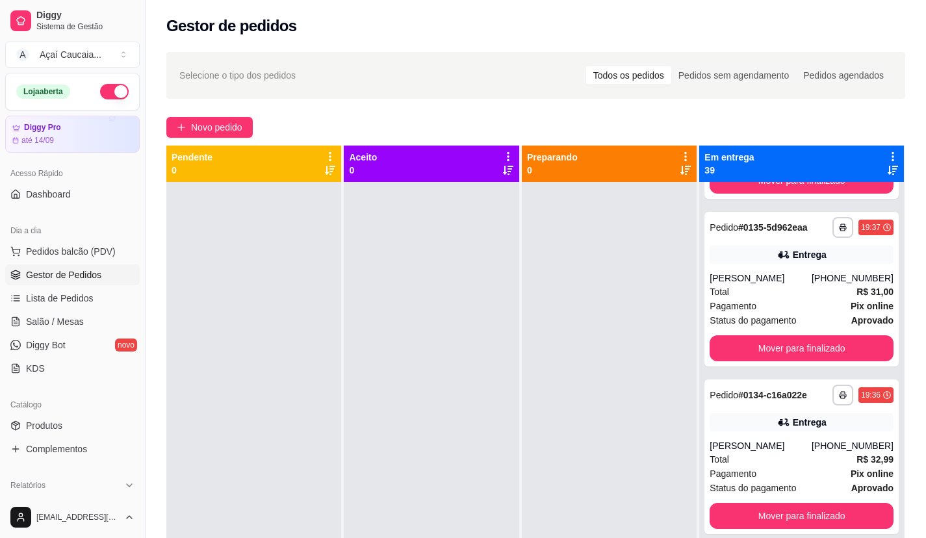
scroll to position [6226, 0]
click at [797, 506] on button "Mover para finalizado" at bounding box center [802, 515] width 178 height 25
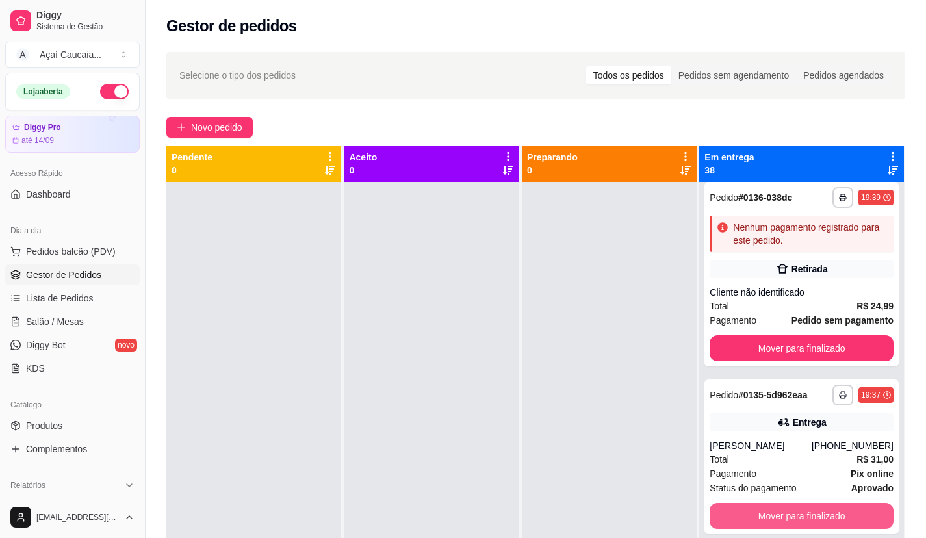
scroll to position [6048, 0]
click at [797, 506] on button "Mover para finalizado" at bounding box center [802, 515] width 178 height 25
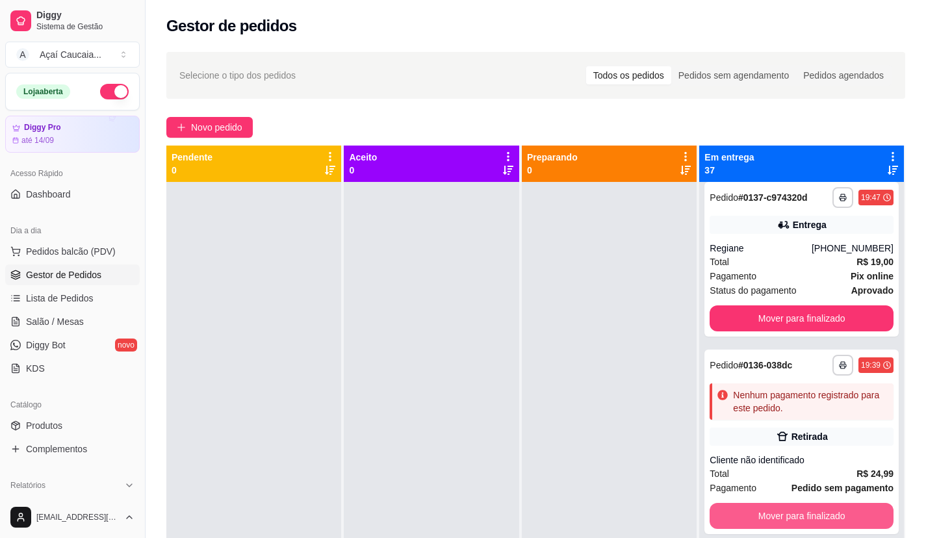
scroll to position [5870, 0]
click at [842, 508] on button "Mover para finalizado" at bounding box center [802, 515] width 178 height 25
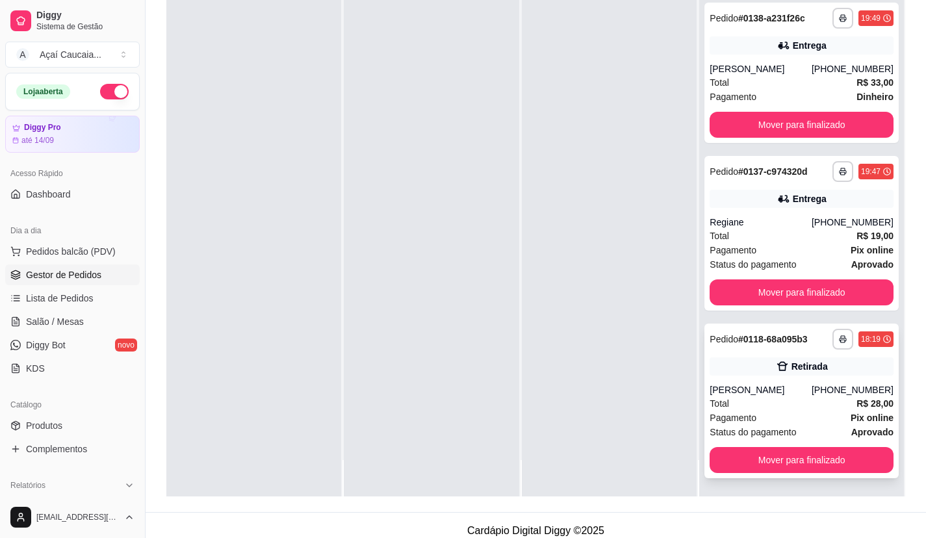
scroll to position [198, 0]
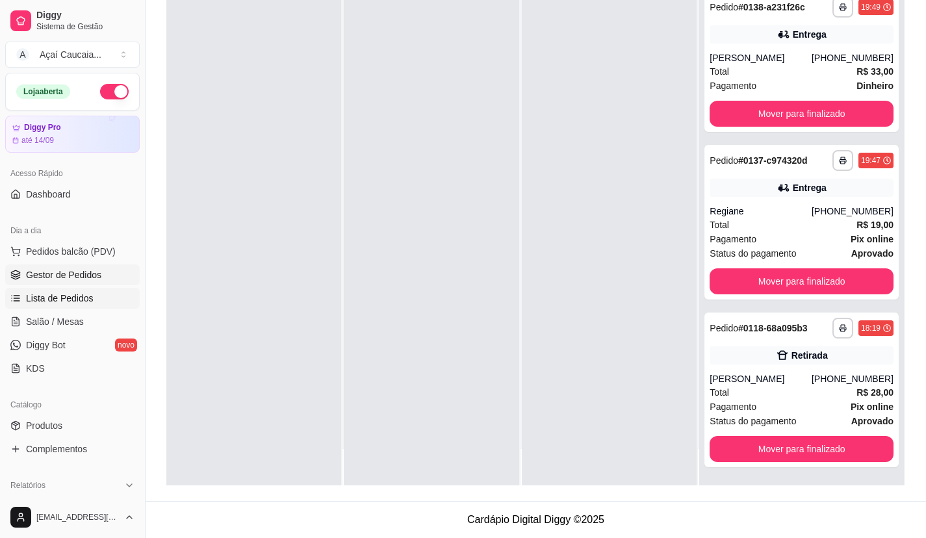
drag, startPoint x: 52, startPoint y: 285, endPoint x: 60, endPoint y: 292, distance: 11.1
click at [54, 286] on ul "Pedidos balcão (PDV) Gestor de Pedidos Lista de Pedidos Salão / Mesas Diggy Bot…" at bounding box center [72, 310] width 134 height 138
click at [60, 292] on span "Lista de Pedidos" at bounding box center [60, 298] width 68 height 13
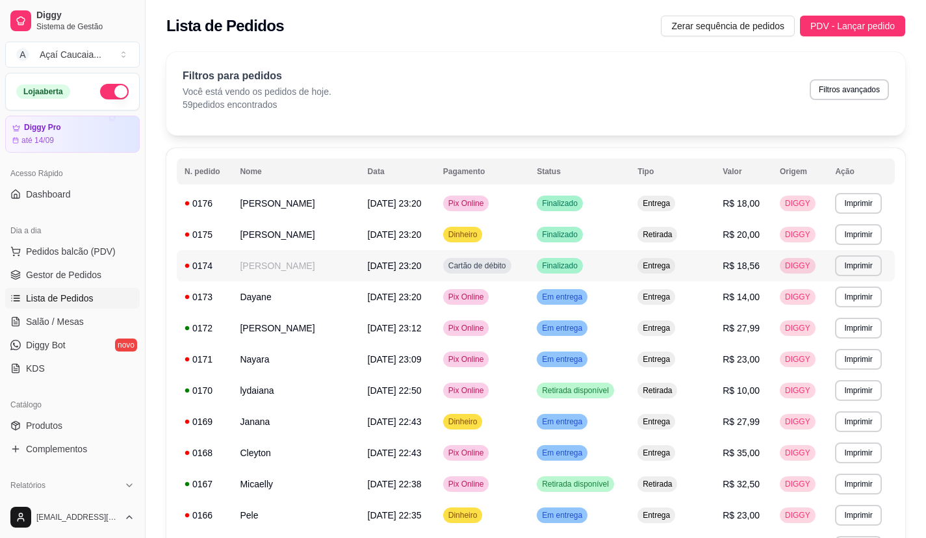
click at [293, 267] on td "[PERSON_NAME]" at bounding box center [295, 265] width 127 height 31
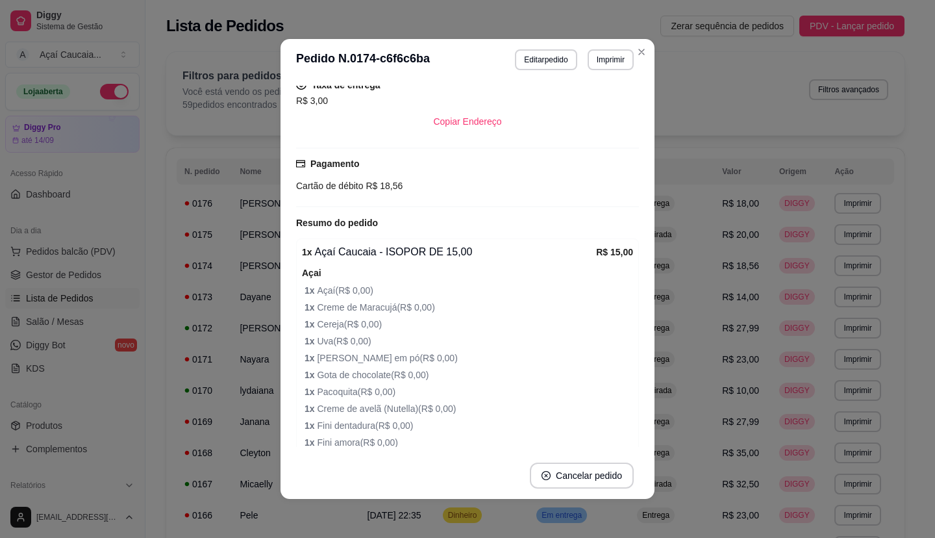
scroll to position [303, 0]
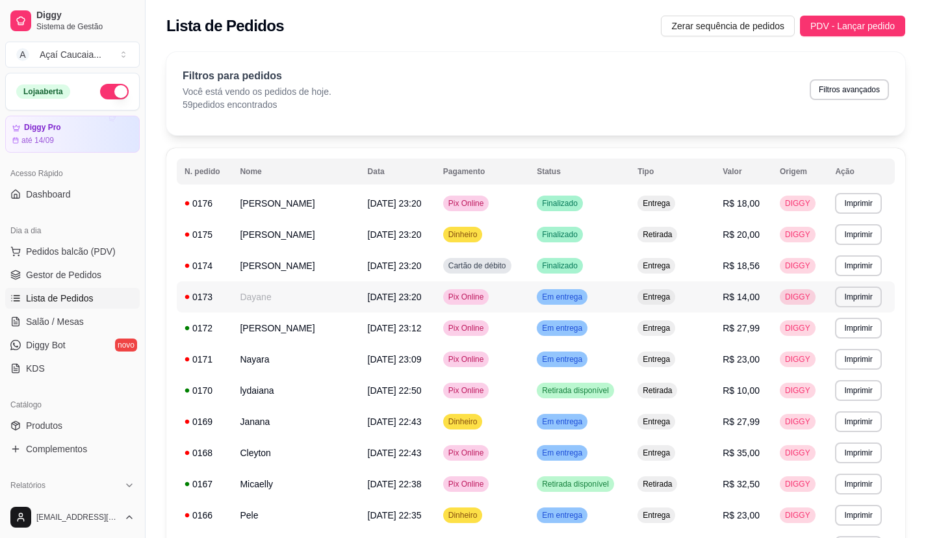
click at [270, 301] on td "Dayane" at bounding box center [295, 296] width 127 height 31
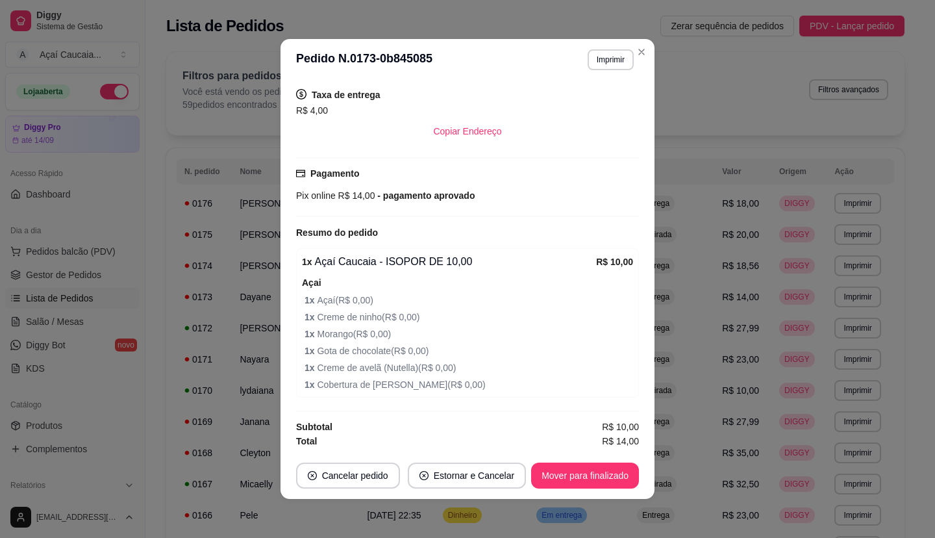
scroll to position [266, 0]
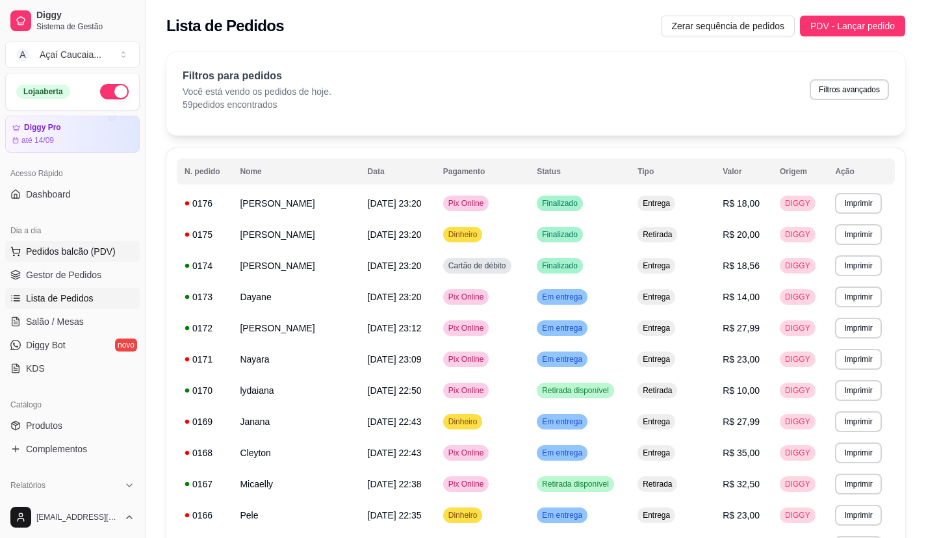
click at [57, 261] on button "Pedidos balcão (PDV)" at bounding box center [72, 251] width 134 height 21
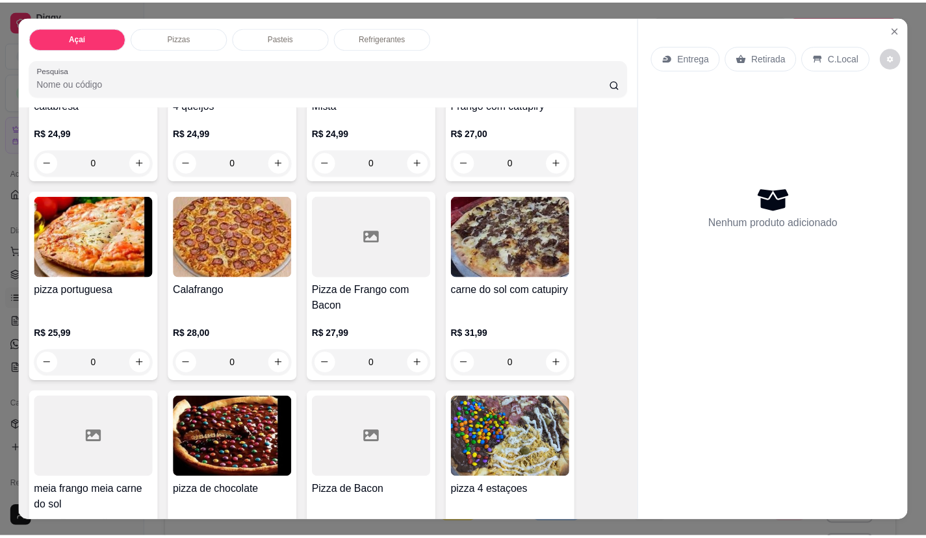
scroll to position [390, 0]
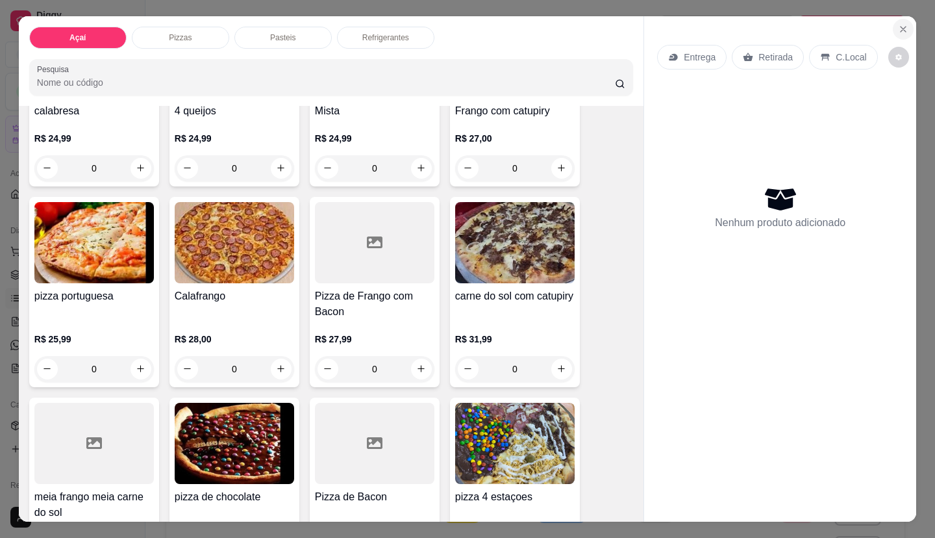
click at [893, 22] on button "Close" at bounding box center [903, 29] width 21 height 21
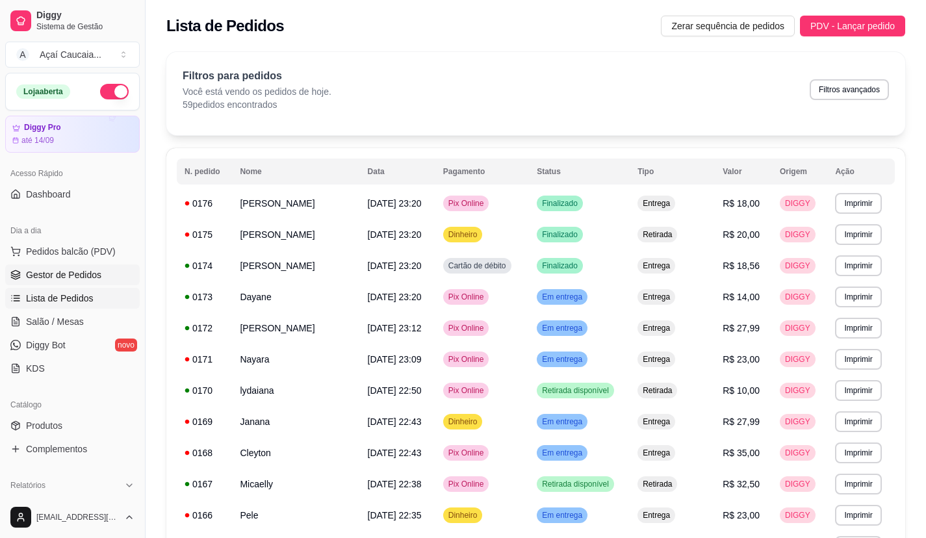
click at [50, 275] on span "Gestor de Pedidos" at bounding box center [63, 274] width 75 height 13
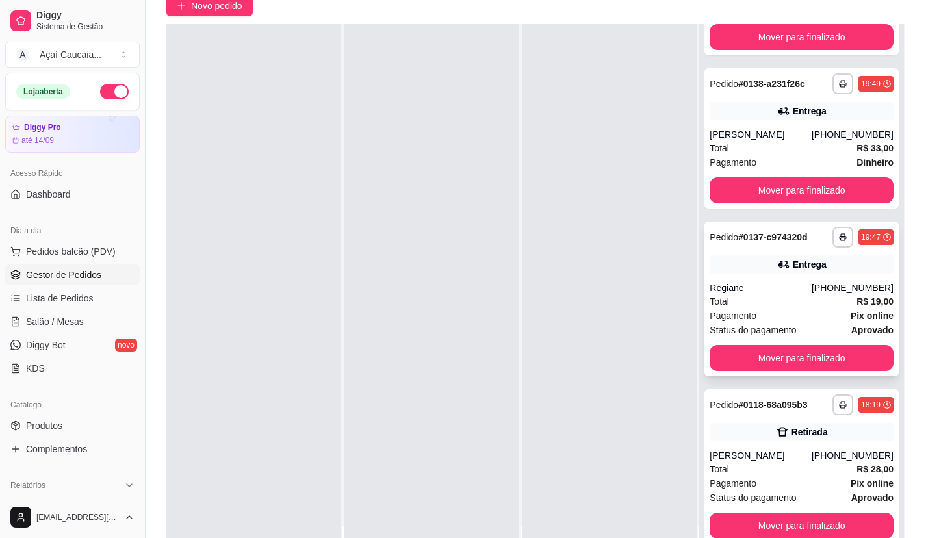
scroll to position [198, 0]
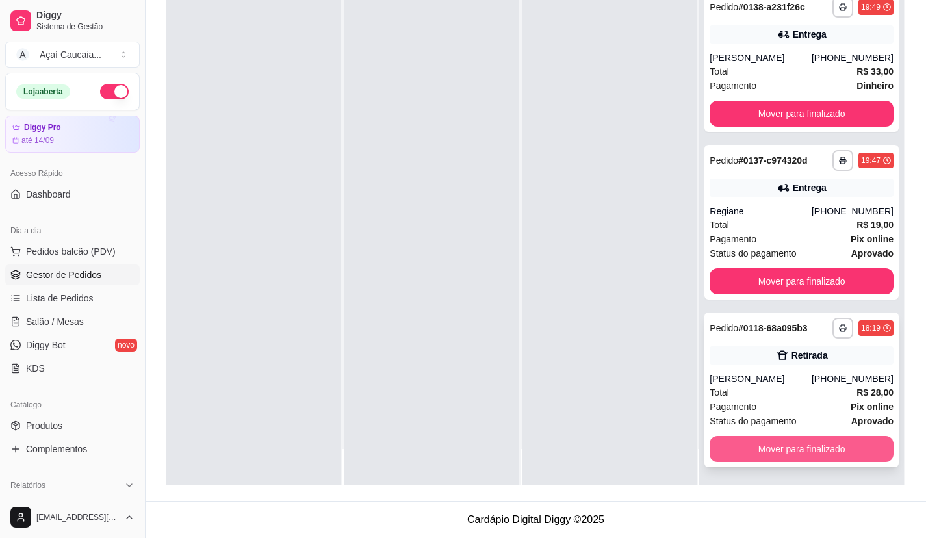
click at [823, 450] on button "Mover para finalizado" at bounding box center [801, 449] width 184 height 26
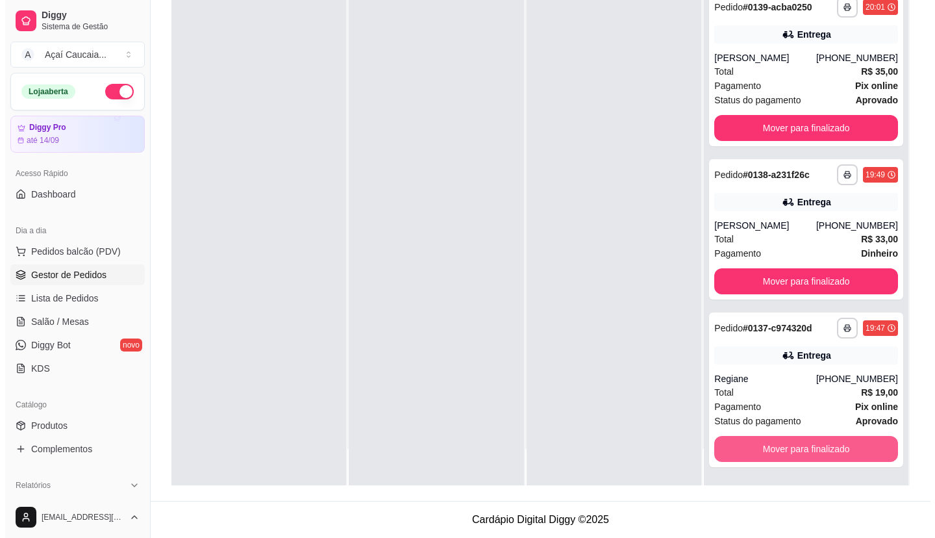
scroll to position [5494, 0]
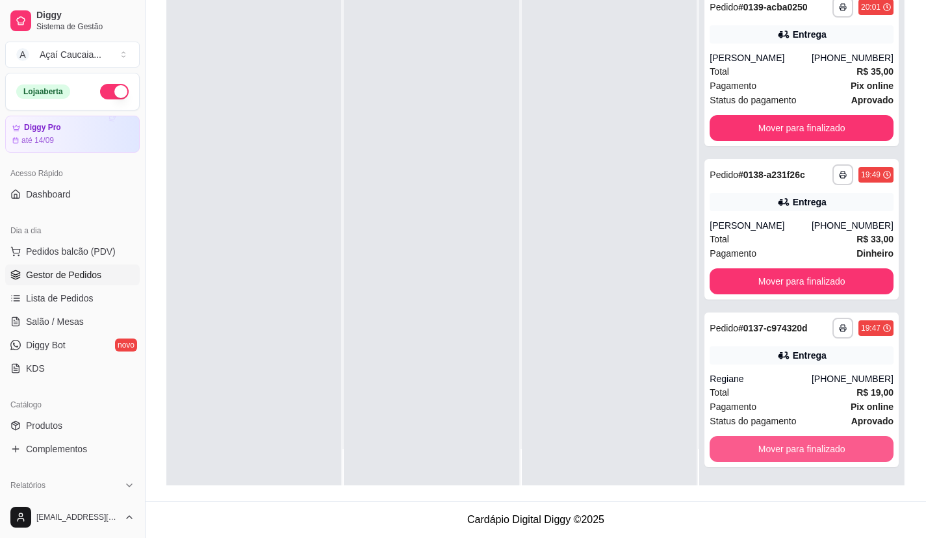
click at [823, 450] on button "Mover para finalizado" at bounding box center [801, 449] width 184 height 26
click at [823, 450] on div "Mover para finalizado" at bounding box center [801, 449] width 184 height 26
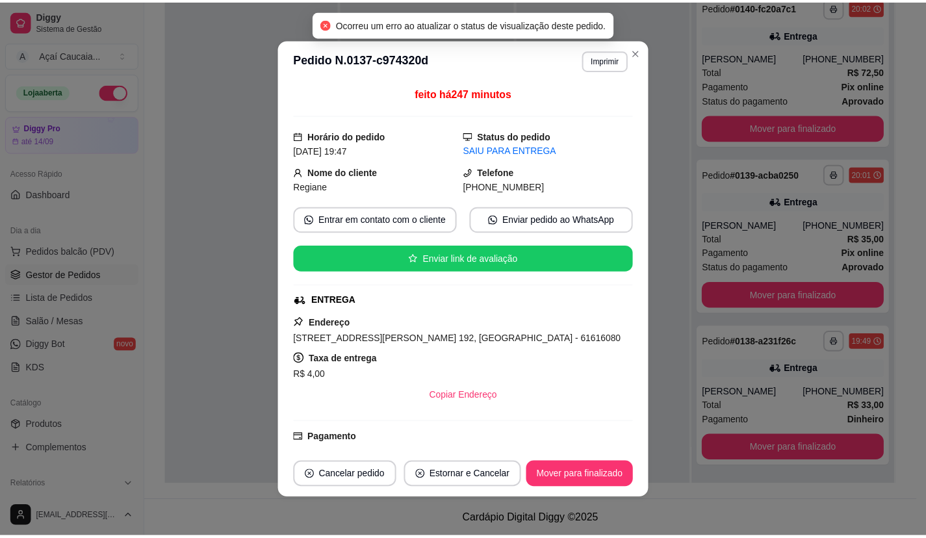
scroll to position [5316, 0]
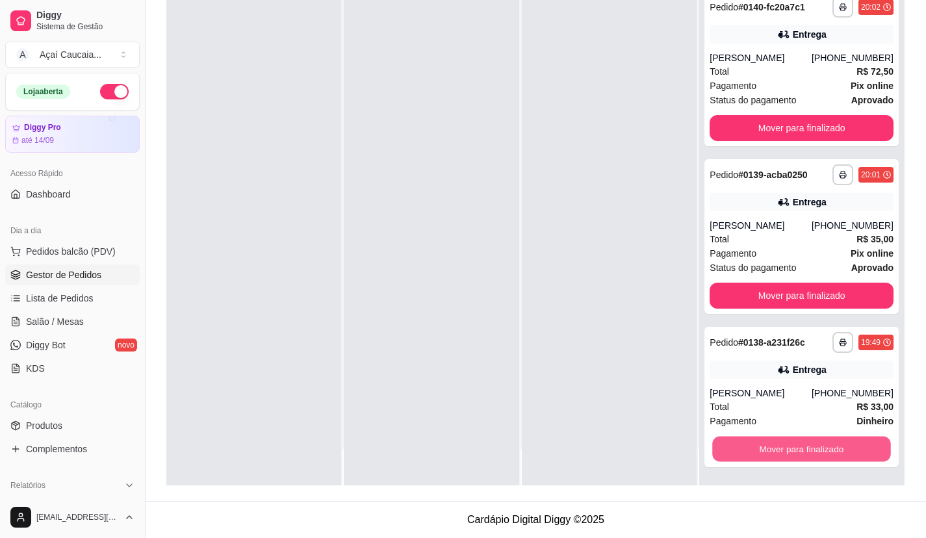
click at [823, 449] on button "Mover para finalizado" at bounding box center [802, 449] width 178 height 25
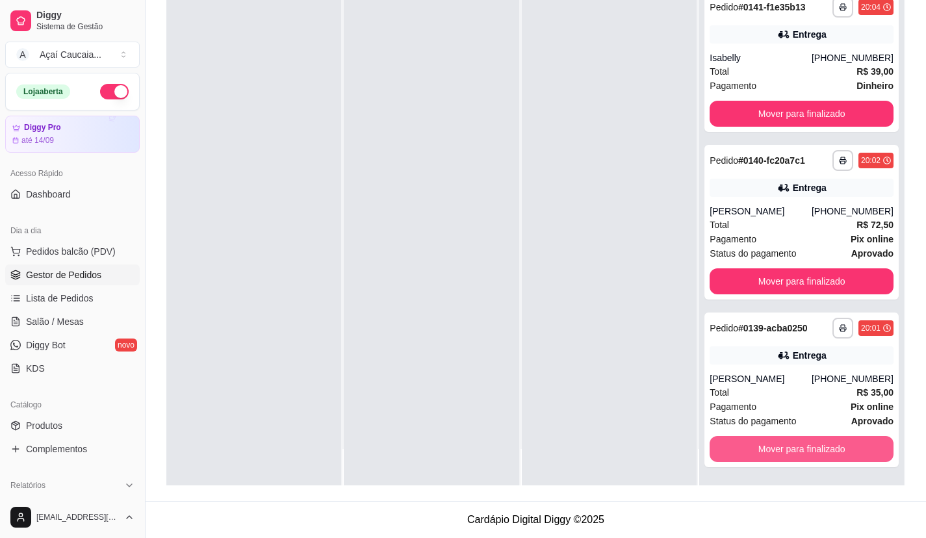
scroll to position [5153, 0]
click at [823, 449] on button "Mover para finalizado" at bounding box center [802, 449] width 178 height 25
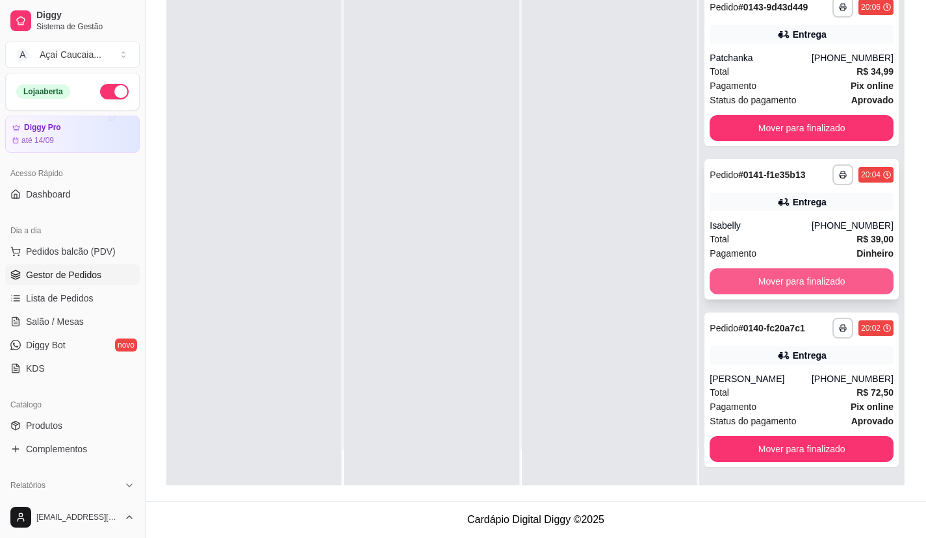
scroll to position [4975, 0]
click at [821, 268] on button "Mover para finalizado" at bounding box center [801, 281] width 184 height 26
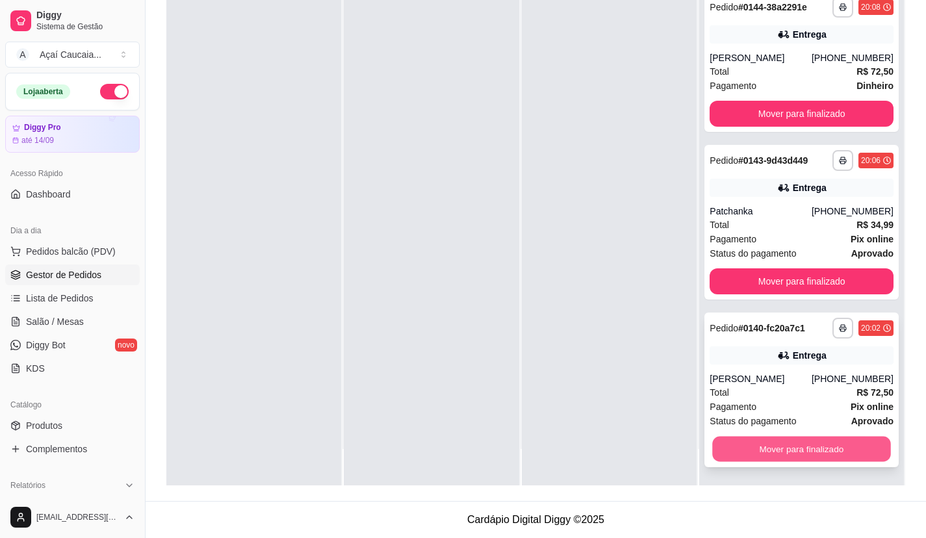
click at [792, 448] on button "Mover para finalizado" at bounding box center [802, 449] width 178 height 25
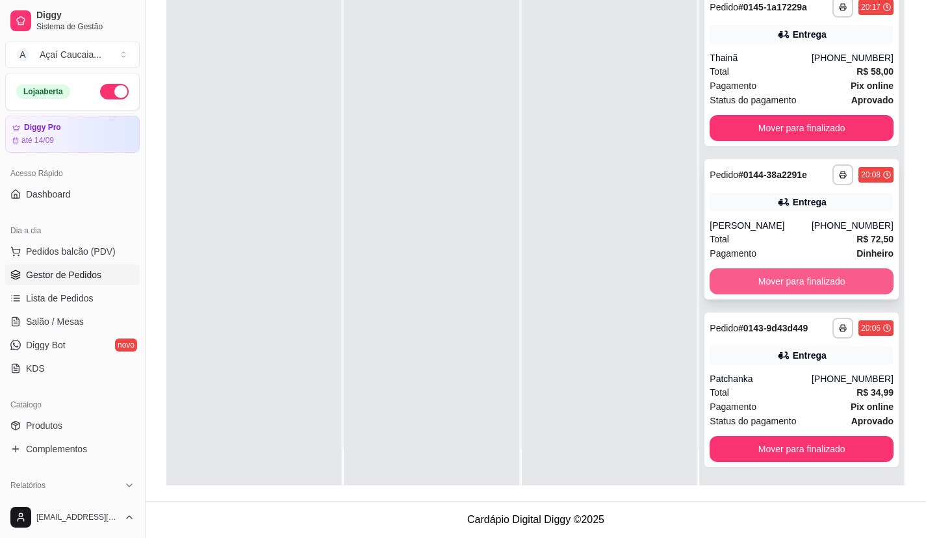
scroll to position [4633, 0]
click at [787, 269] on button "Mover para finalizado" at bounding box center [801, 281] width 184 height 26
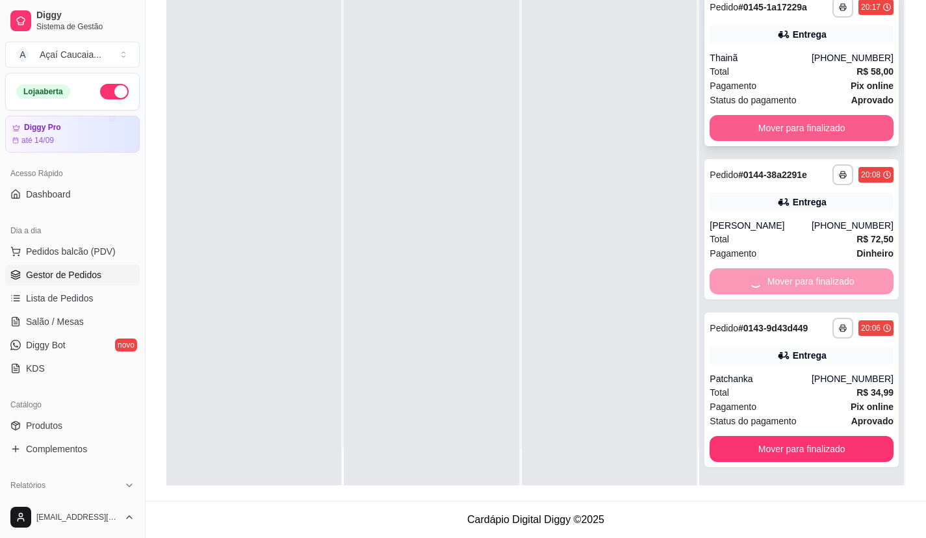
click at [787, 115] on button "Mover para finalizado" at bounding box center [801, 128] width 184 height 26
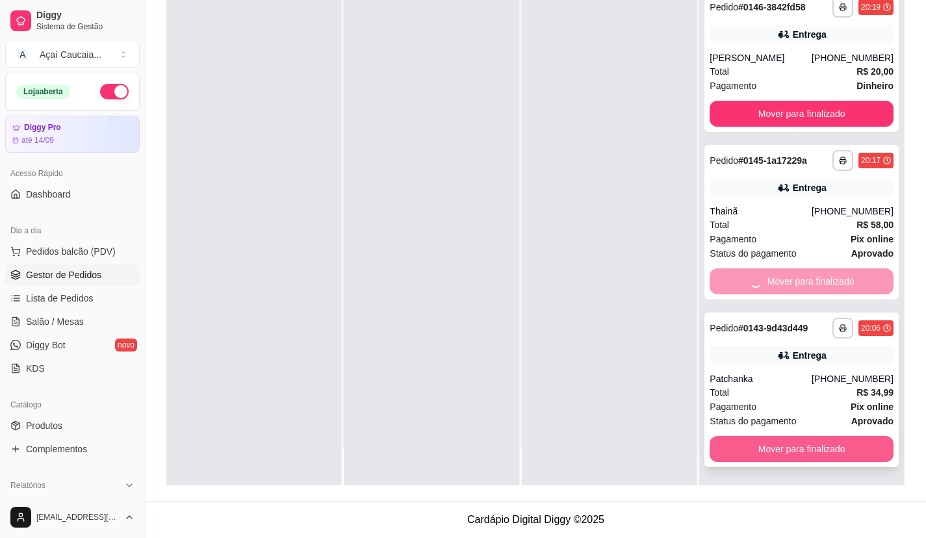
click at [826, 445] on button "Mover para finalizado" at bounding box center [801, 449] width 184 height 26
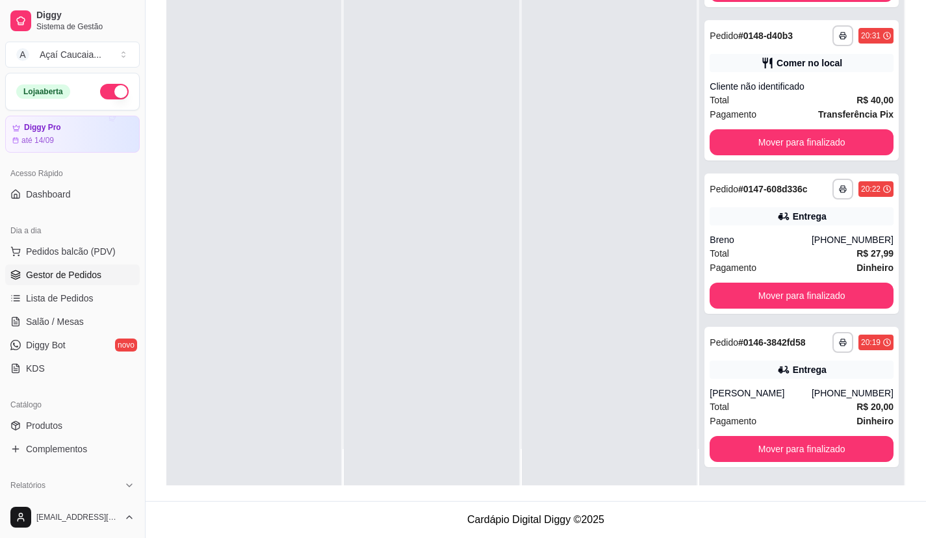
scroll to position [4113, 0]
click at [751, 438] on button "Mover para finalizado" at bounding box center [802, 449] width 178 height 25
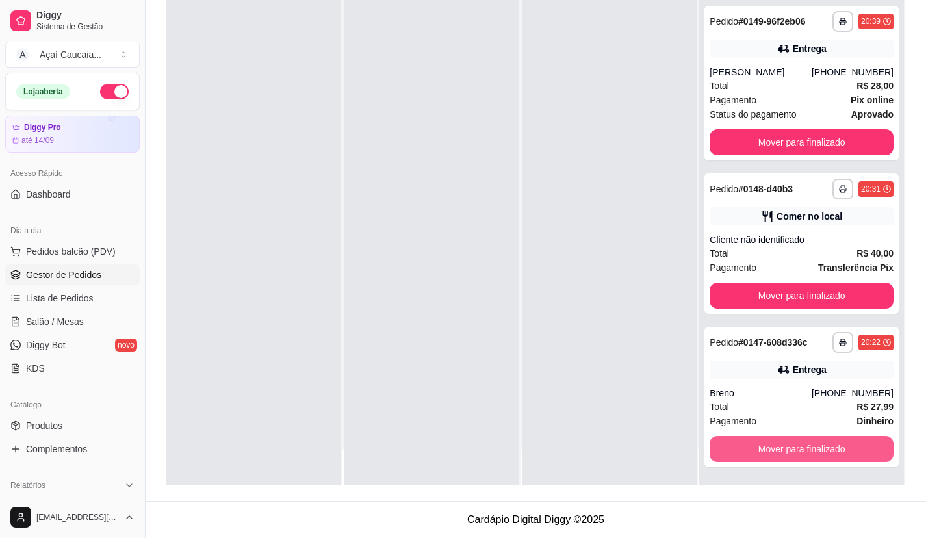
scroll to position [3950, 0]
click at [746, 427] on span "Pagamento" at bounding box center [732, 421] width 47 height 14
click at [772, 461] on button "Mover para finalizado" at bounding box center [802, 449] width 178 height 25
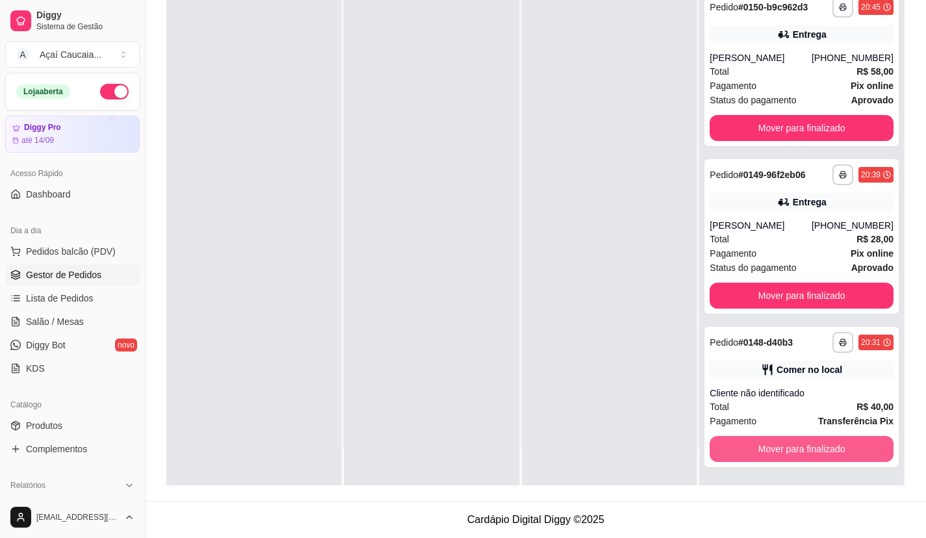
scroll to position [3786, 0]
click at [772, 461] on button "Mover para finalizado" at bounding box center [801, 449] width 184 height 26
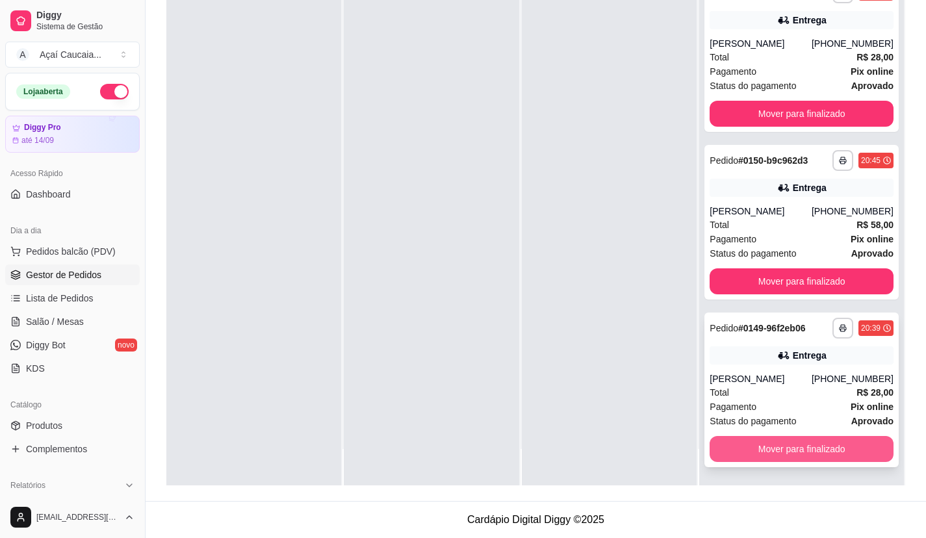
scroll to position [3633, 0]
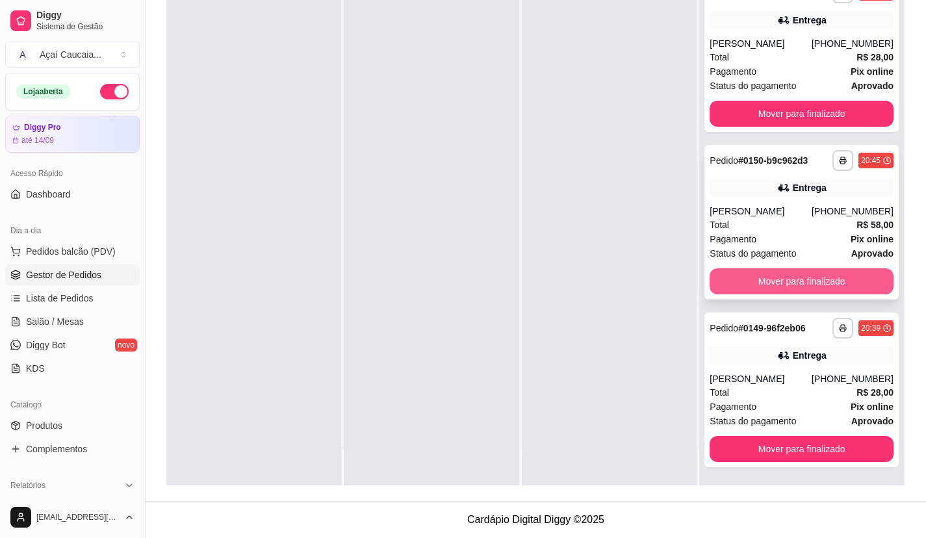
click at [759, 270] on button "Mover para finalizado" at bounding box center [801, 281] width 184 height 26
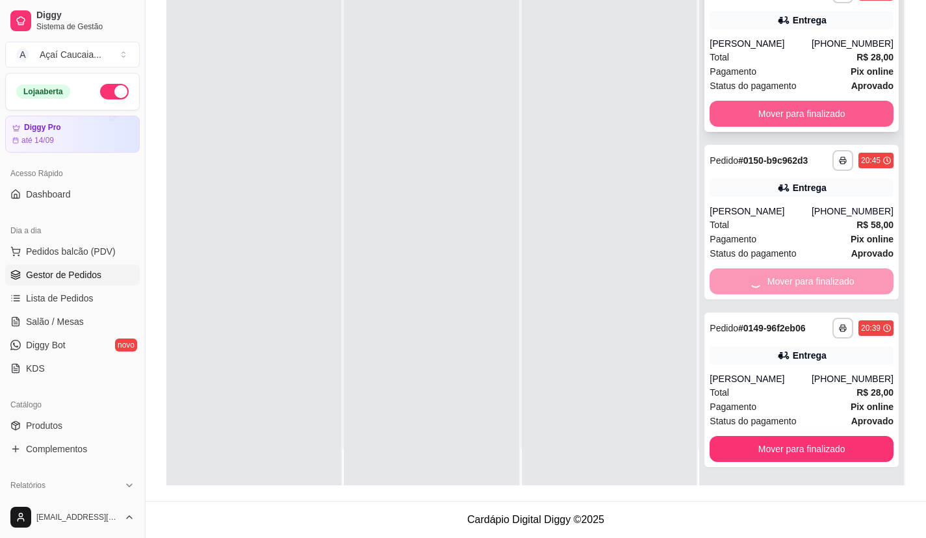
click at [770, 101] on button "Mover para finalizado" at bounding box center [801, 114] width 184 height 26
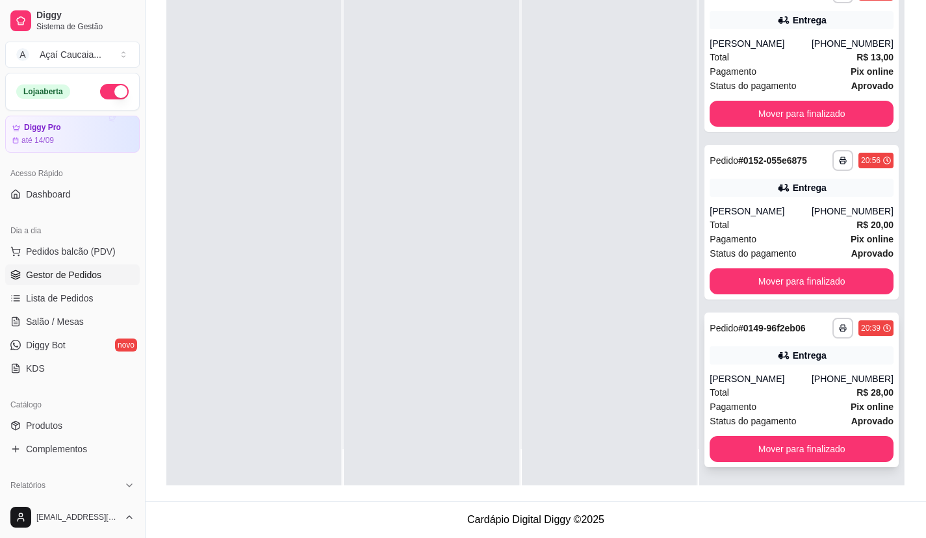
scroll to position [3277, 0]
click at [765, 446] on button "Mover para finalizado" at bounding box center [801, 449] width 184 height 26
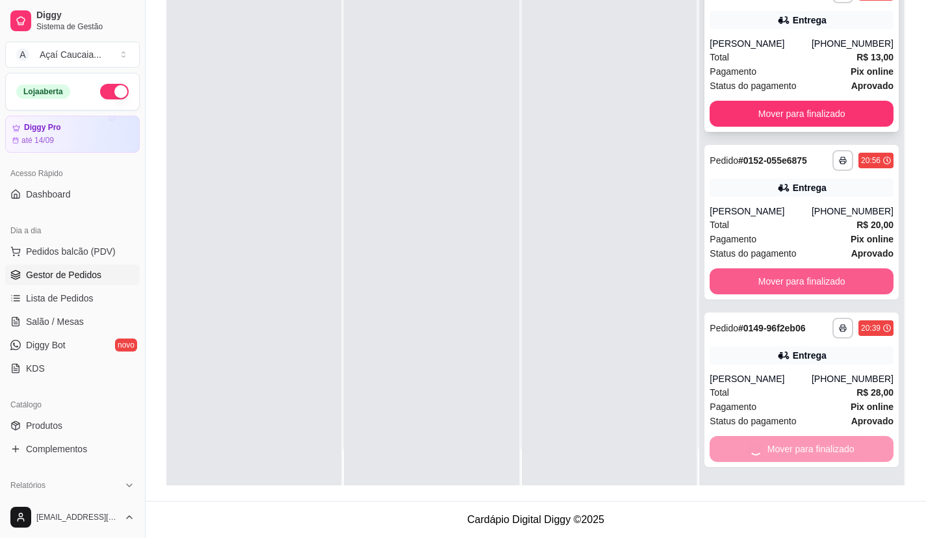
scroll to position [3099, 0]
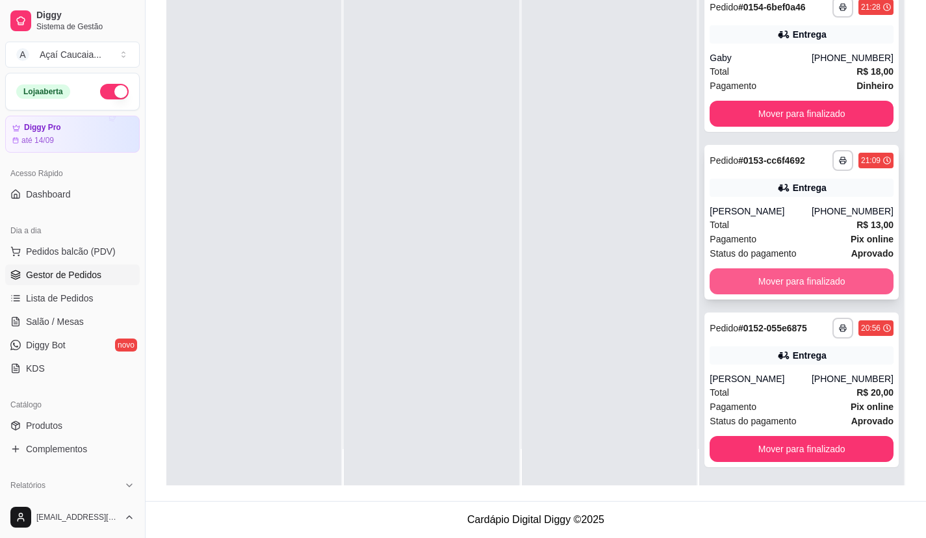
click at [787, 272] on button "Mover para finalizado" at bounding box center [801, 281] width 184 height 26
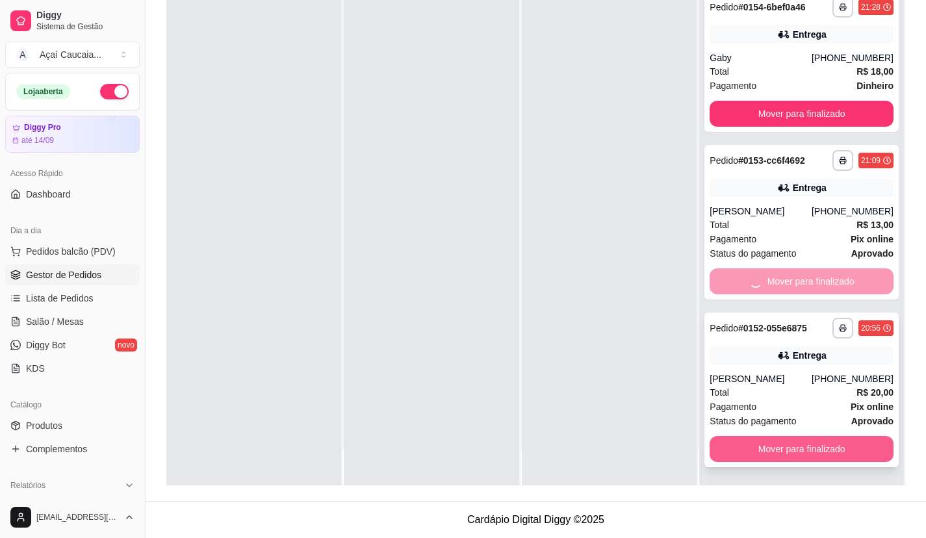
click at [761, 455] on button "Mover para finalizado" at bounding box center [801, 449] width 184 height 26
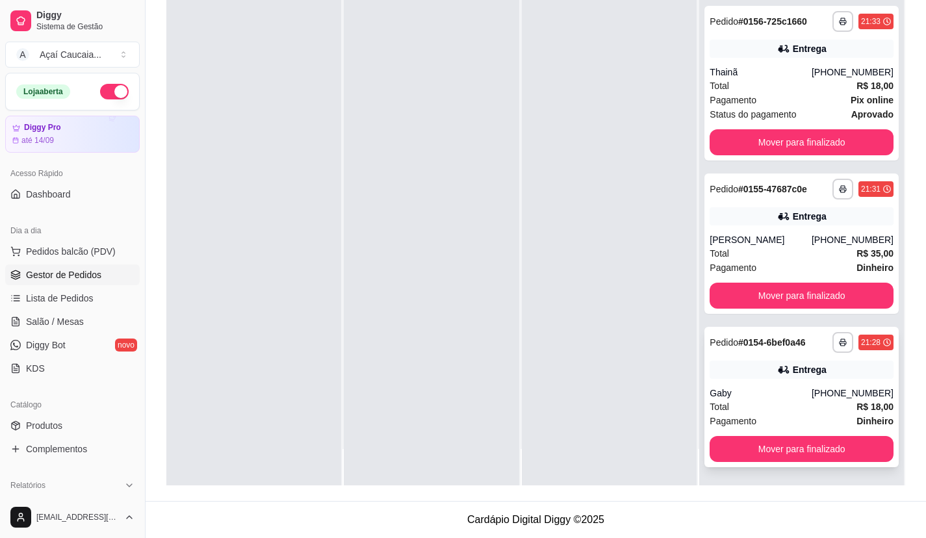
scroll to position [2743, 0]
click at [778, 262] on div "Pagamento Dinheiro" at bounding box center [801, 267] width 184 height 14
click at [783, 290] on button "Mover para finalizado" at bounding box center [801, 296] width 184 height 26
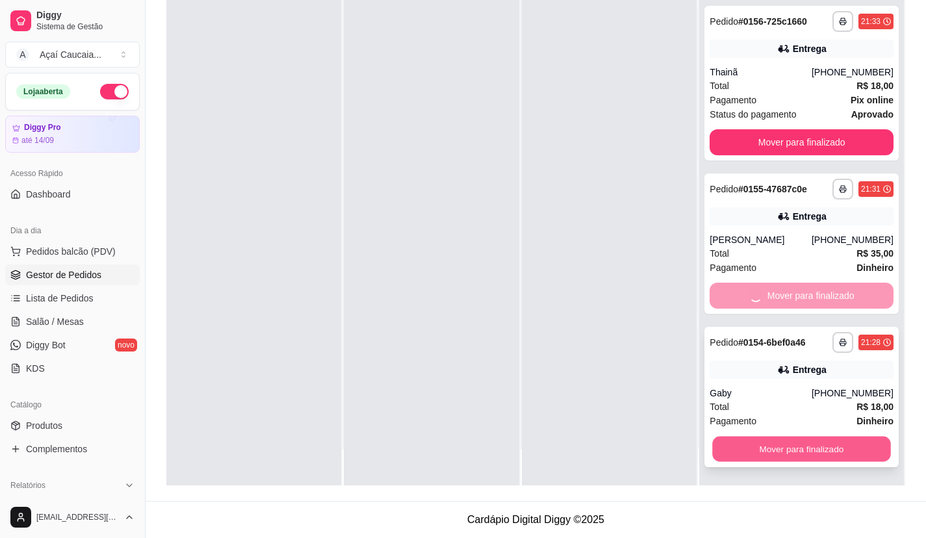
click at [782, 450] on button "Mover para finalizado" at bounding box center [802, 449] width 178 height 25
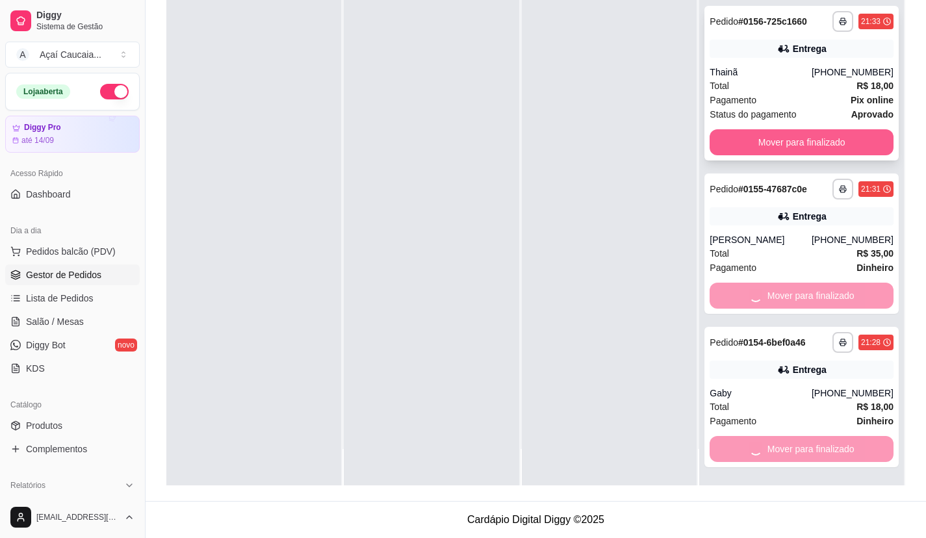
click at [800, 130] on button "Mover para finalizado" at bounding box center [801, 142] width 184 height 26
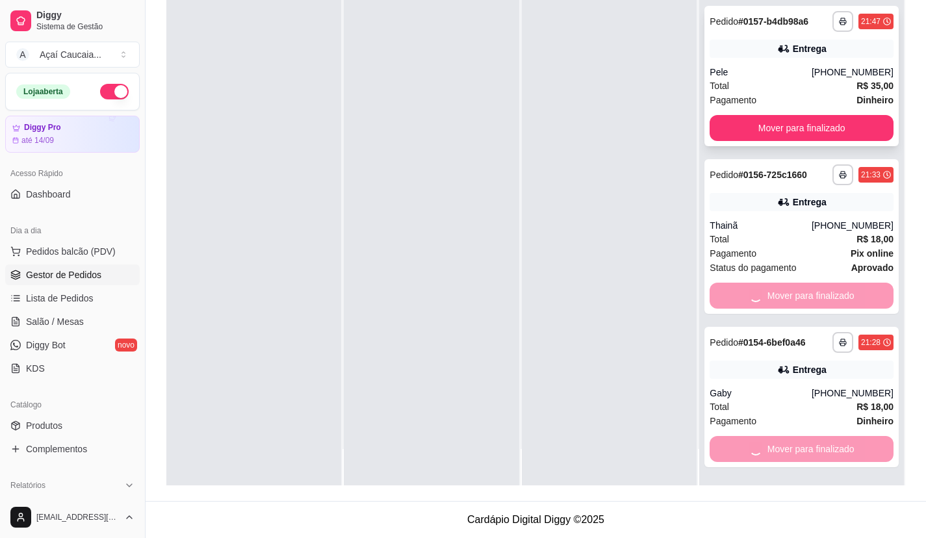
scroll to position [2449, 0]
click at [806, 141] on button "Mover para finalizado" at bounding box center [801, 128] width 184 height 26
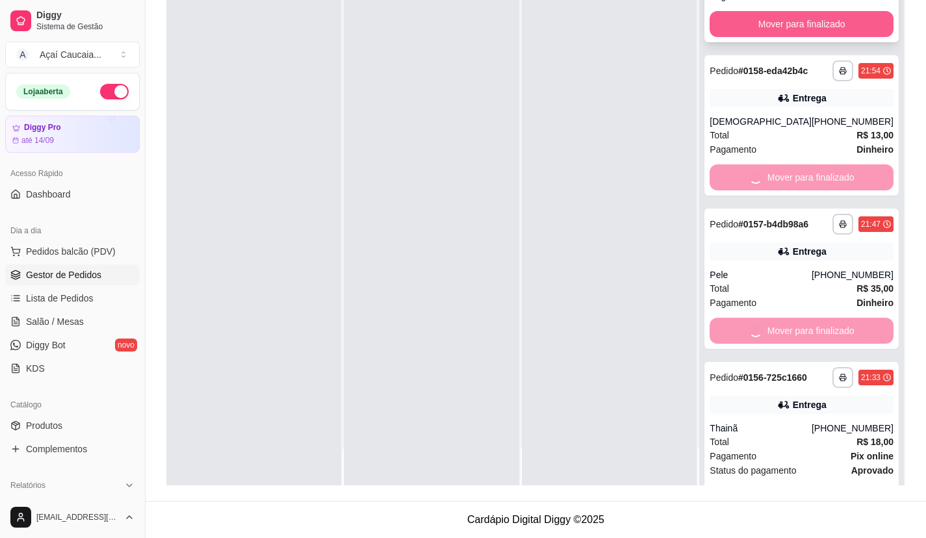
click at [833, 37] on button "Mover para finalizado" at bounding box center [801, 24] width 184 height 26
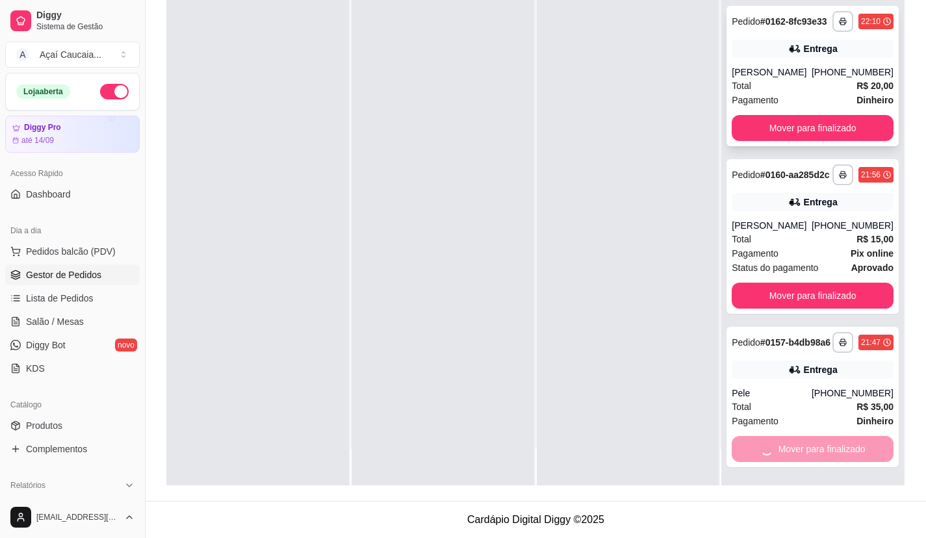
scroll to position [1746, 0]
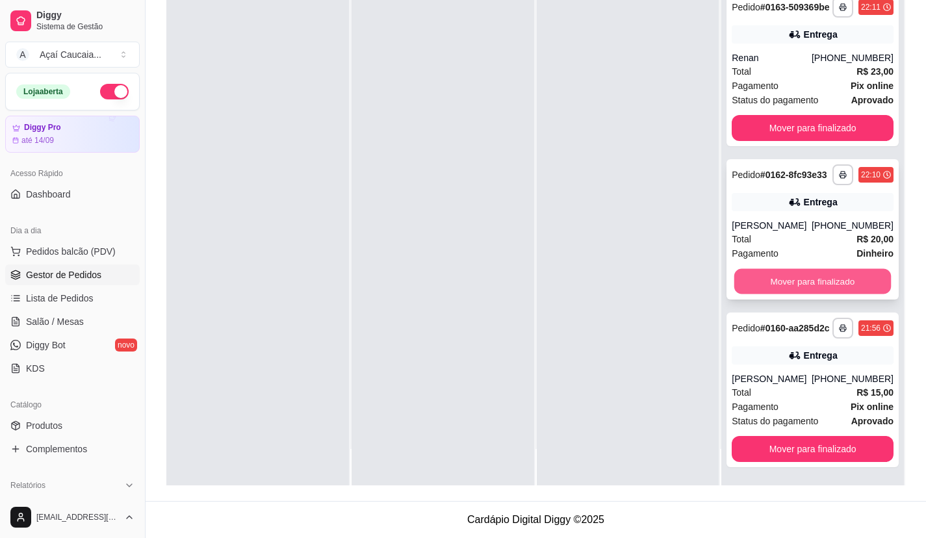
click at [807, 269] on button "Mover para finalizado" at bounding box center [812, 281] width 157 height 25
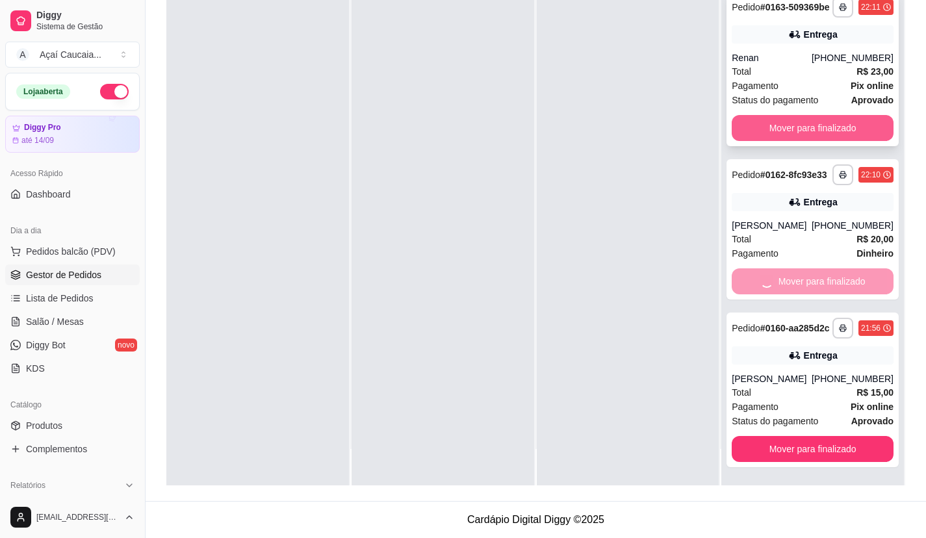
click at [832, 116] on button "Mover para finalizado" at bounding box center [812, 128] width 162 height 26
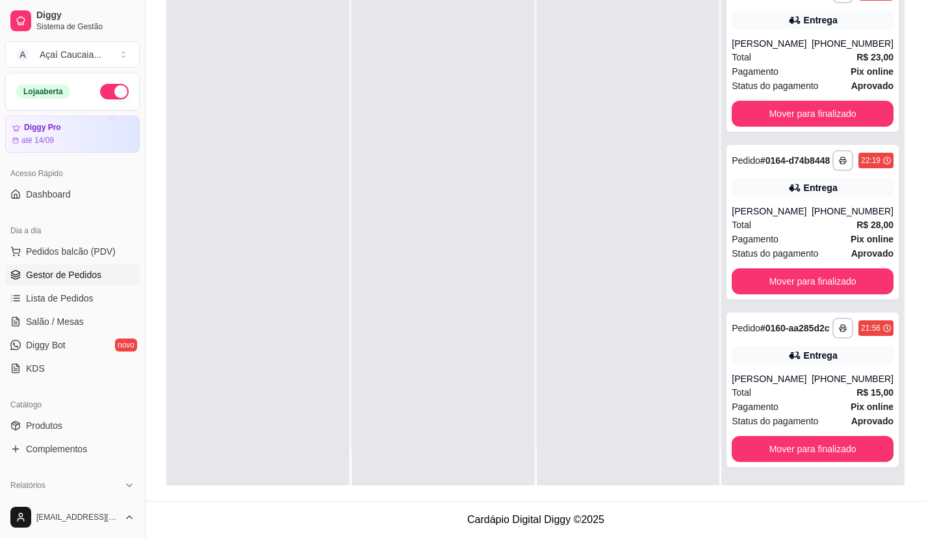
scroll to position [1404, 0]
click at [589, 216] on div at bounding box center [628, 216] width 183 height 538
click at [780, 454] on button "Mover para finalizado" at bounding box center [812, 449] width 162 height 26
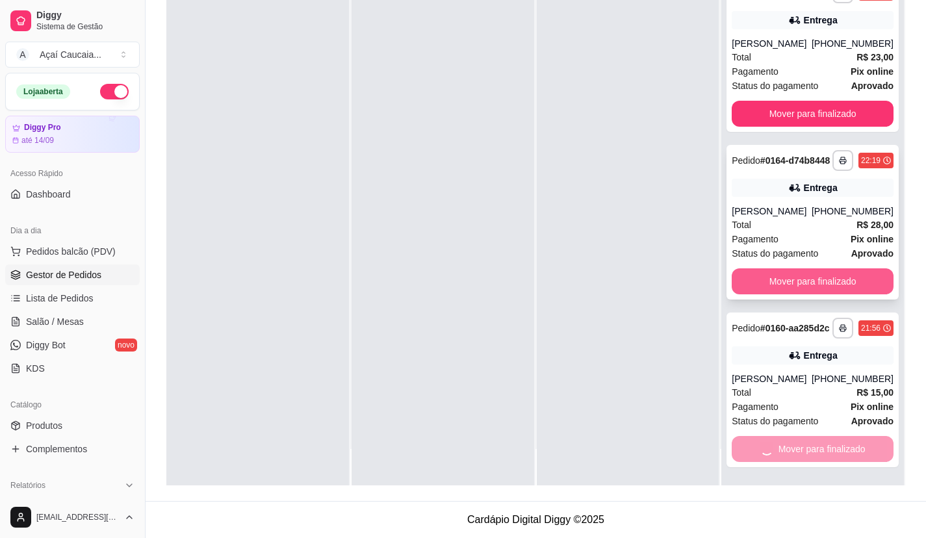
click at [798, 272] on div "**********" at bounding box center [812, 216] width 183 height 538
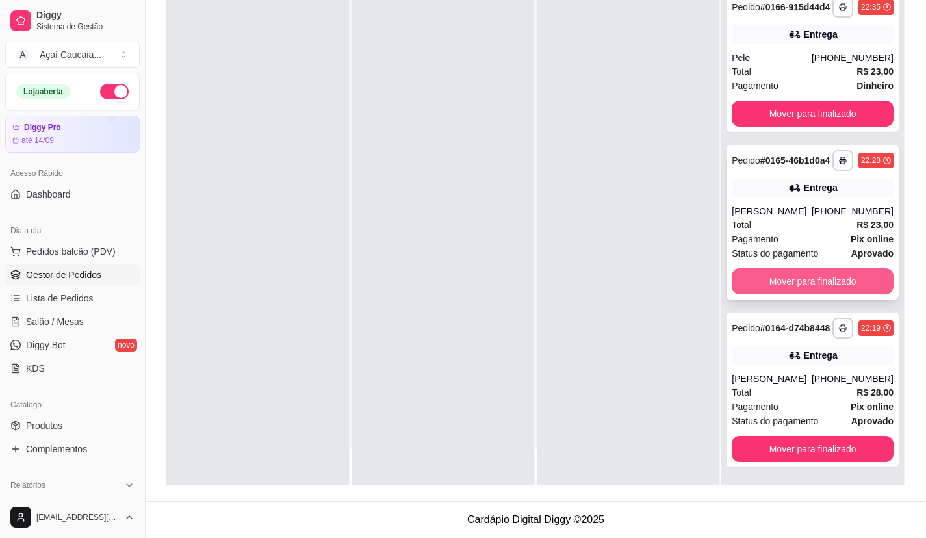
click at [797, 268] on button "Mover para finalizado" at bounding box center [812, 281] width 162 height 26
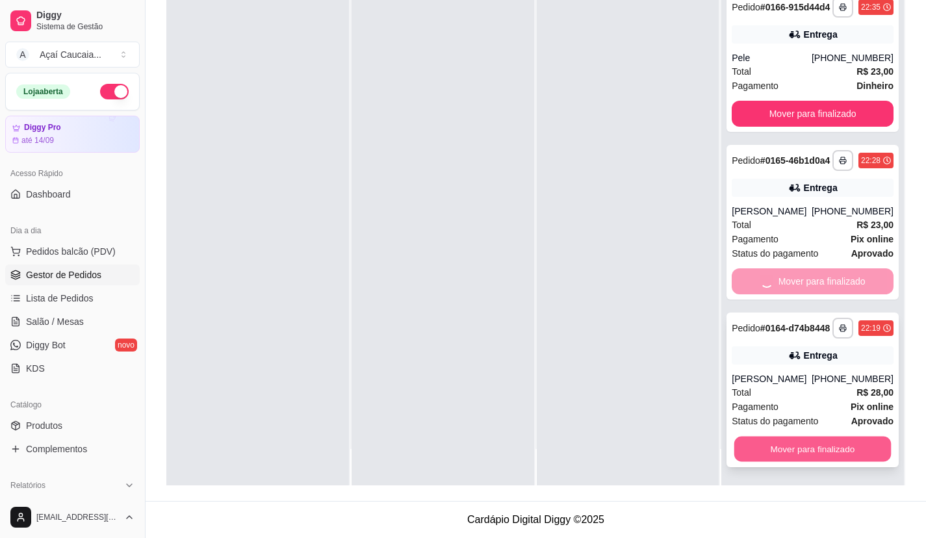
click at [755, 451] on button "Mover para finalizado" at bounding box center [812, 449] width 157 height 25
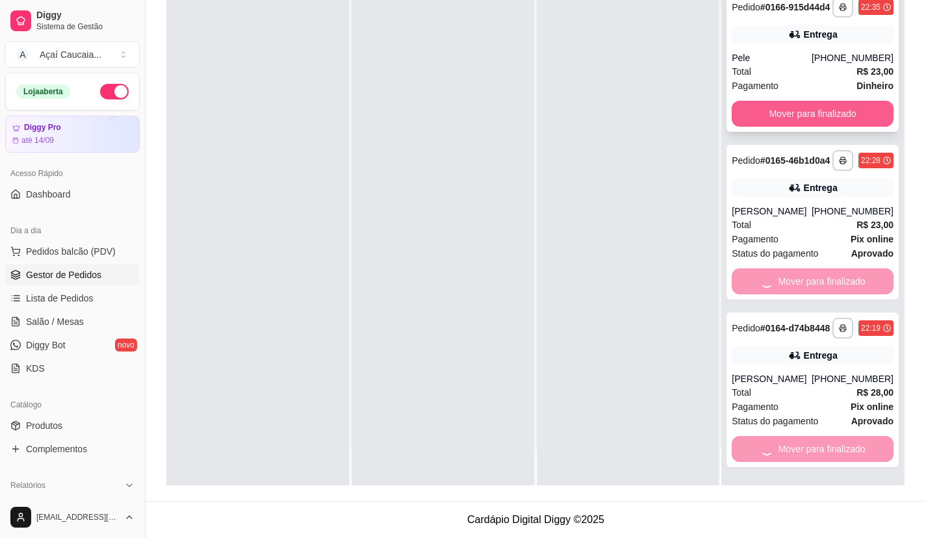
click at [824, 91] on div "**********" at bounding box center [812, 216] width 183 height 538
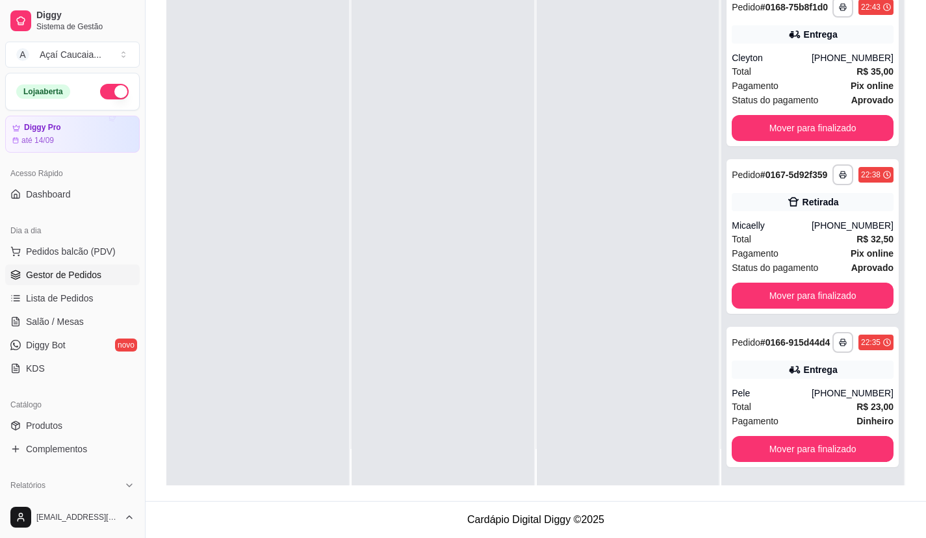
click at [563, 242] on div at bounding box center [628, 216] width 183 height 538
click at [783, 446] on button "Mover para finalizado" at bounding box center [812, 449] width 162 height 26
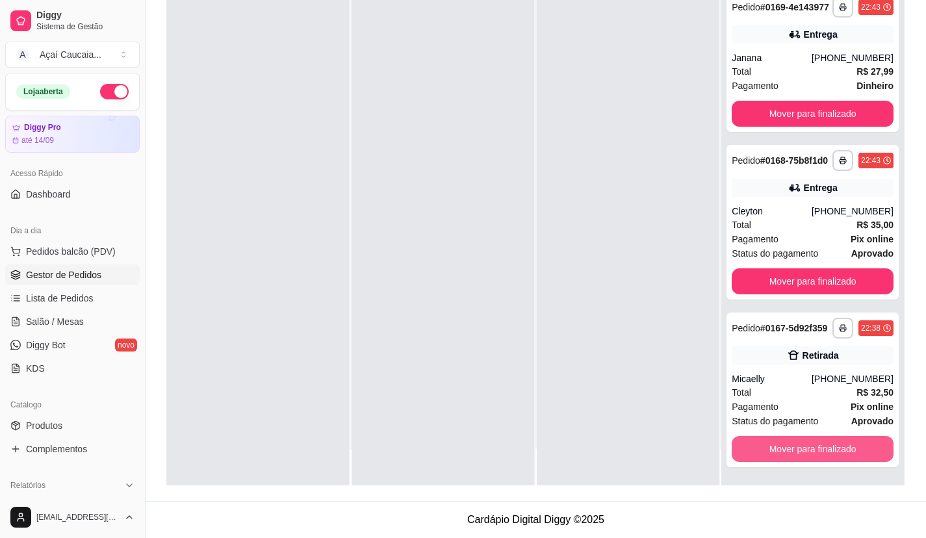
scroll to position [707, 0]
click at [781, 444] on button "Mover para finalizado" at bounding box center [812, 449] width 162 height 26
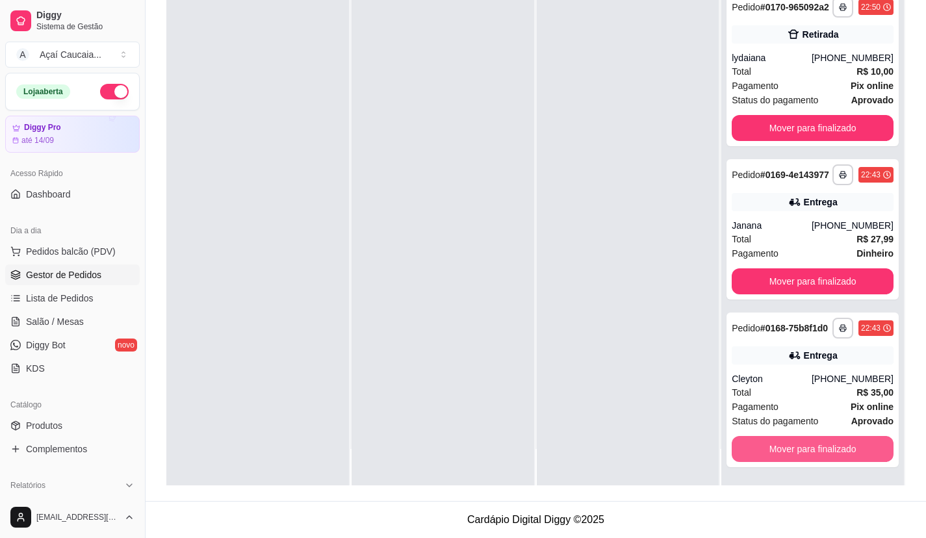
scroll to position [529, 0]
click at [779, 444] on button "Mover para finalizado" at bounding box center [812, 449] width 157 height 25
click at [779, 444] on div "Mover para finalizado" at bounding box center [812, 449] width 162 height 26
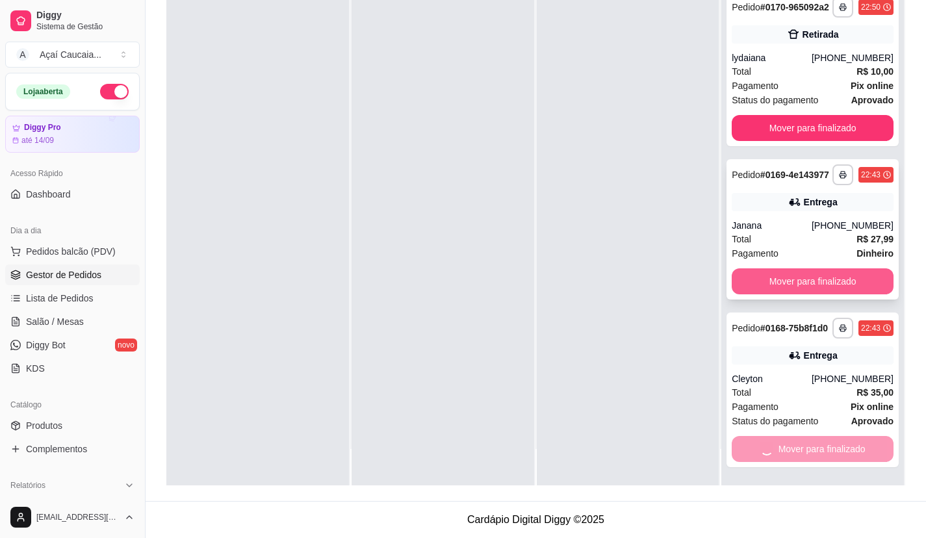
click at [809, 273] on button "Mover para finalizado" at bounding box center [812, 281] width 162 height 26
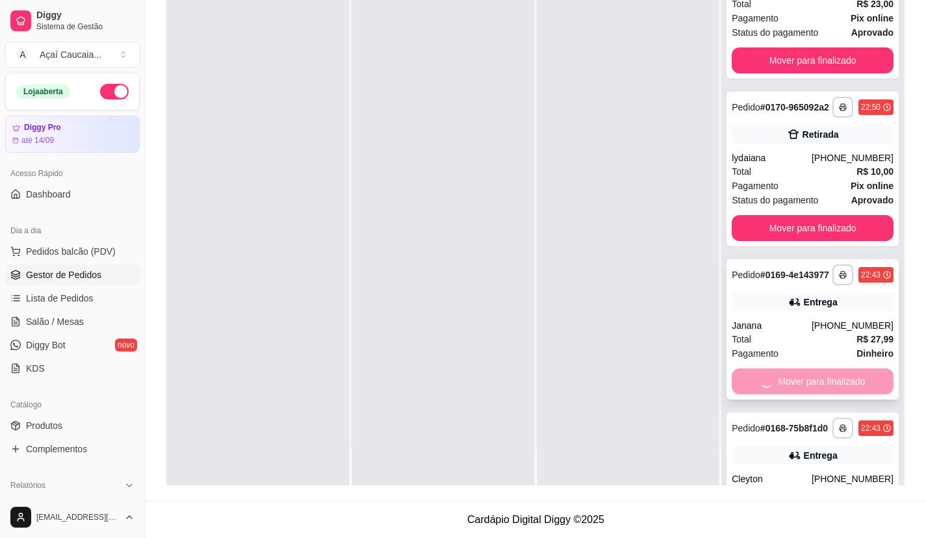
scroll to position [334, 0]
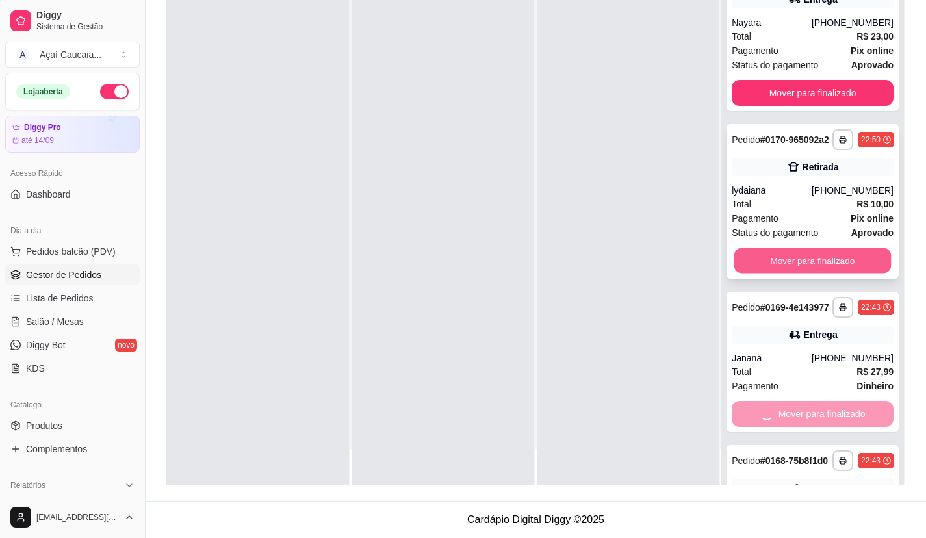
click at [802, 273] on button "Mover para finalizado" at bounding box center [812, 260] width 157 height 25
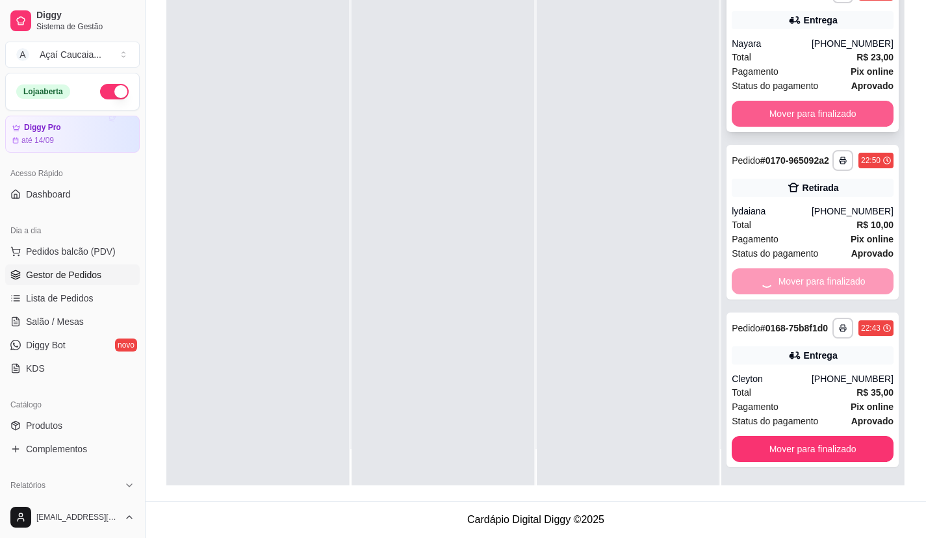
click at [842, 127] on button "Mover para finalizado" at bounding box center [812, 114] width 162 height 26
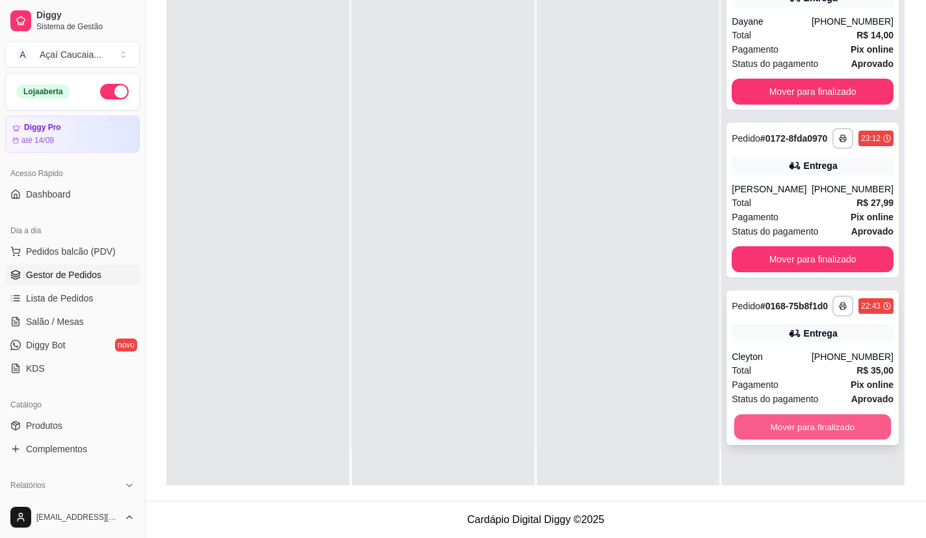
click at [781, 440] on button "Mover para finalizado" at bounding box center [812, 426] width 157 height 25
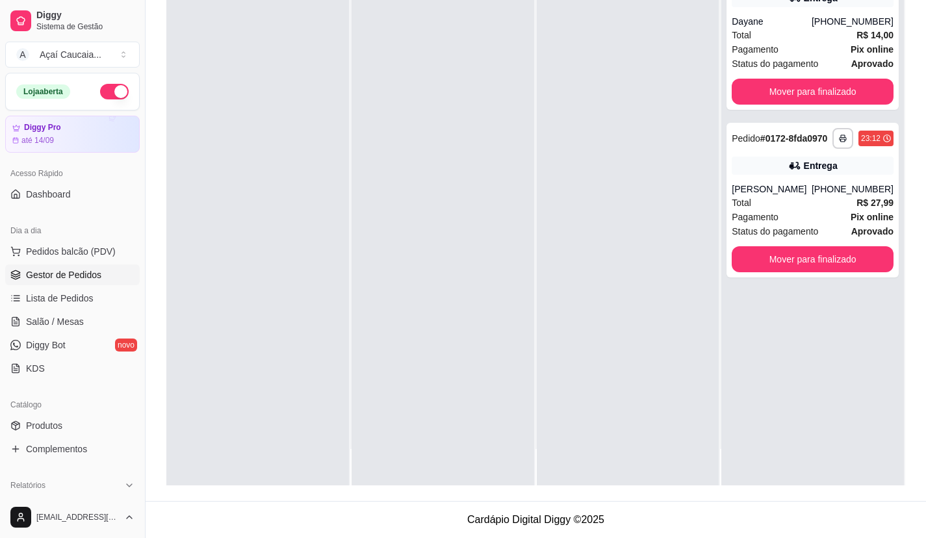
scroll to position [0, 0]
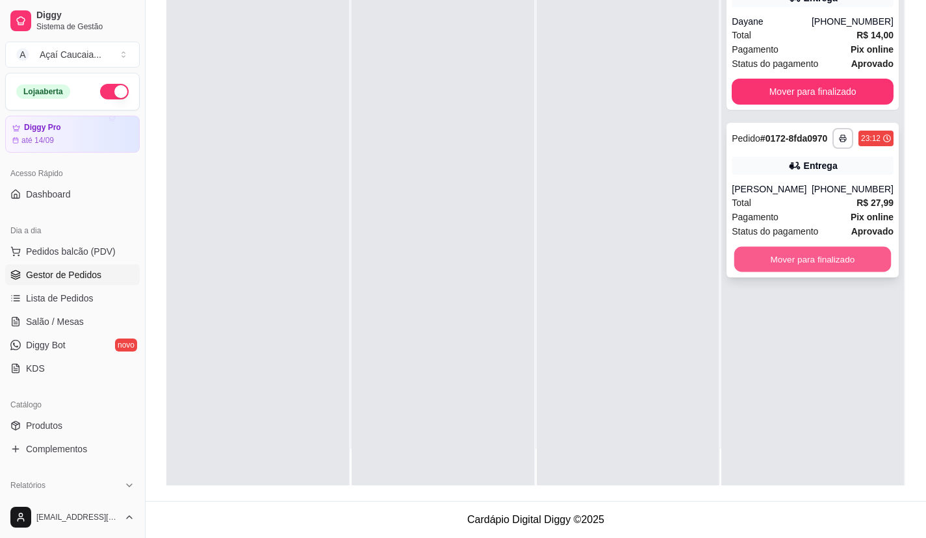
click at [835, 251] on button "Mover para finalizado" at bounding box center [812, 259] width 157 height 25
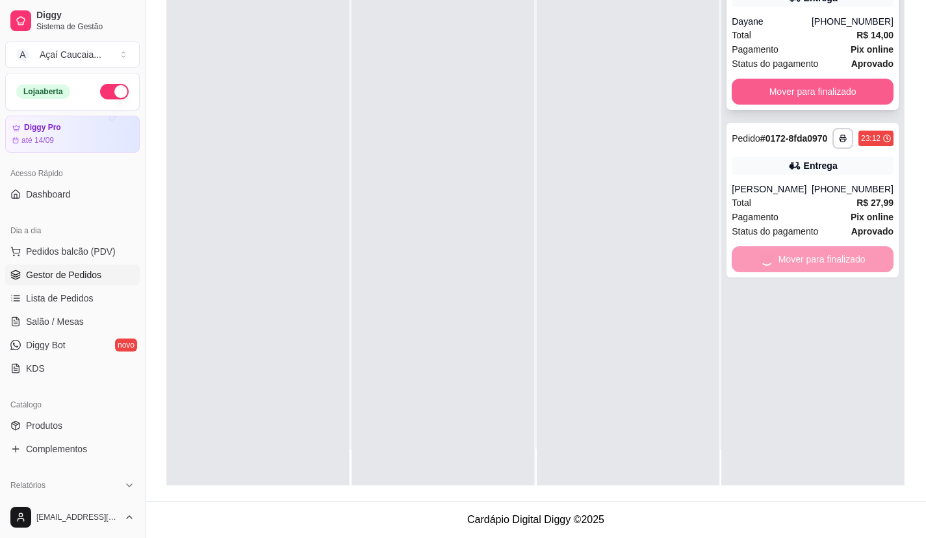
click at [831, 97] on button "Mover para finalizado" at bounding box center [812, 92] width 162 height 26
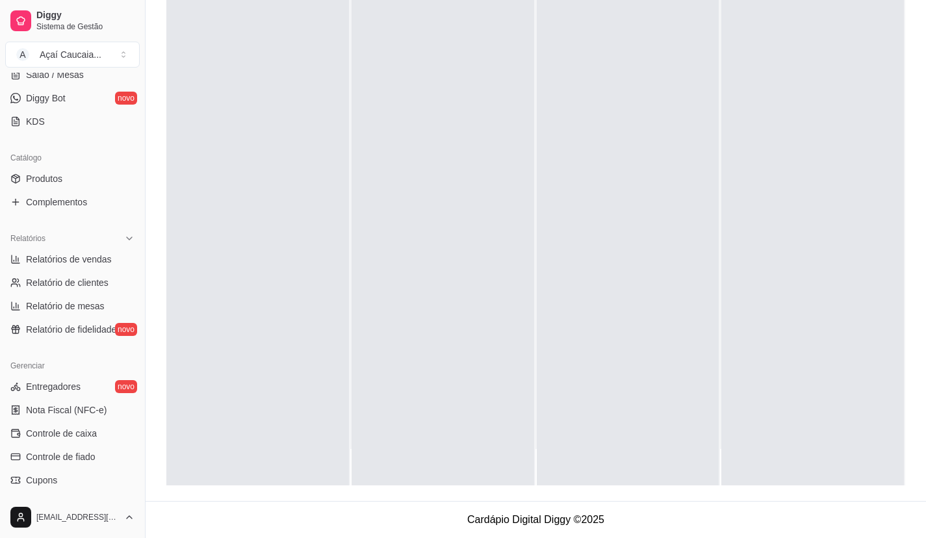
scroll to position [260, 0]
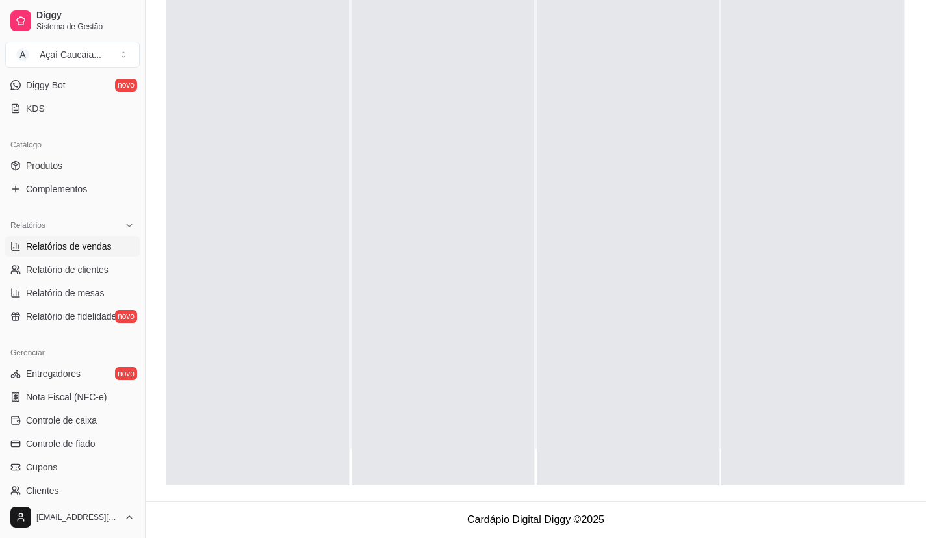
click at [62, 249] on span "Relatórios de vendas" at bounding box center [69, 246] width 86 height 13
click at [542, 300] on div at bounding box center [628, 216] width 183 height 538
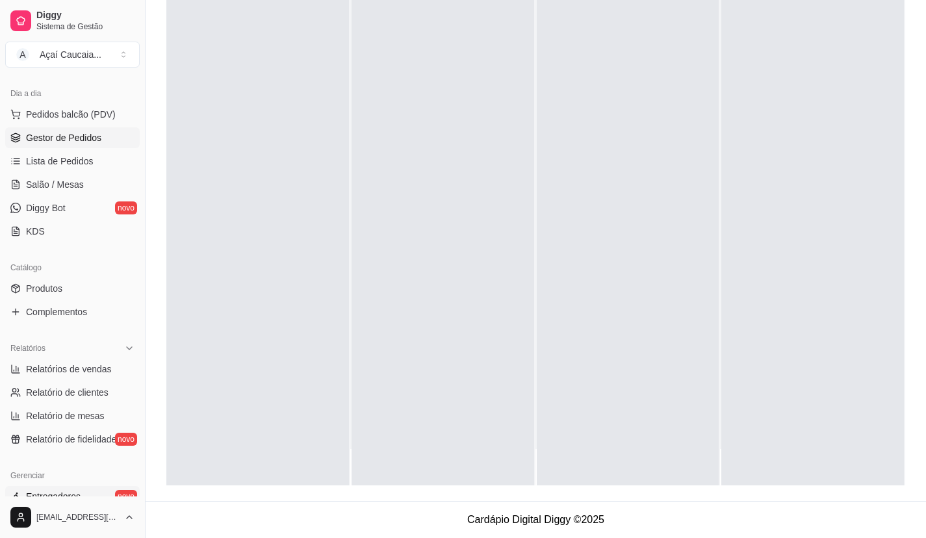
scroll to position [325, 0]
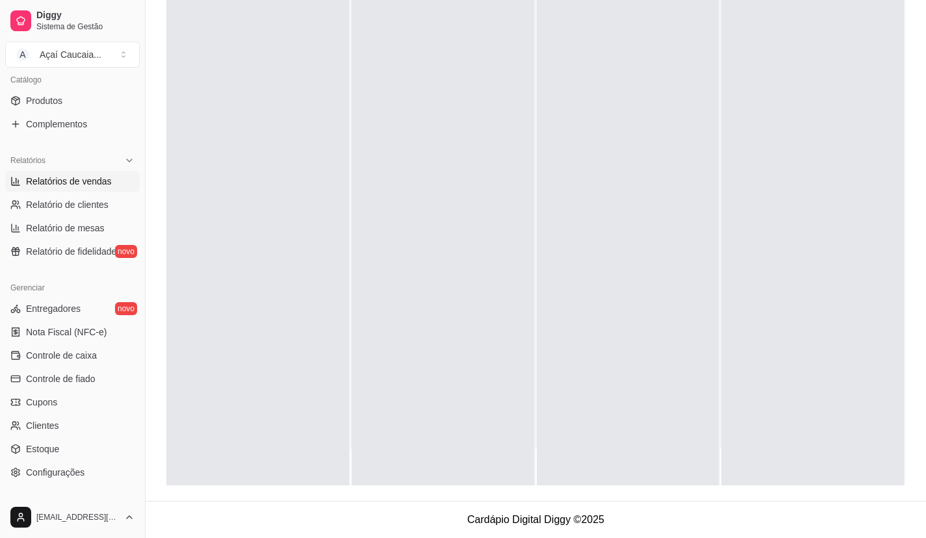
click at [64, 187] on span "Relatórios de vendas" at bounding box center [69, 181] width 86 height 13
click at [68, 183] on span "Relatórios de vendas" at bounding box center [69, 181] width 86 height 13
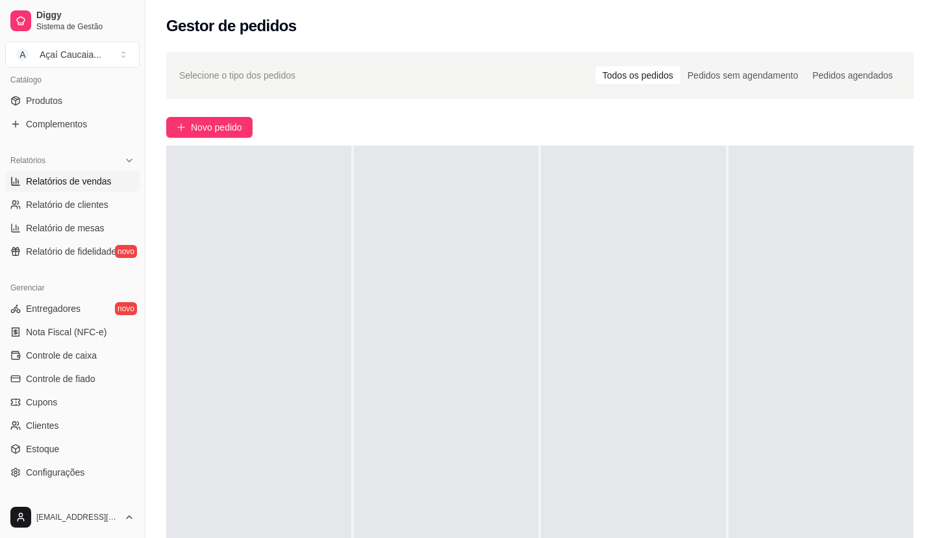
select select "ALL"
select select "0"
